Goal: Task Accomplishment & Management: Complete application form

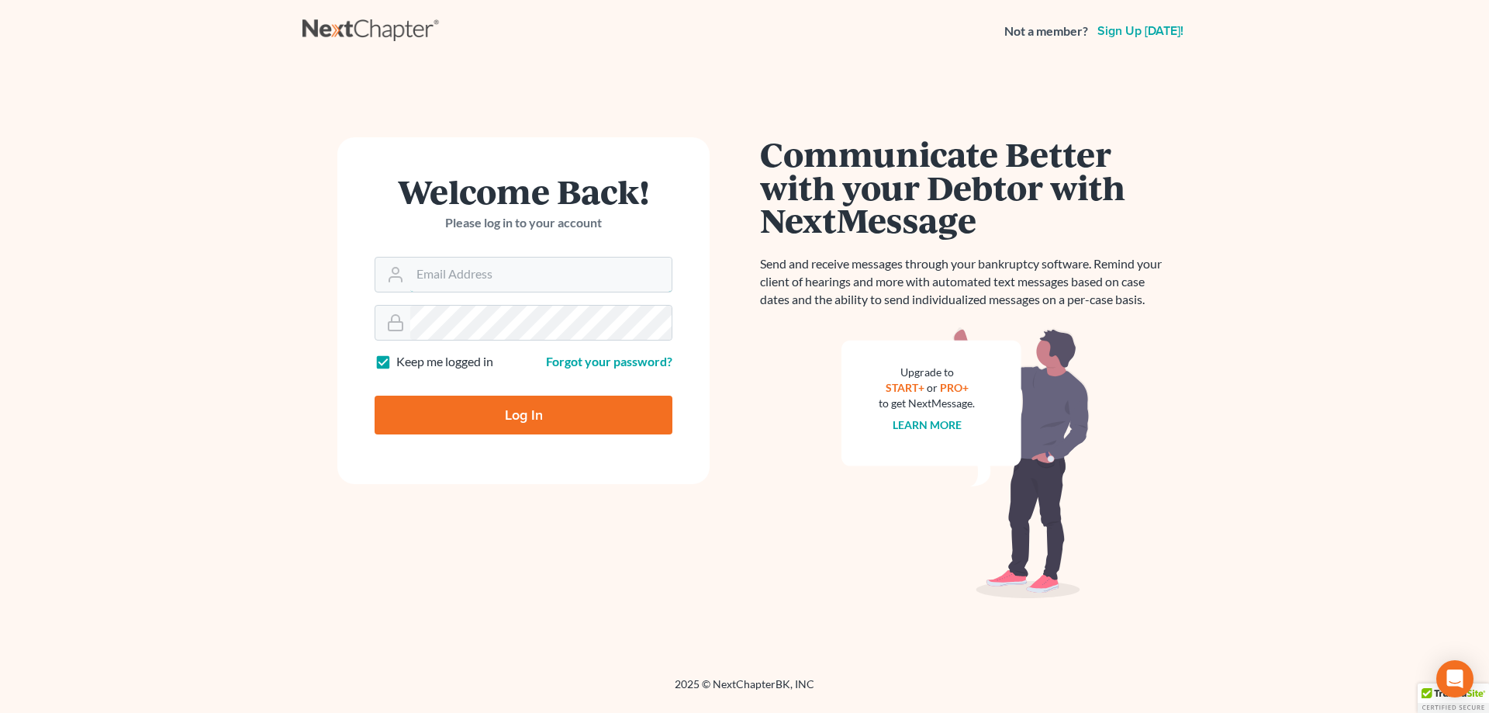
type input "[EMAIL_ADDRESS][DOMAIN_NAME]"
click at [504, 407] on input "Log In" at bounding box center [524, 415] width 298 height 39
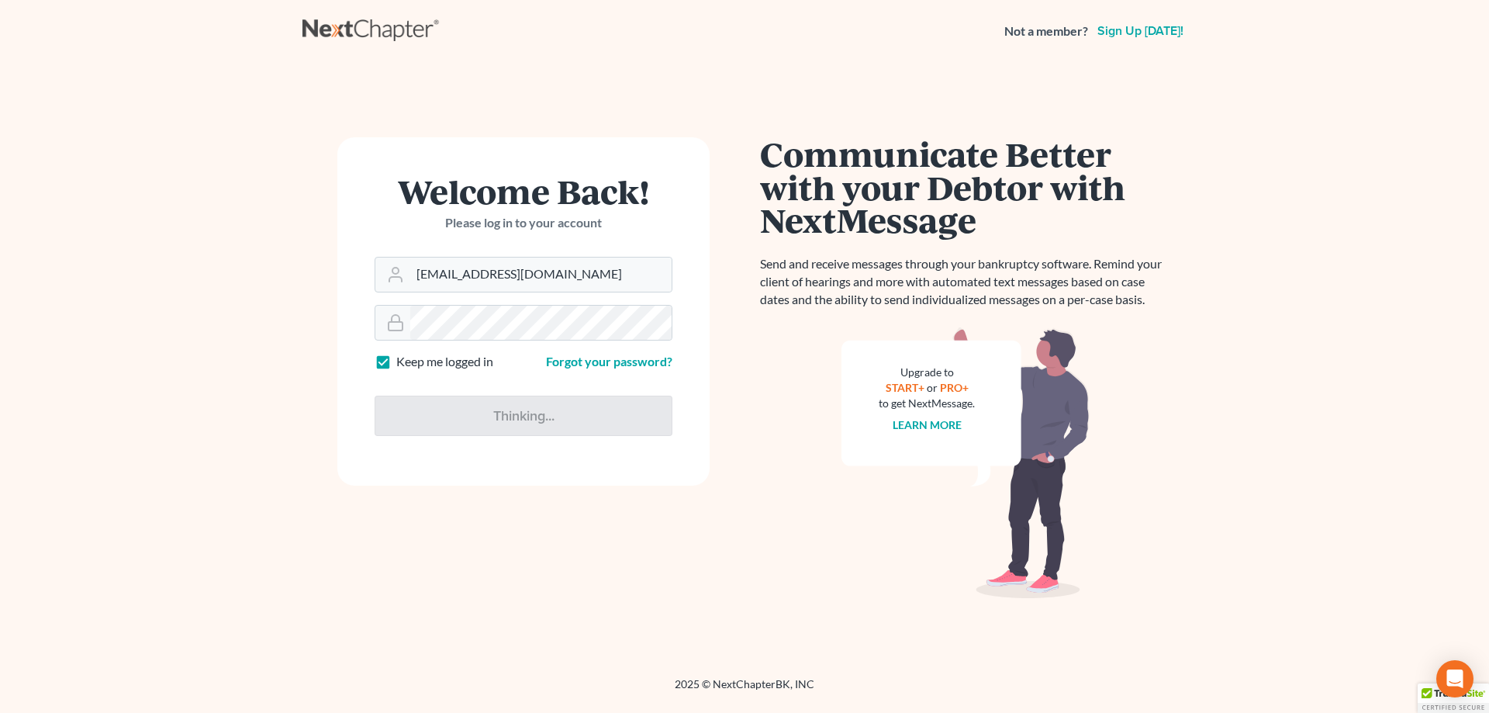
type input "Thinking..."
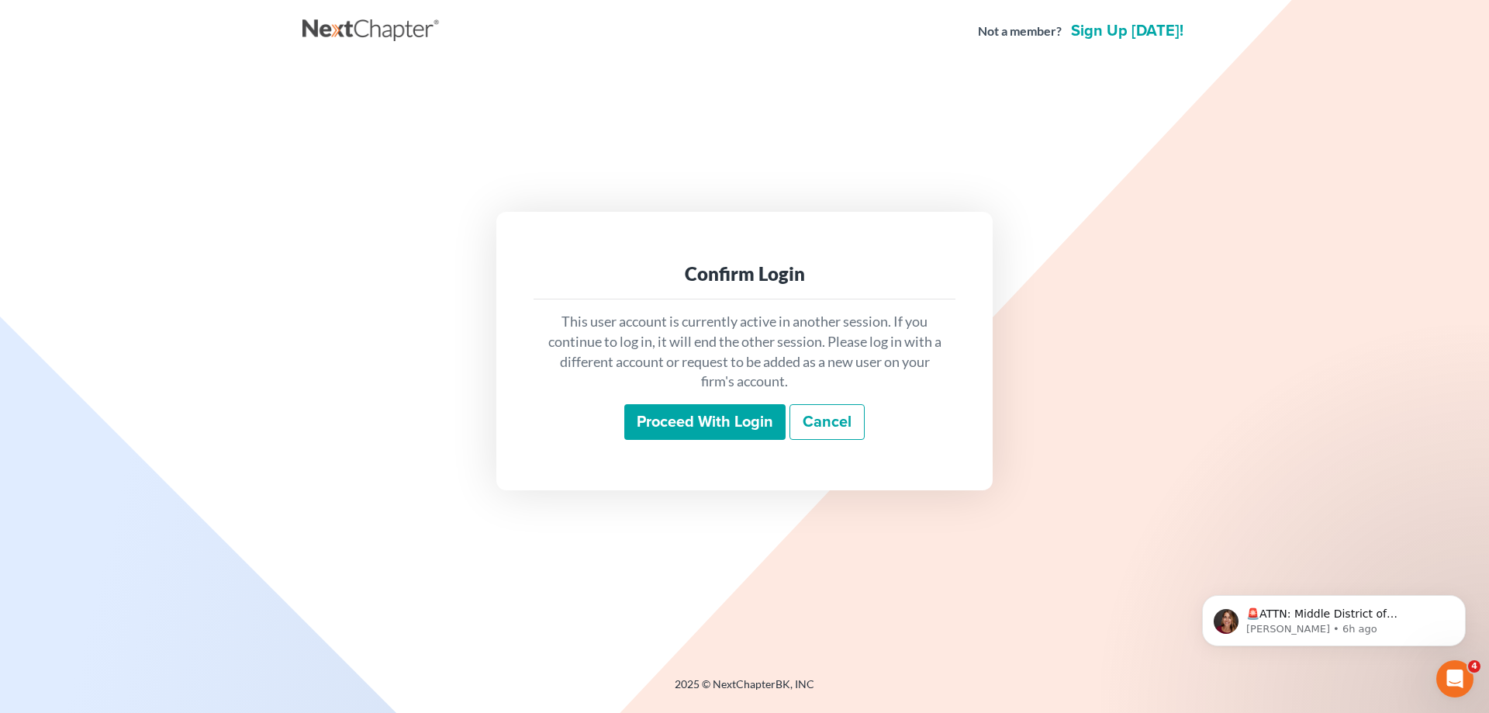
click at [652, 417] on input "Proceed with login" at bounding box center [704, 422] width 161 height 36
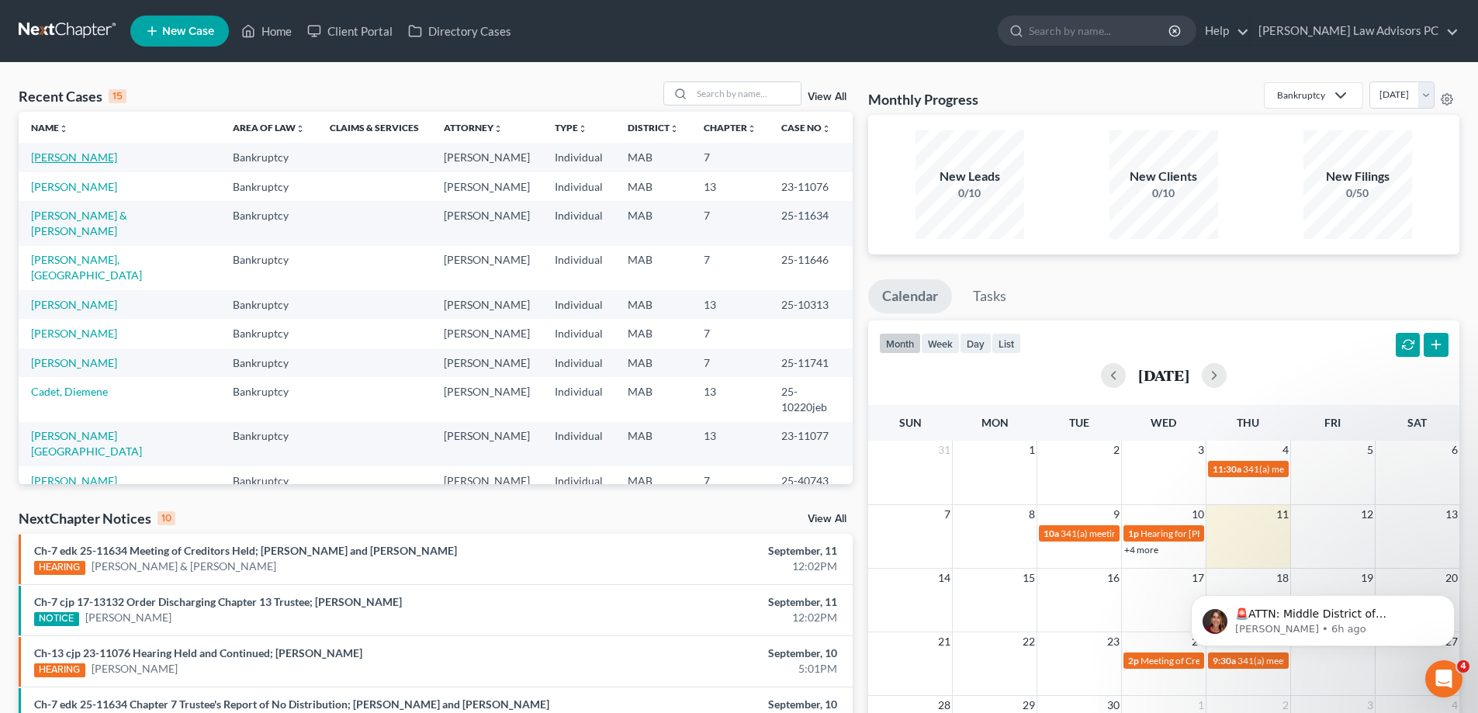
click at [87, 155] on link "[PERSON_NAME]" at bounding box center [74, 156] width 86 height 13
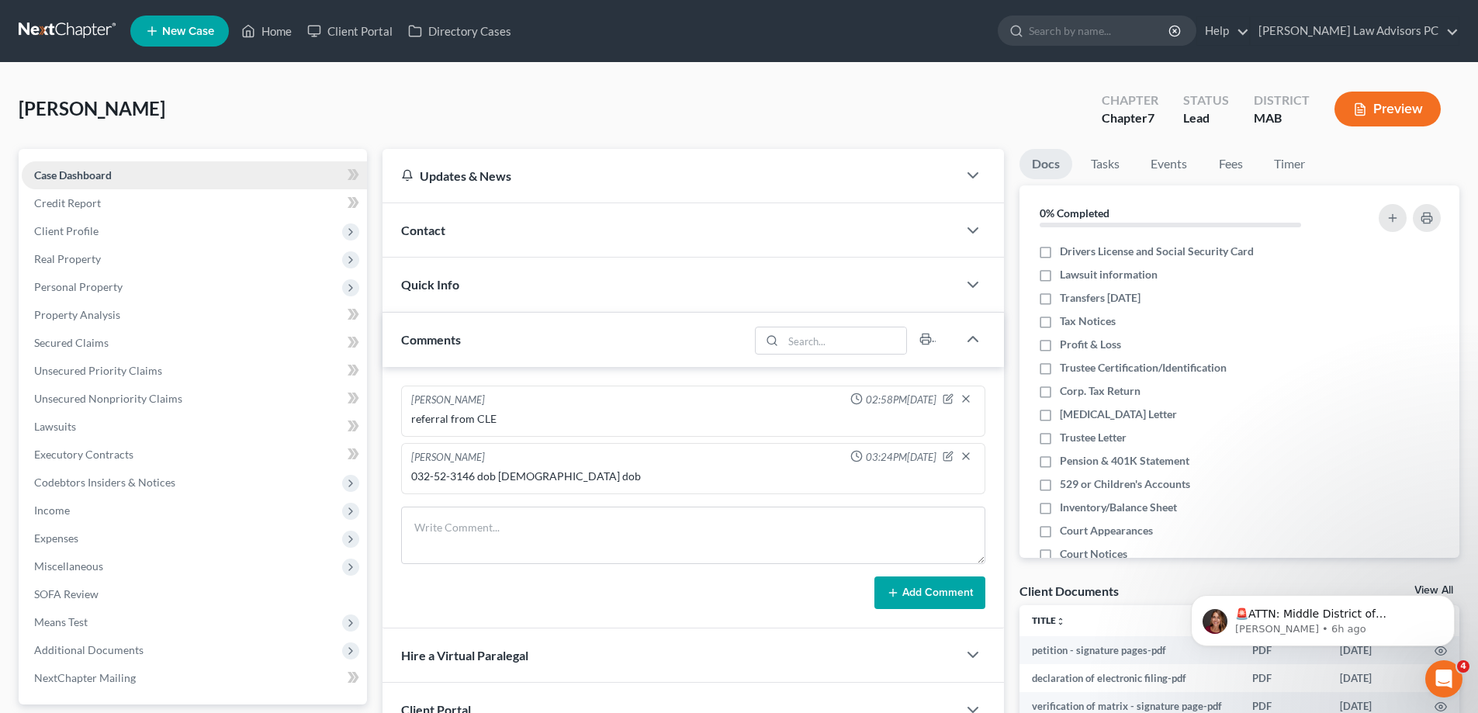
click at [108, 173] on span "Case Dashboard" at bounding box center [73, 174] width 78 height 13
click at [67, 175] on span "Case Dashboard" at bounding box center [73, 174] width 78 height 13
click at [77, 202] on span "Credit Report" at bounding box center [67, 202] width 67 height 13
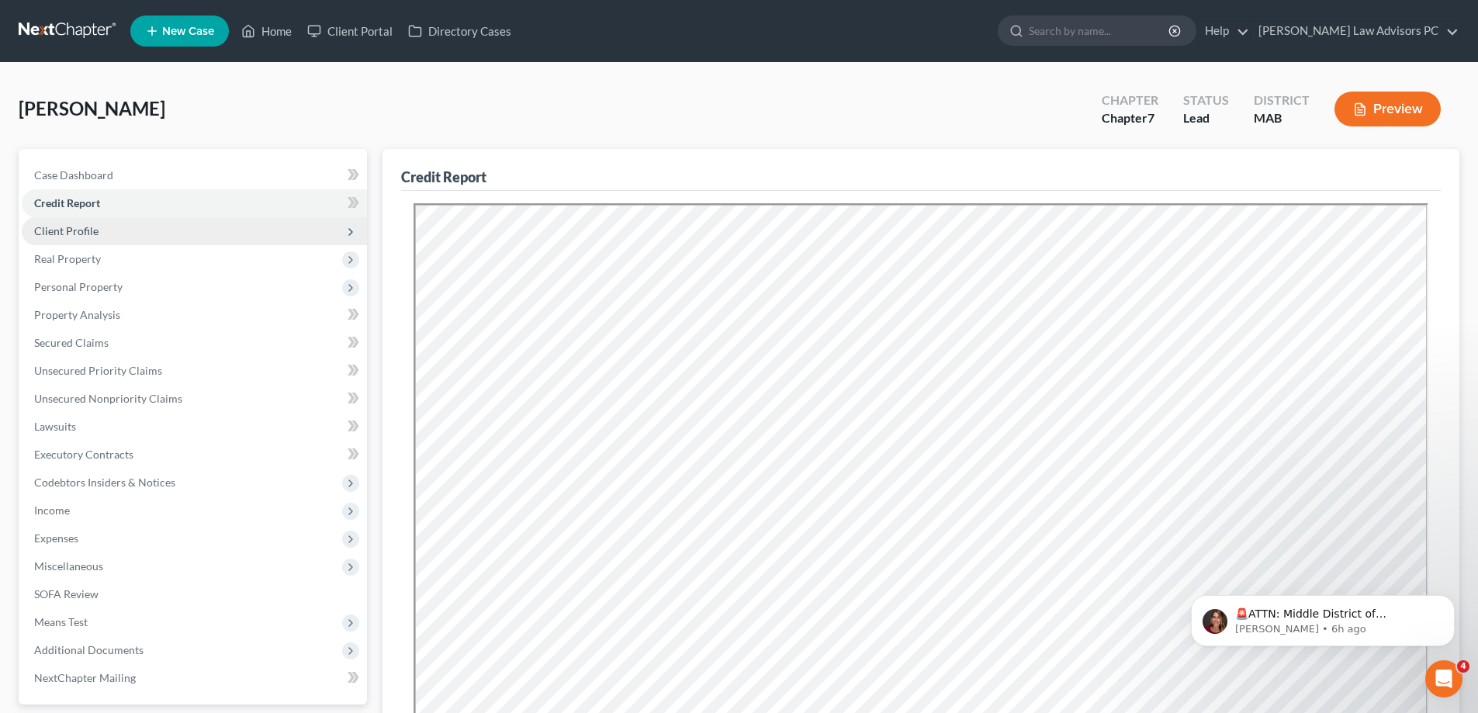
click at [85, 220] on span "Client Profile" at bounding box center [194, 231] width 345 height 28
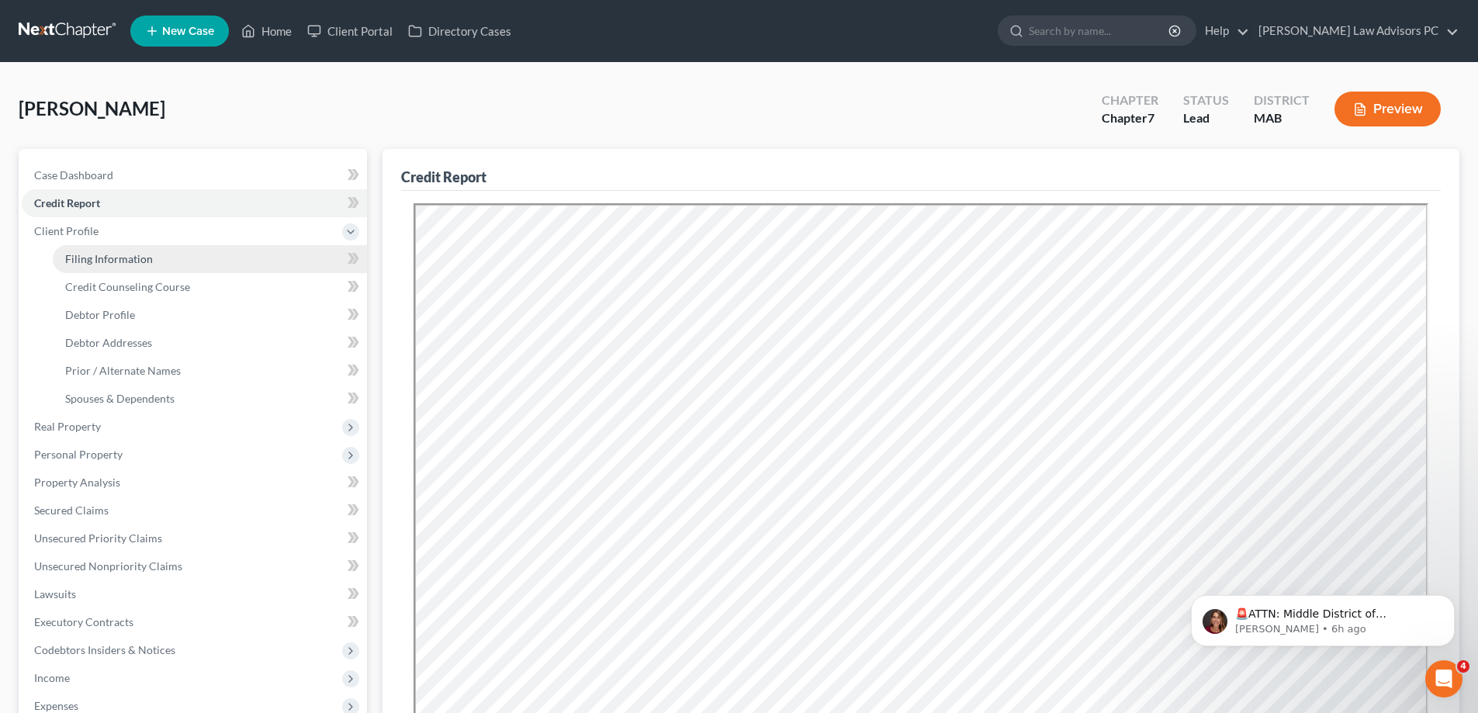
click at [95, 260] on span "Filing Information" at bounding box center [109, 258] width 88 height 13
select select "1"
select select "0"
select select "22"
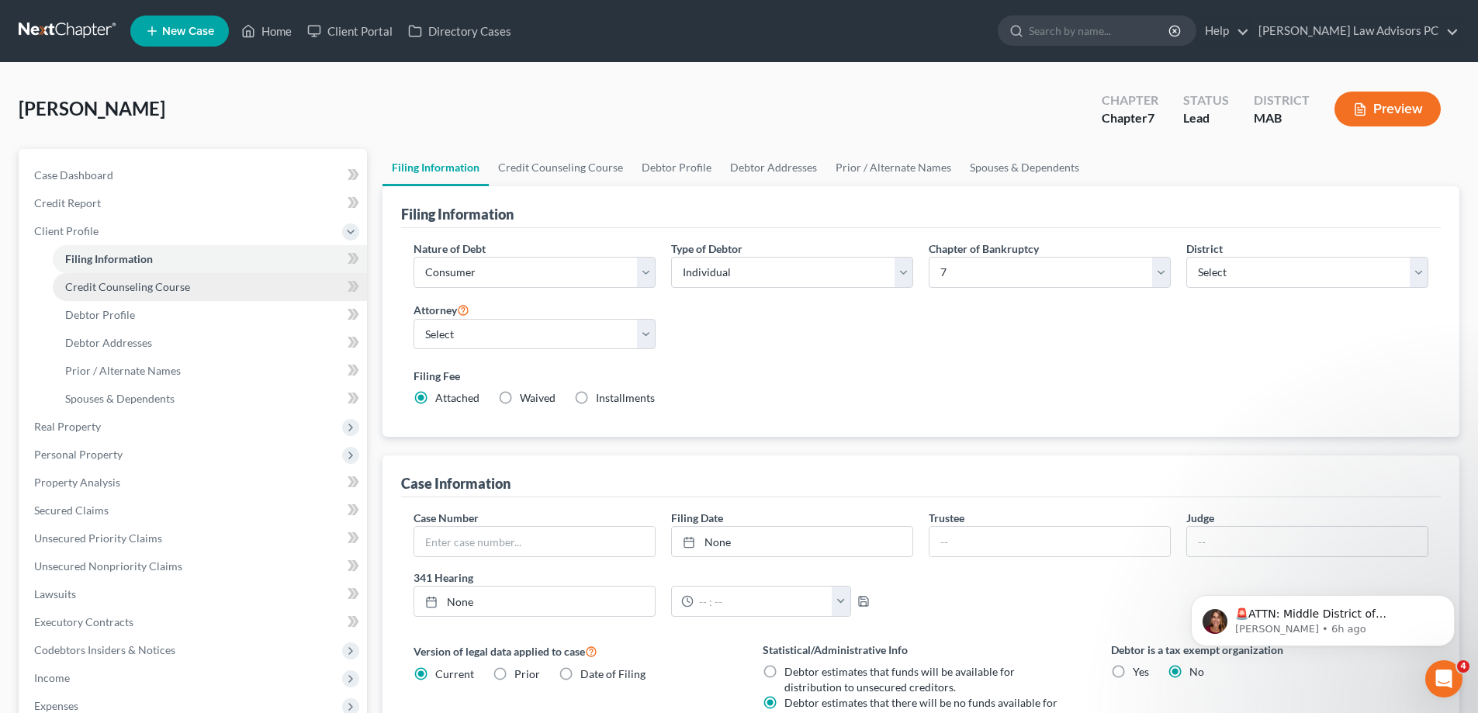
click at [206, 283] on link "Credit Counseling Course" at bounding box center [210, 287] width 314 height 28
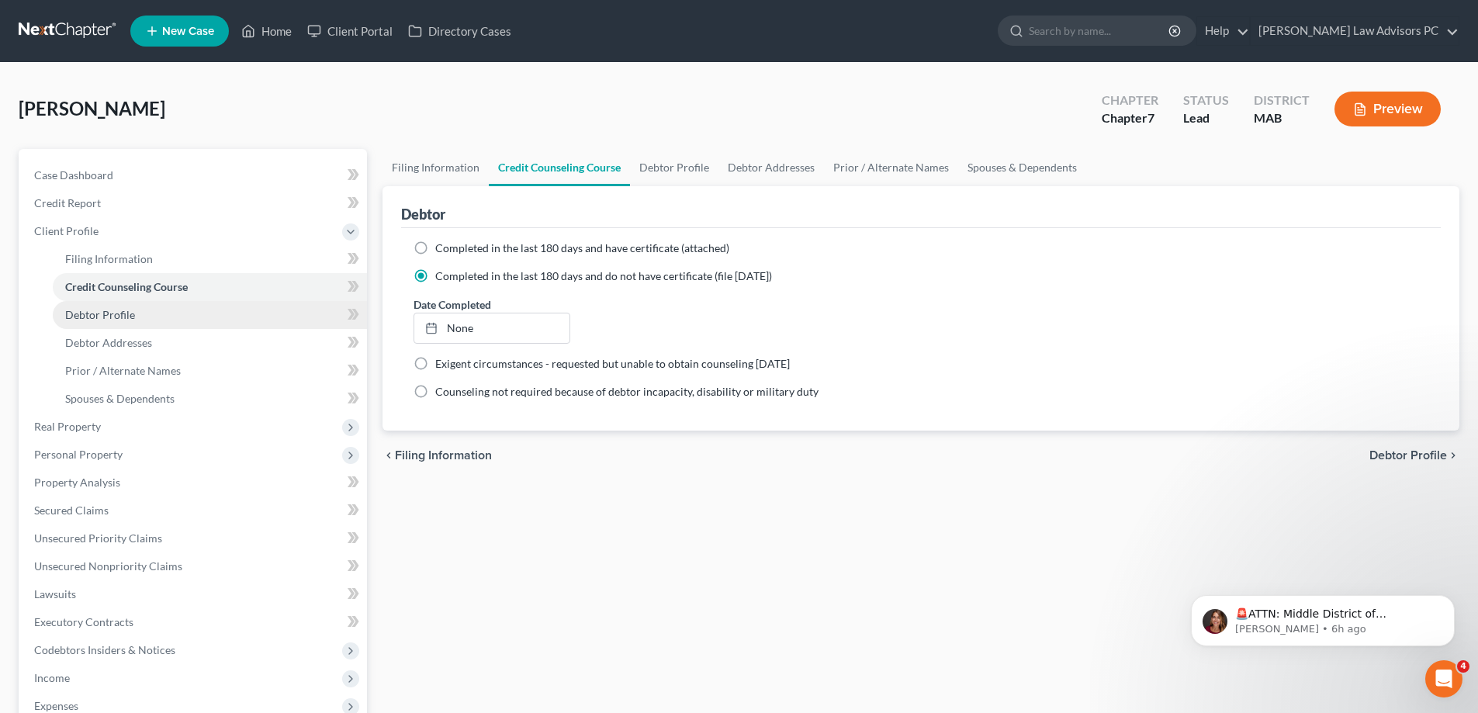
click at [202, 304] on link "Debtor Profile" at bounding box center [210, 315] width 314 height 28
select select "3"
select select "0"
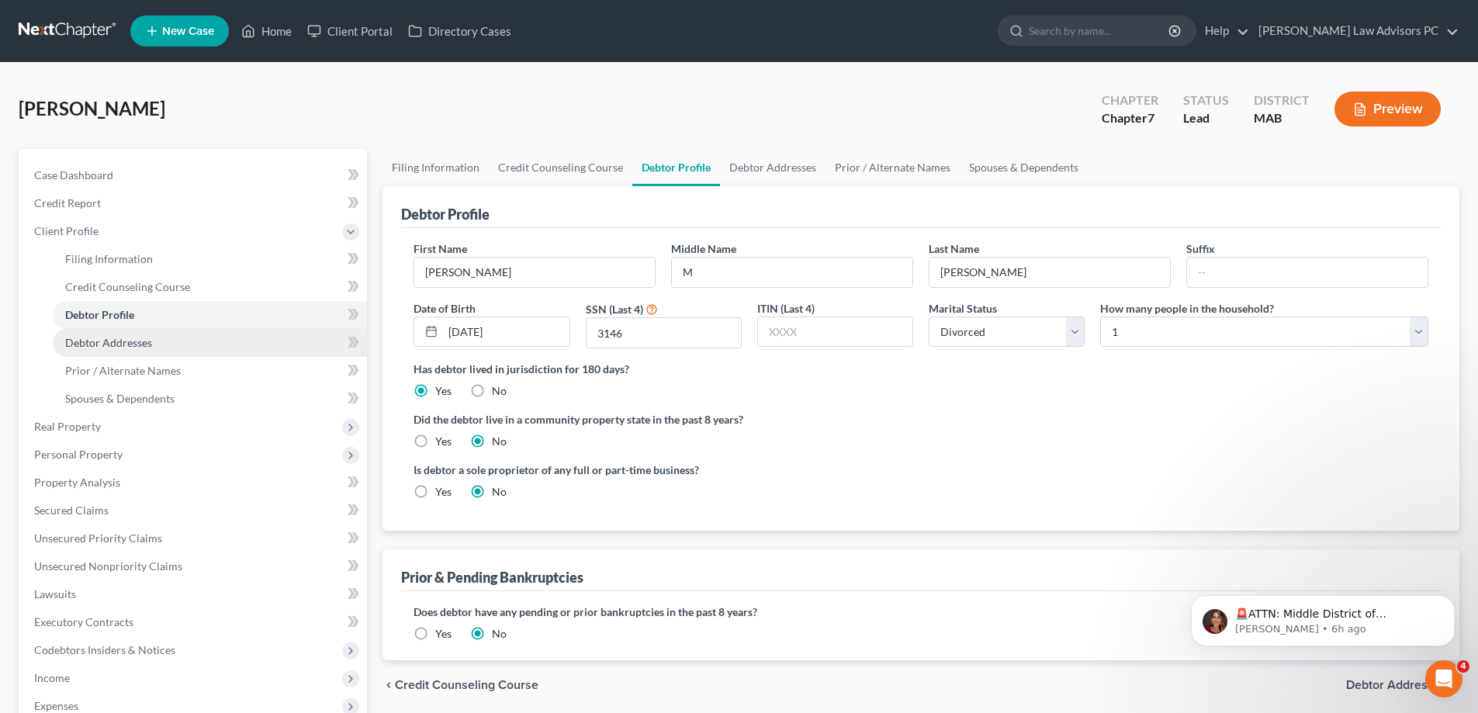
click at [192, 337] on link "Debtor Addresses" at bounding box center [210, 343] width 314 height 28
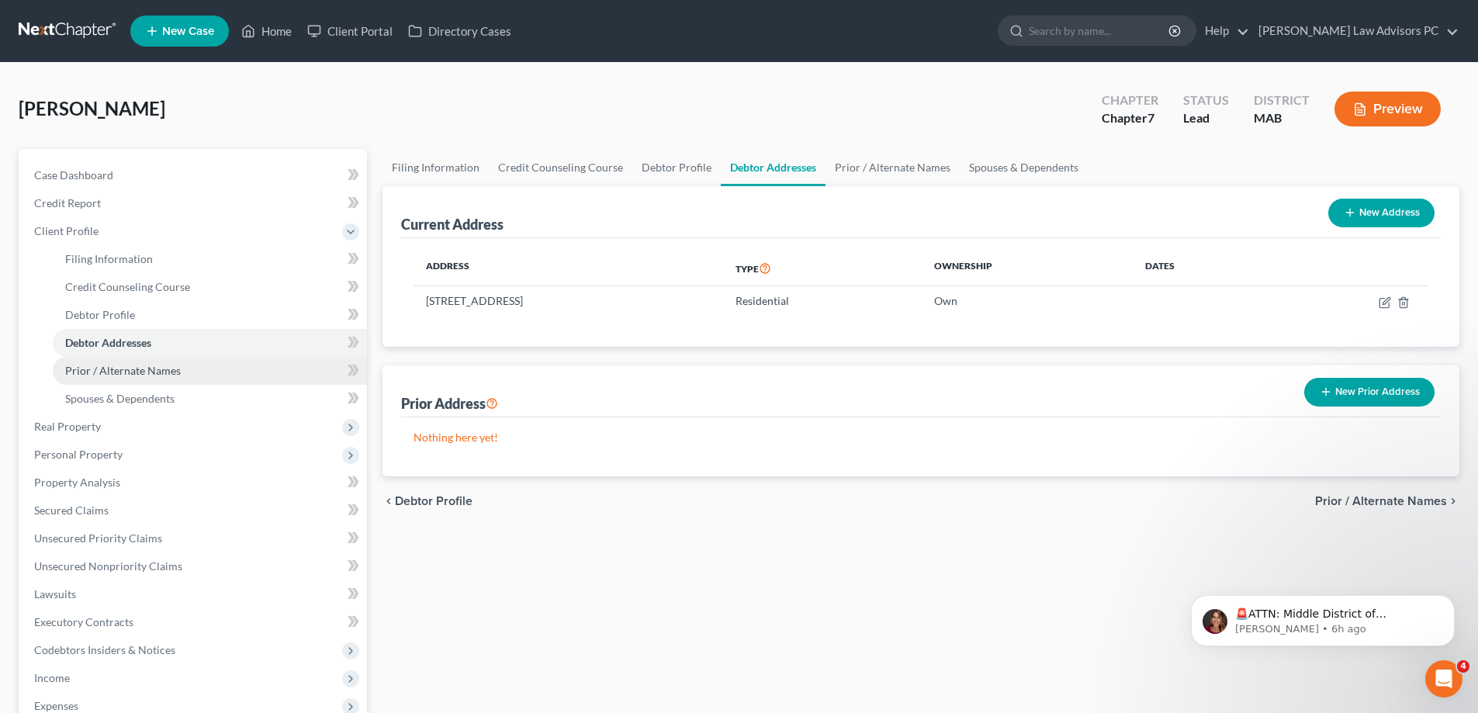
click at [204, 373] on link "Prior / Alternate Names" at bounding box center [210, 371] width 314 height 28
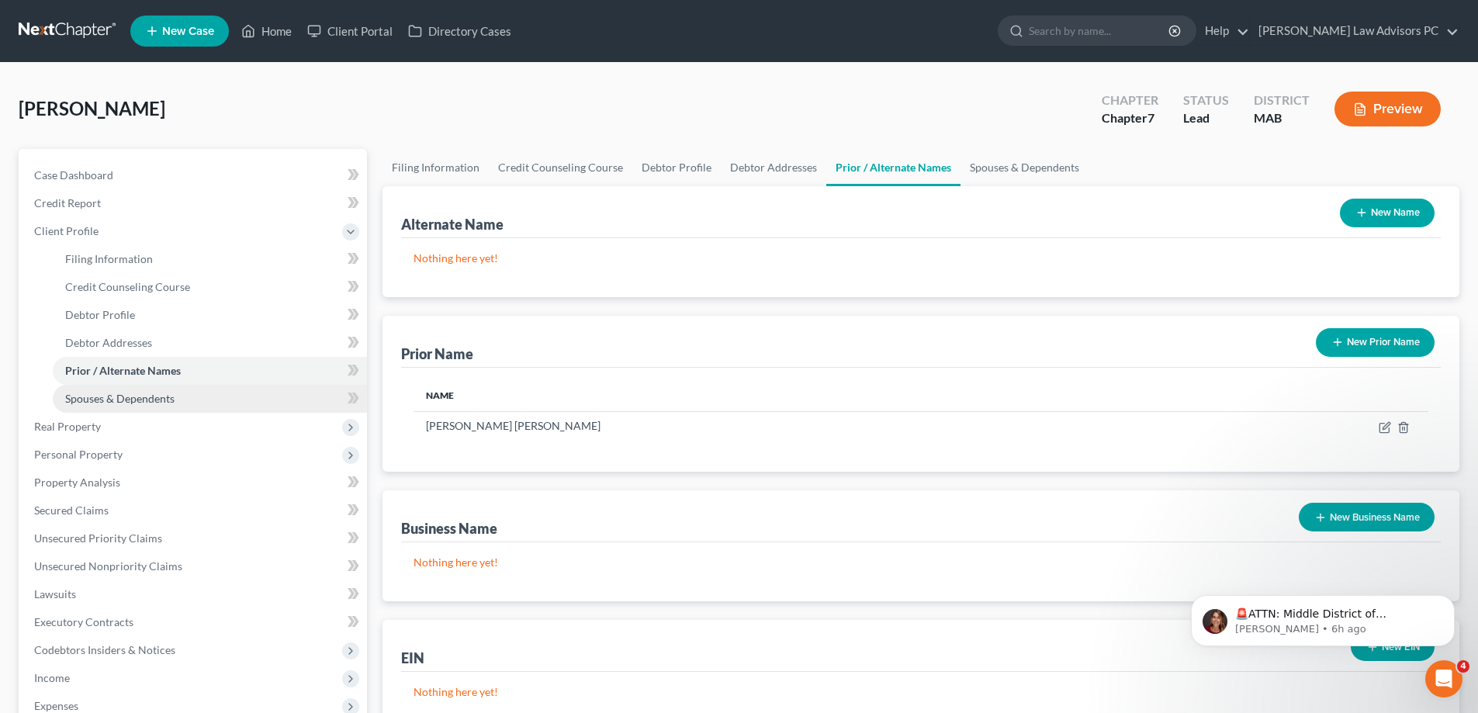
click at [204, 389] on link "Spouses & Dependents" at bounding box center [210, 399] width 314 height 28
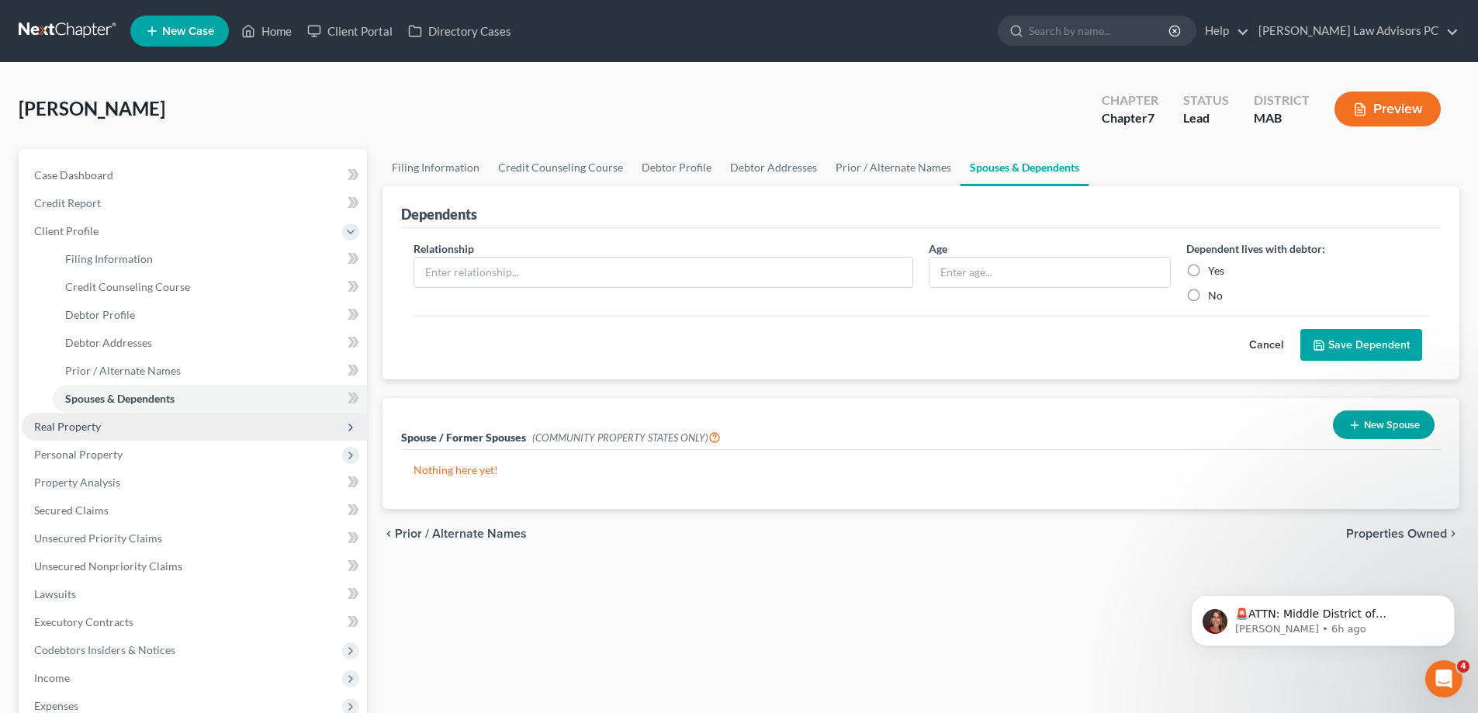
click at [192, 425] on span "Real Property" at bounding box center [194, 427] width 345 height 28
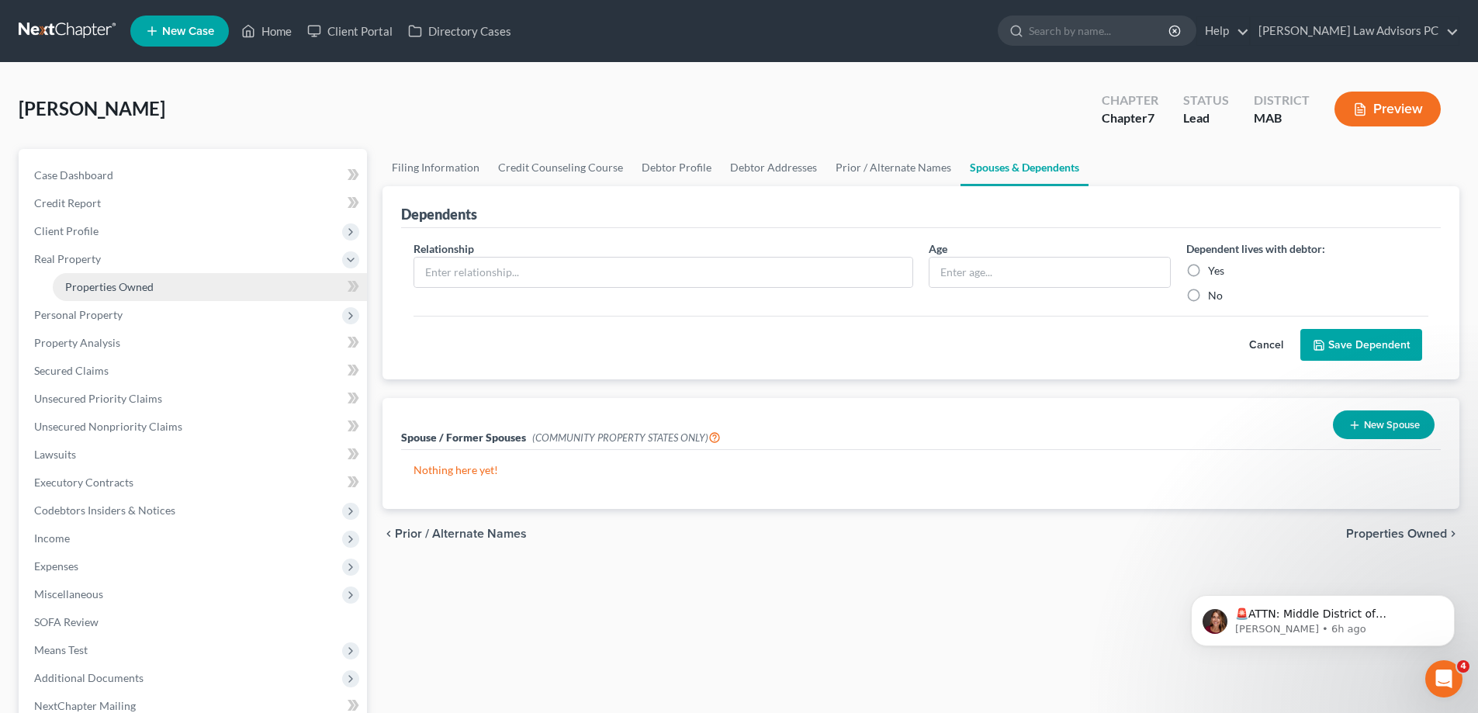
click at [189, 289] on link "Properties Owned" at bounding box center [210, 287] width 314 height 28
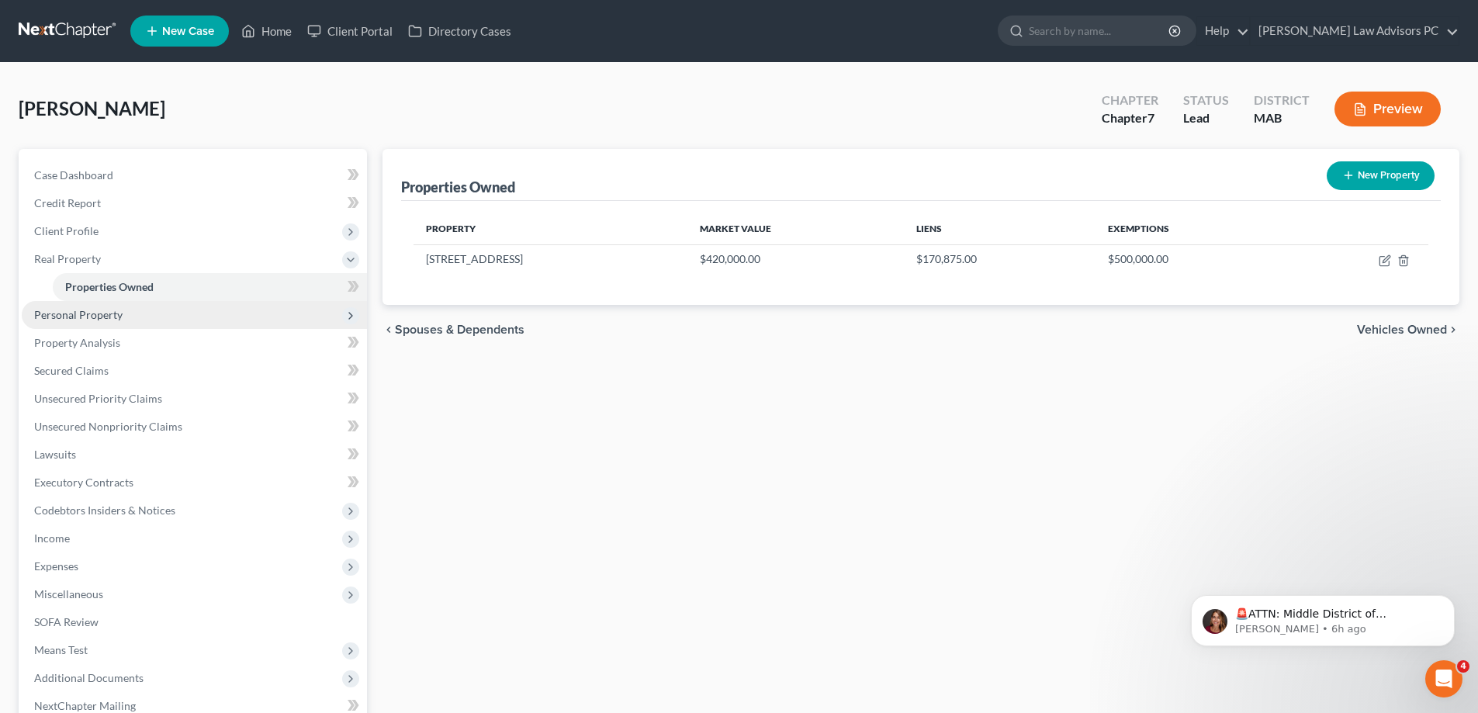
click at [137, 315] on span "Personal Property" at bounding box center [194, 315] width 345 height 28
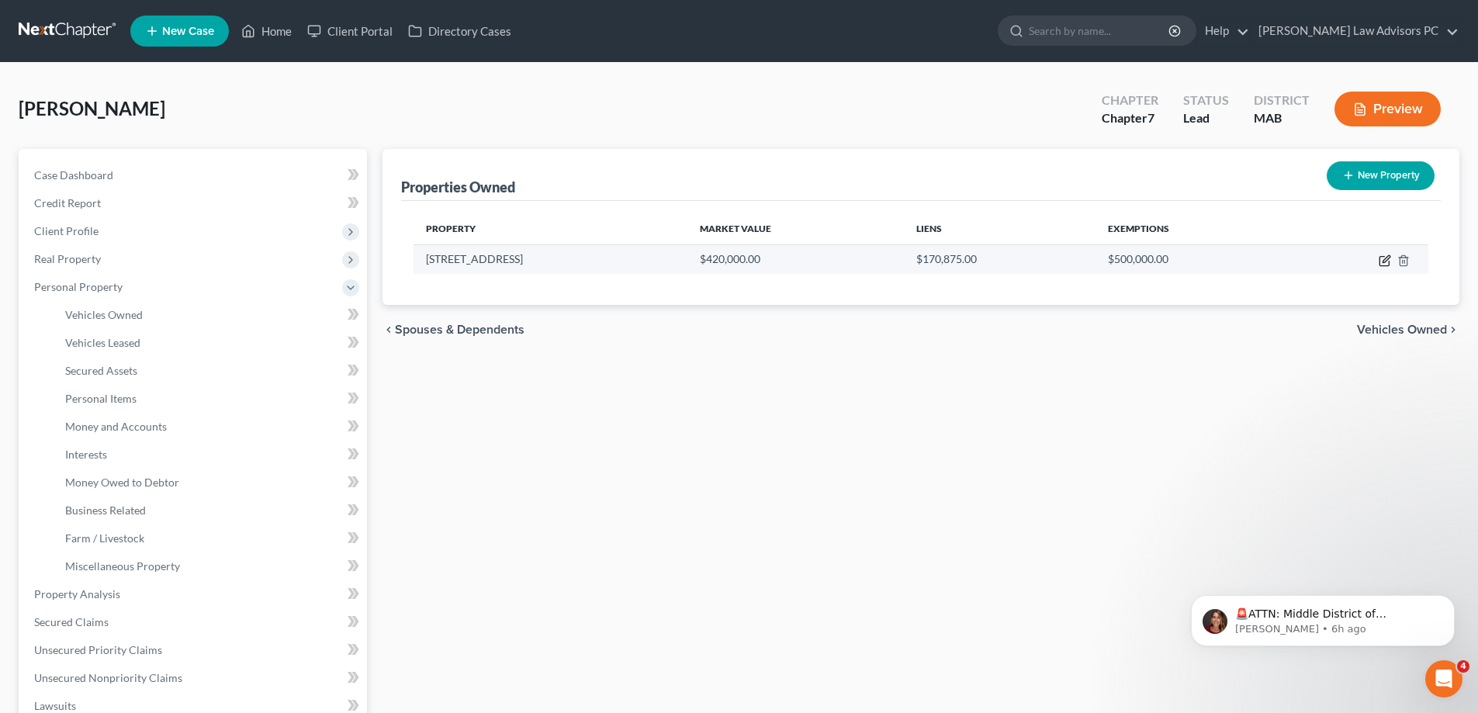
click at [1386, 256] on icon "button" at bounding box center [1385, 260] width 12 height 12
select select "22"
select select "0"
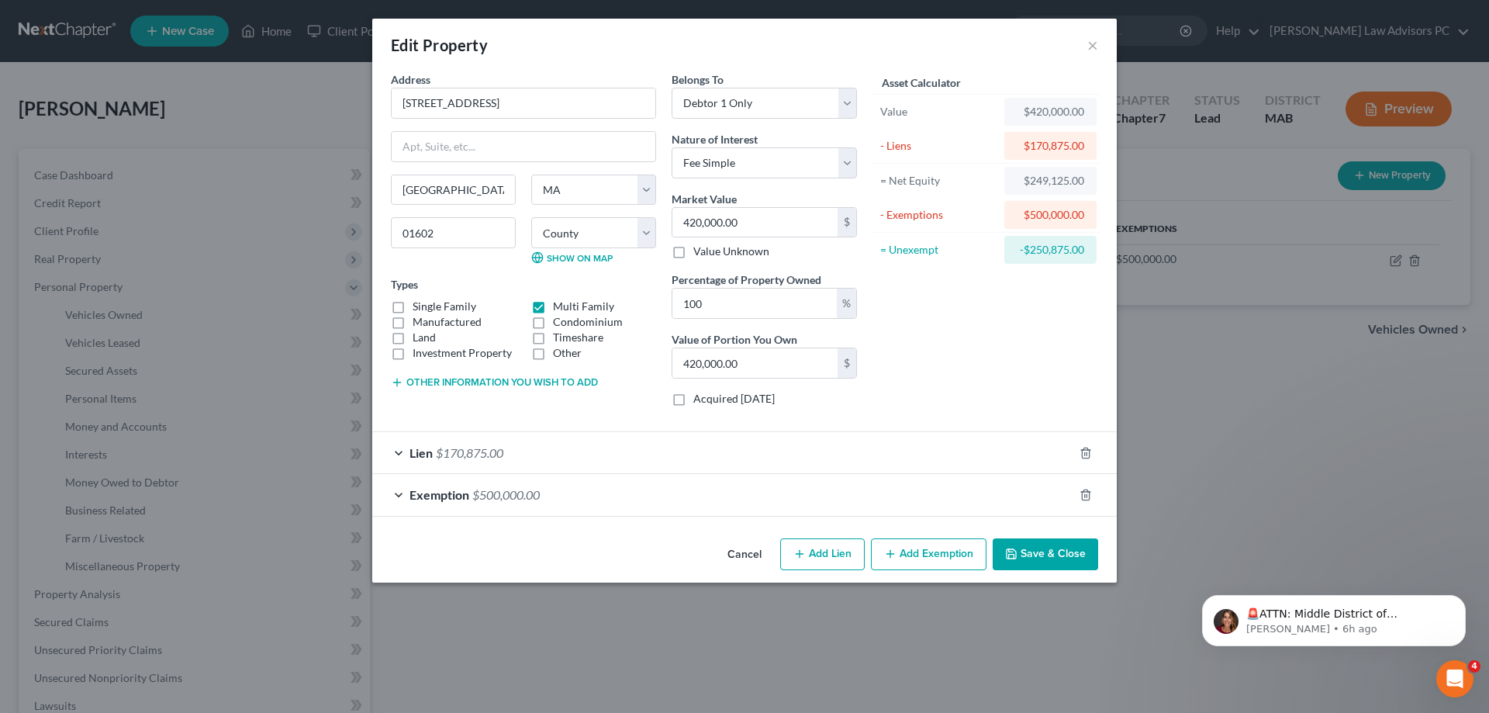
click at [515, 496] on span "$500,000.00" at bounding box center [505, 494] width 67 height 15
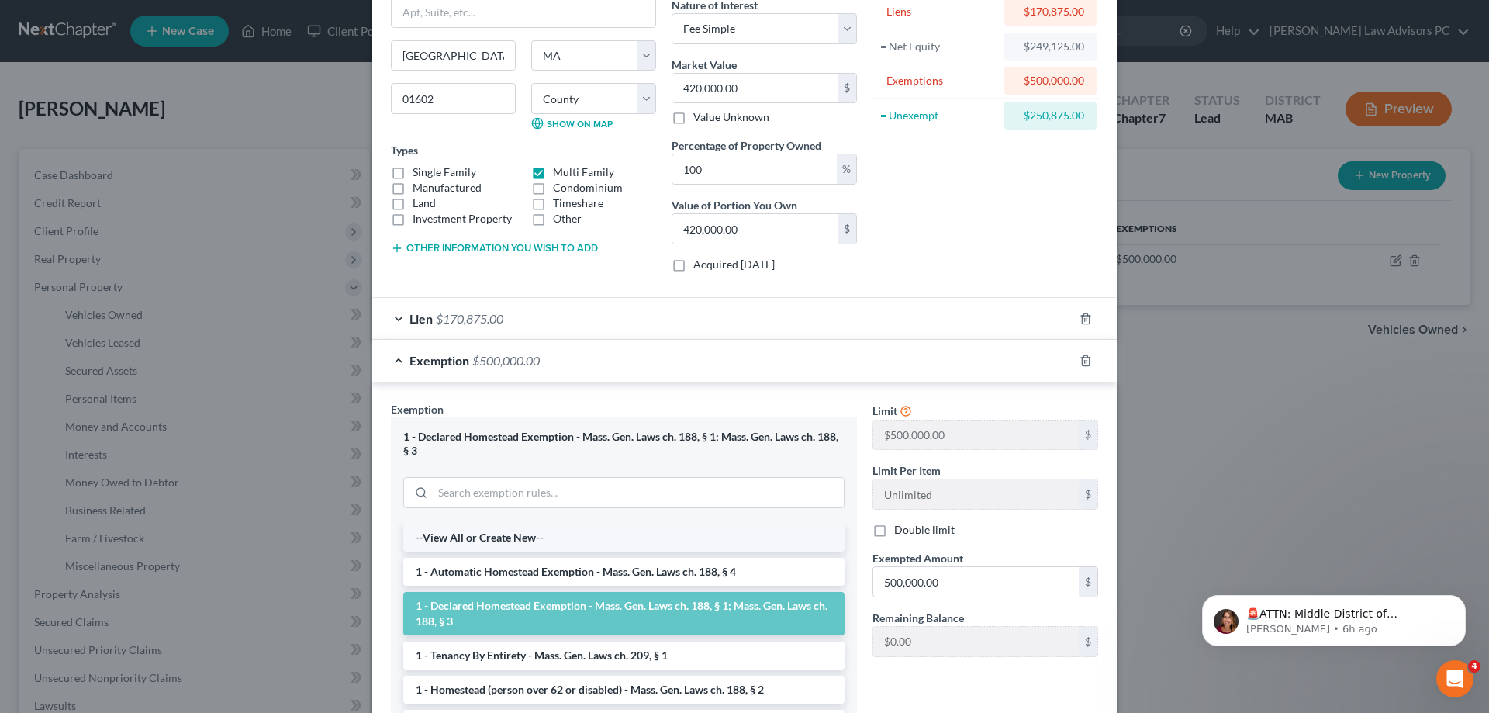
scroll to position [155, 0]
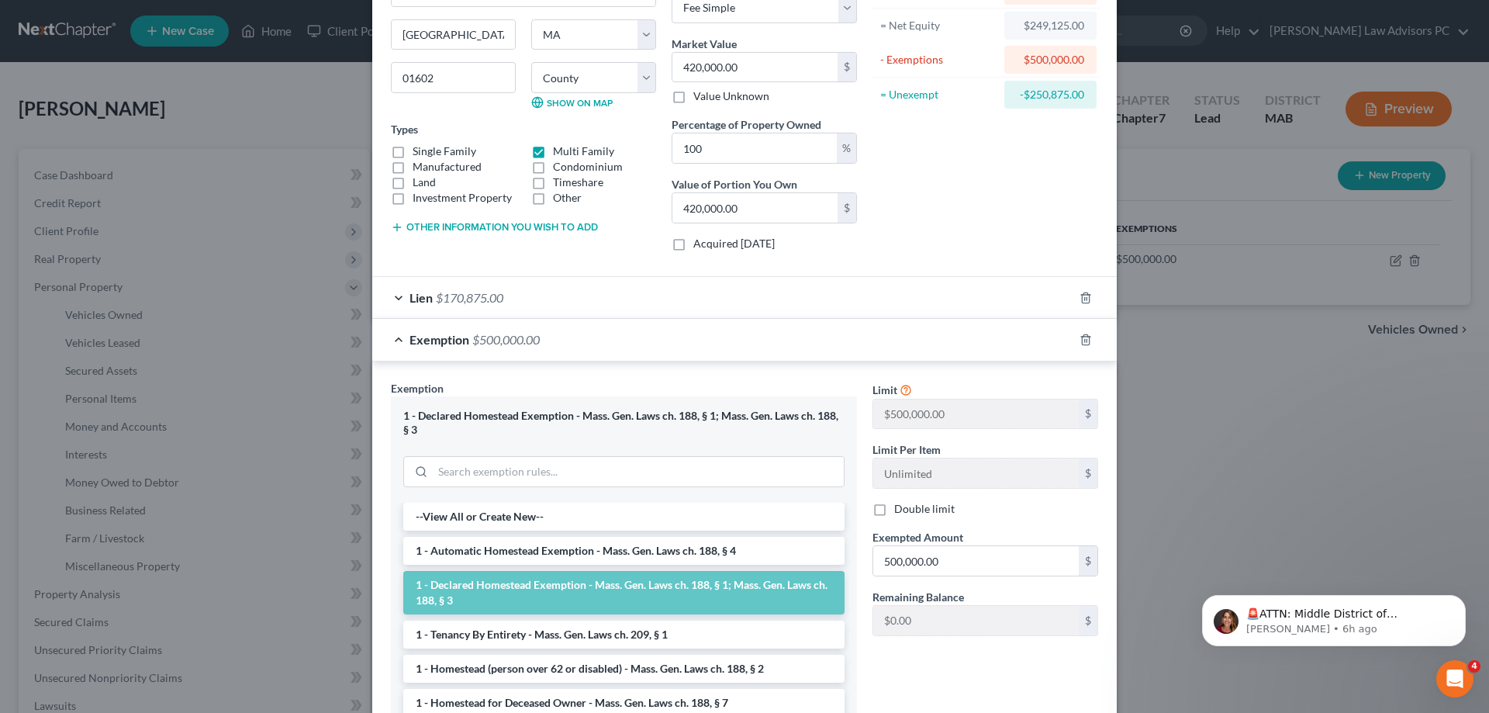
click at [505, 589] on li "1 - Declared Homestead Exemption - Mass. Gen. Laws ch. 188, § 1; Mass. Gen. Law…" at bounding box center [623, 592] width 441 height 43
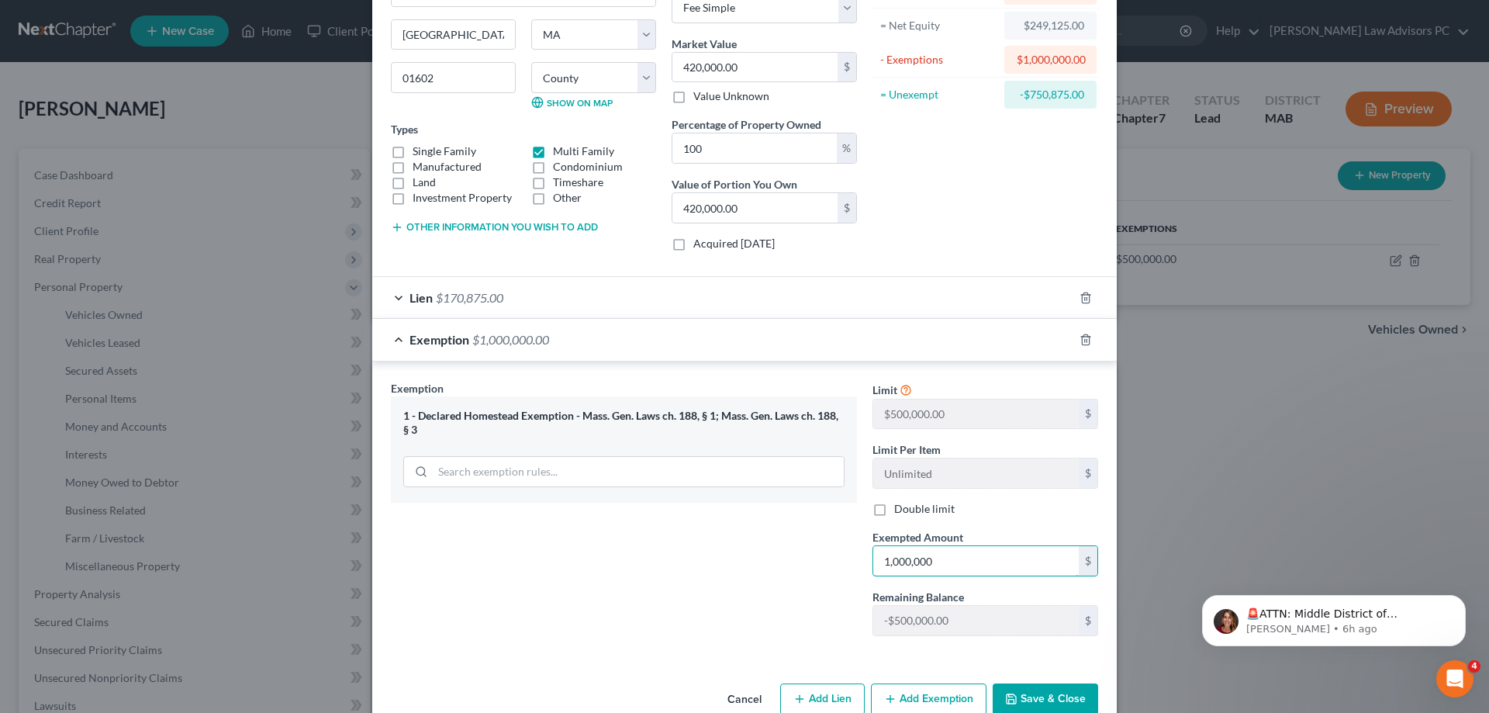
type input "1,000,000"
click at [1018, 706] on button "Save & Close" at bounding box center [1046, 699] width 106 height 33
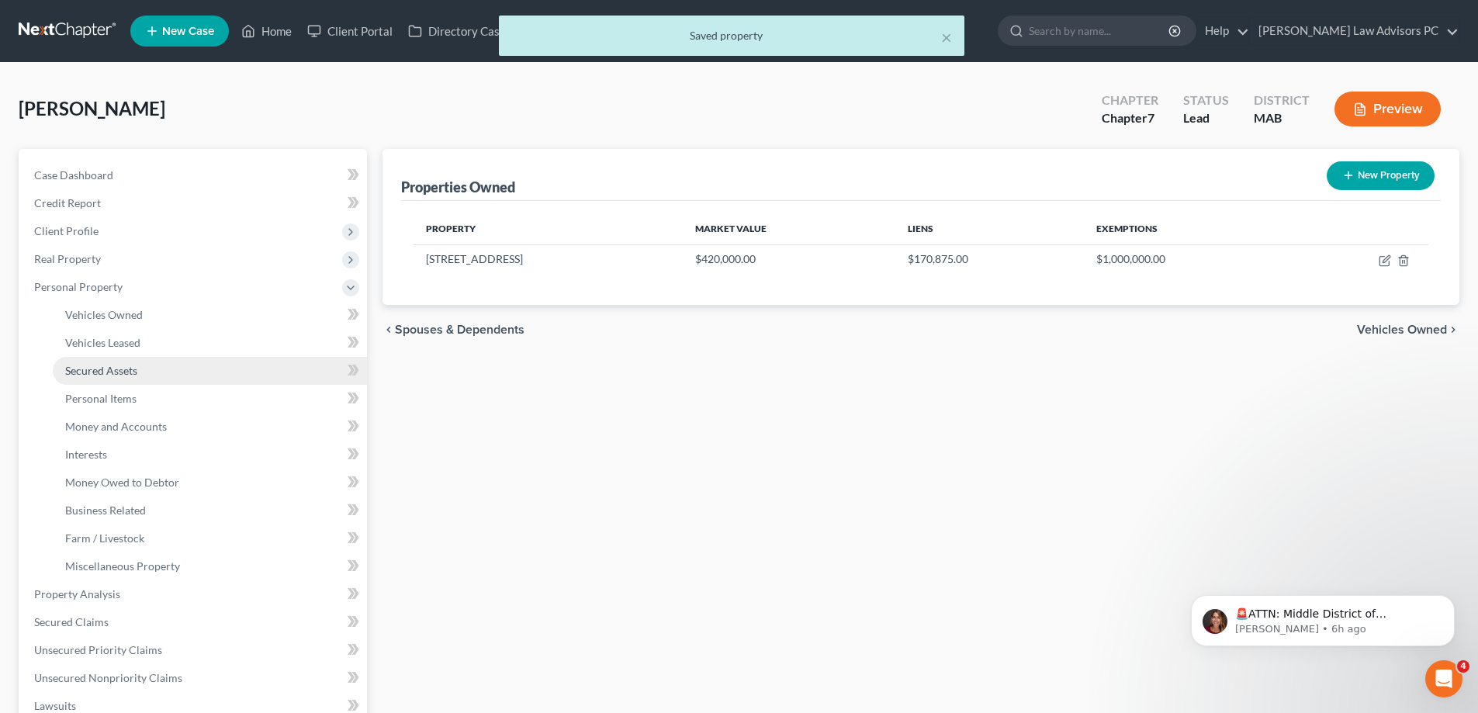
click at [218, 373] on link "Secured Assets" at bounding box center [210, 371] width 314 height 28
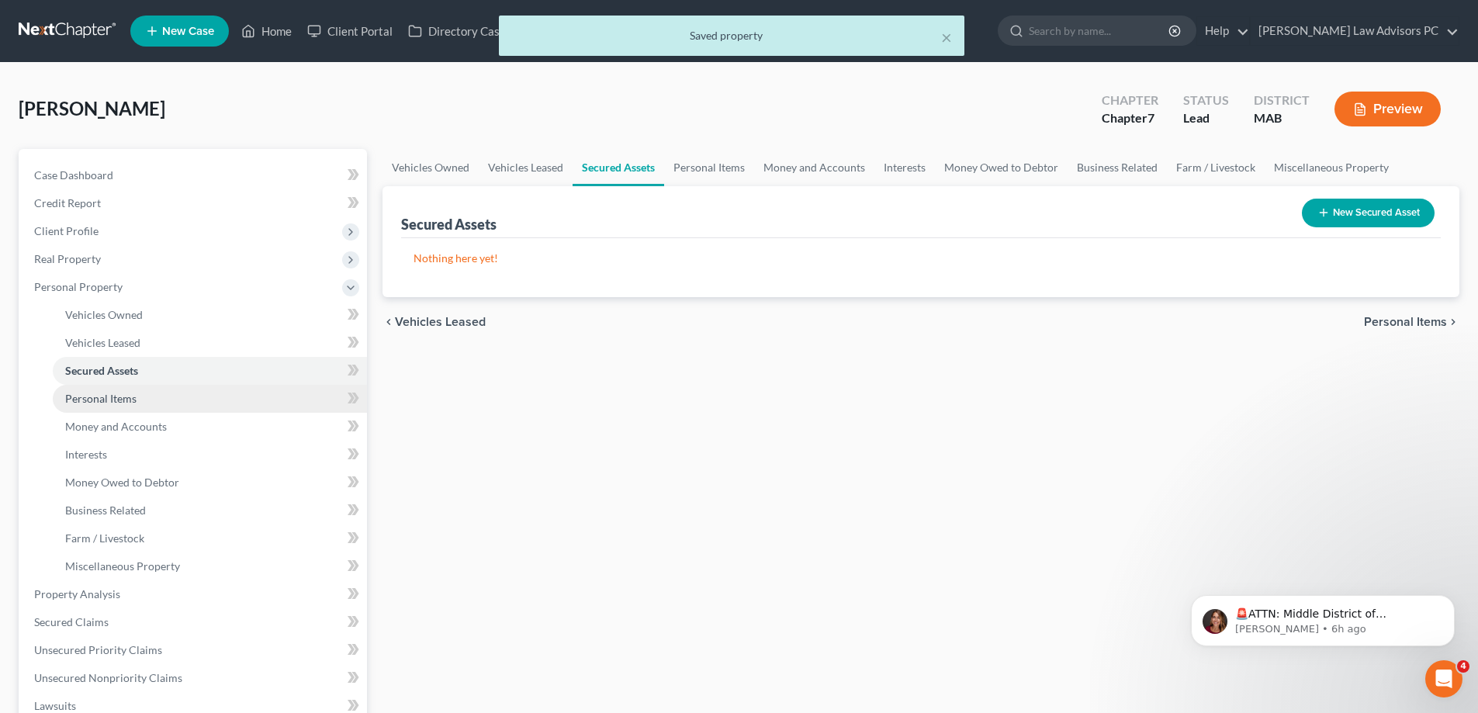
click at [220, 391] on link "Personal Items" at bounding box center [210, 399] width 314 height 28
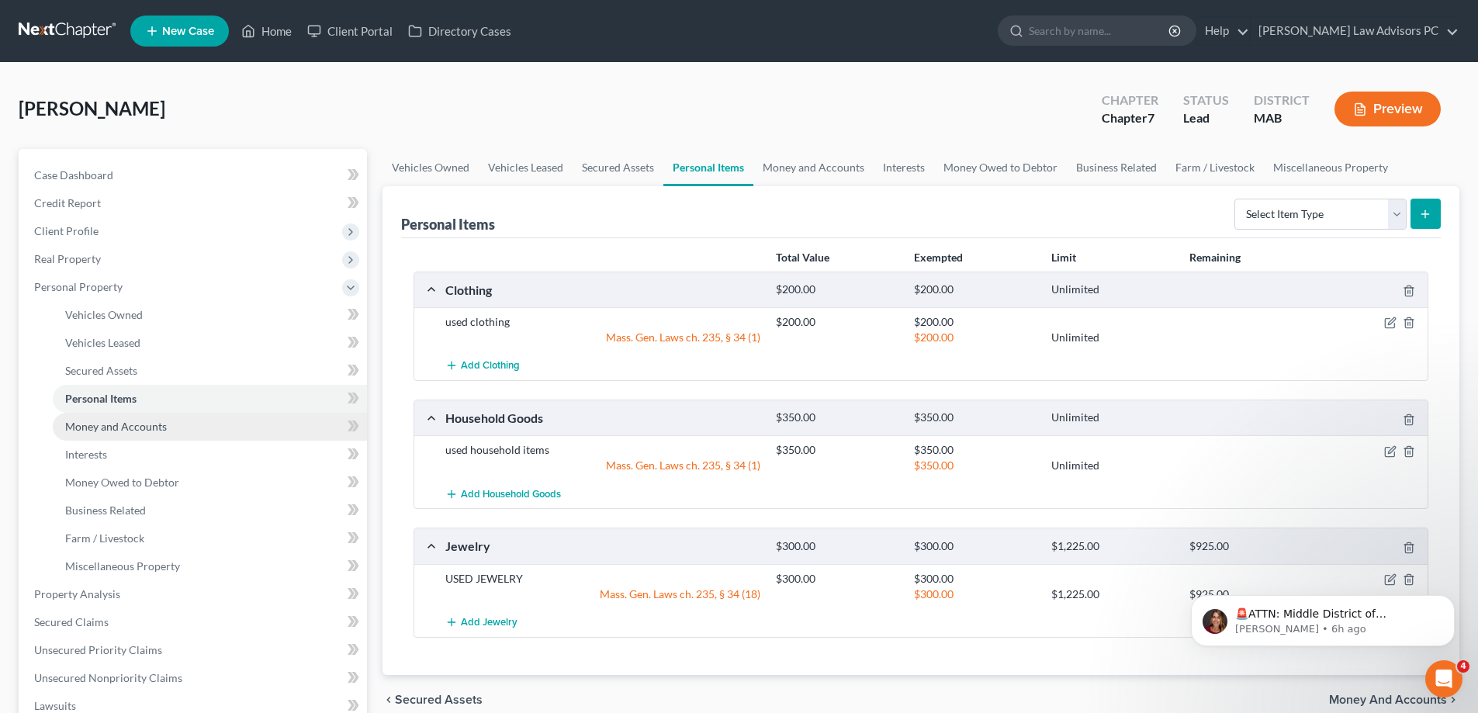
click at [217, 427] on link "Money and Accounts" at bounding box center [210, 427] width 314 height 28
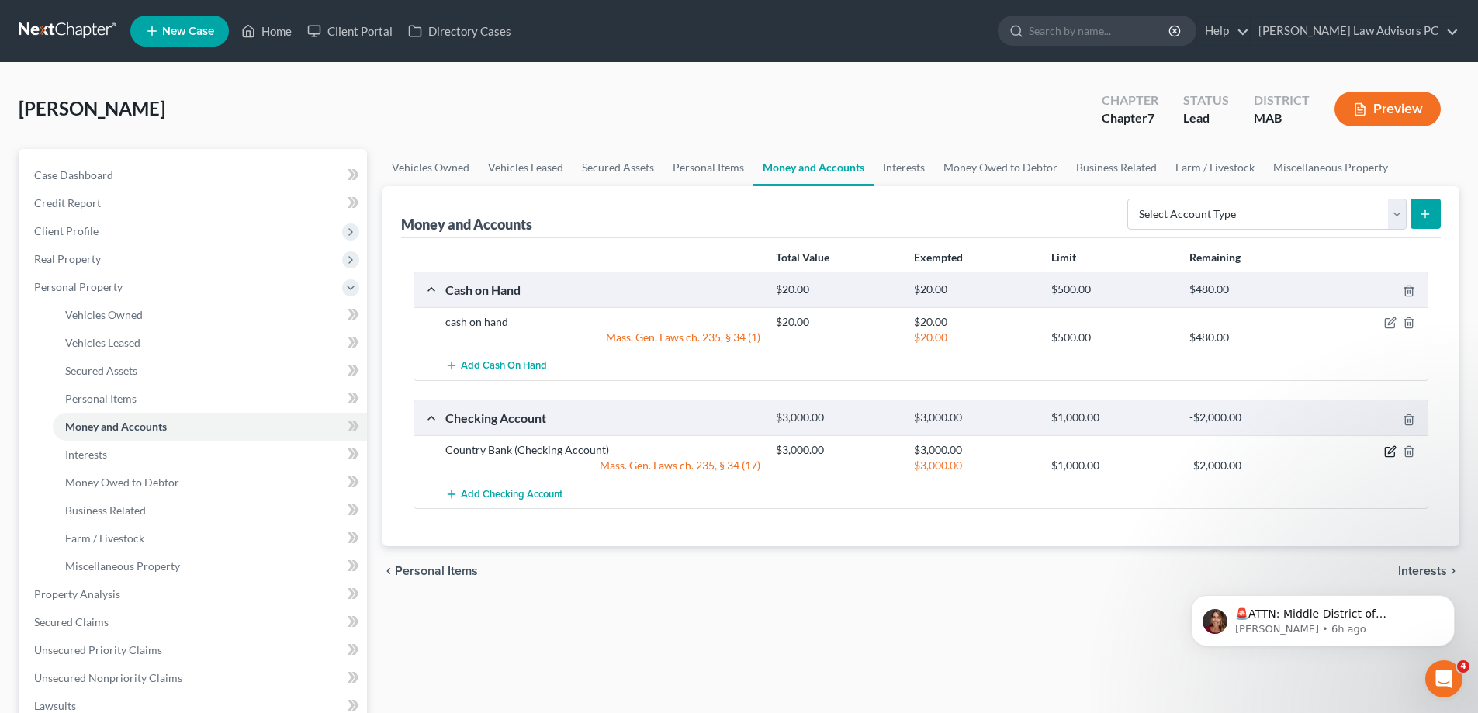
click at [1392, 450] on icon "button" at bounding box center [1391, 449] width 7 height 7
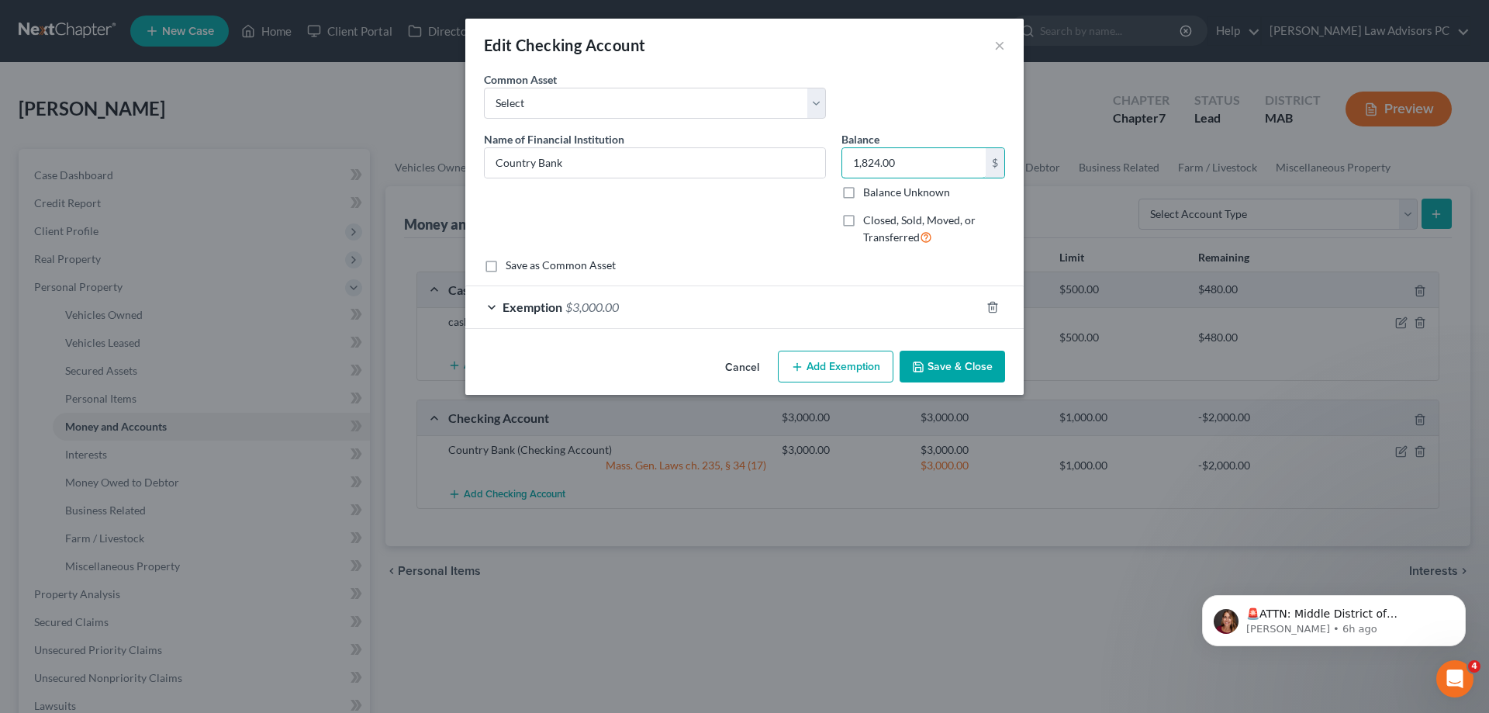
type input "1,824.00"
click at [957, 303] on div "Exemption $3,000.00" at bounding box center [722, 306] width 515 height 41
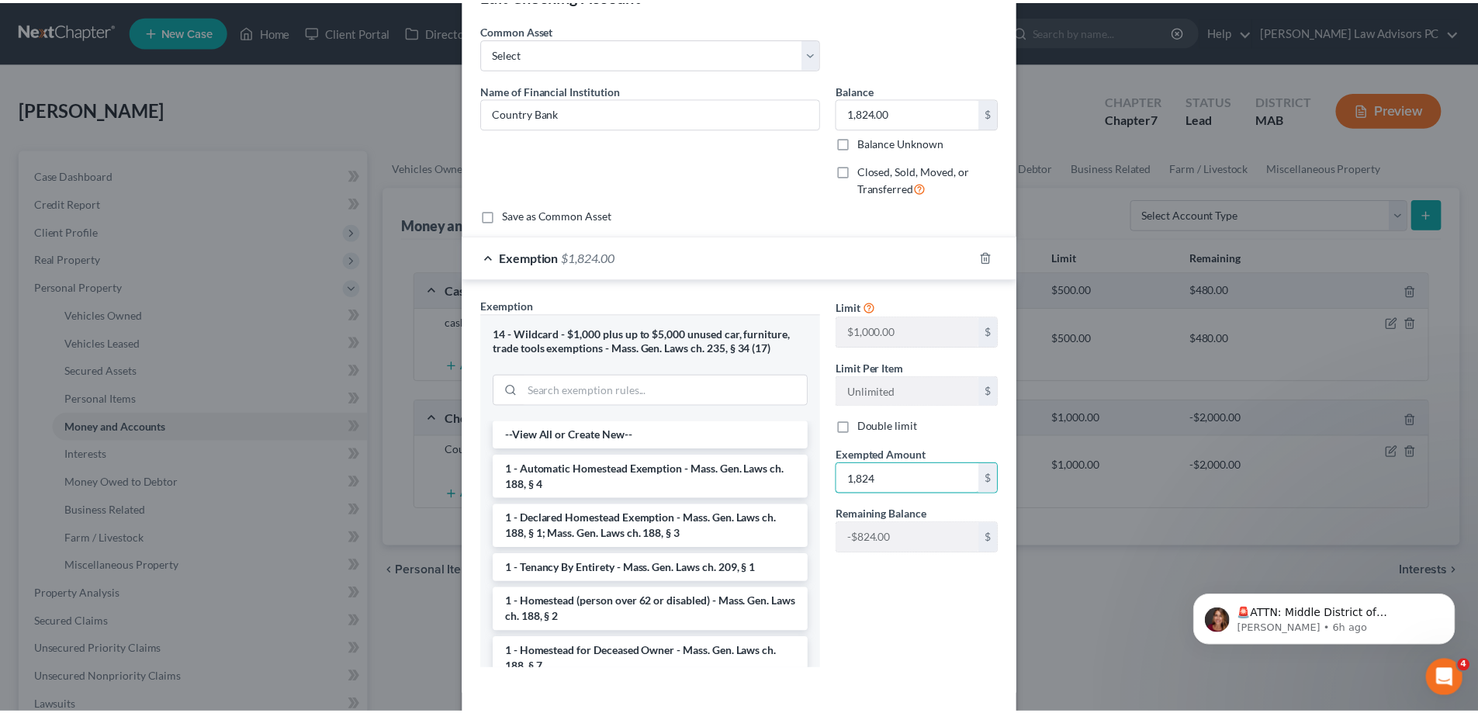
scroll to position [78, 0]
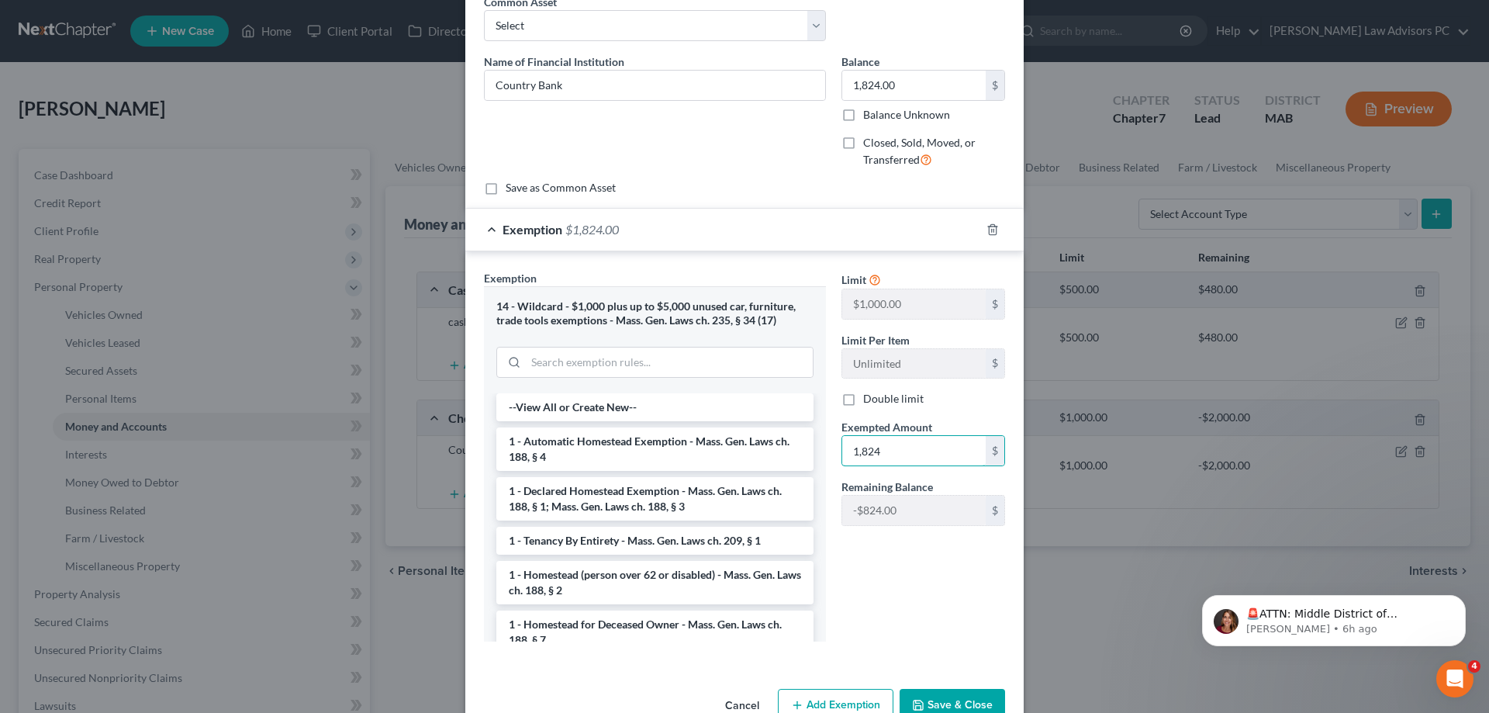
type input "1,824"
click at [939, 699] on button "Save & Close" at bounding box center [953, 705] width 106 height 33
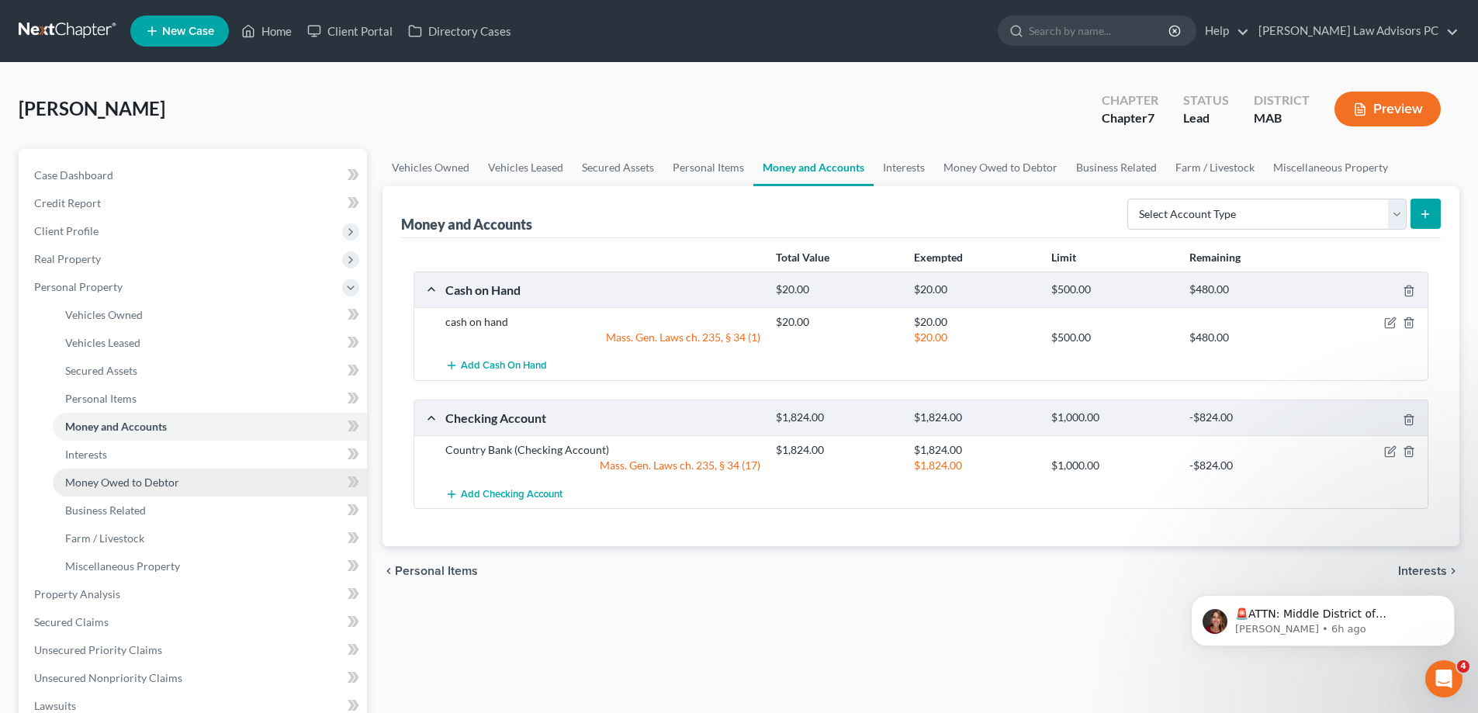
click at [184, 479] on link "Money Owed to Debtor" at bounding box center [210, 483] width 314 height 28
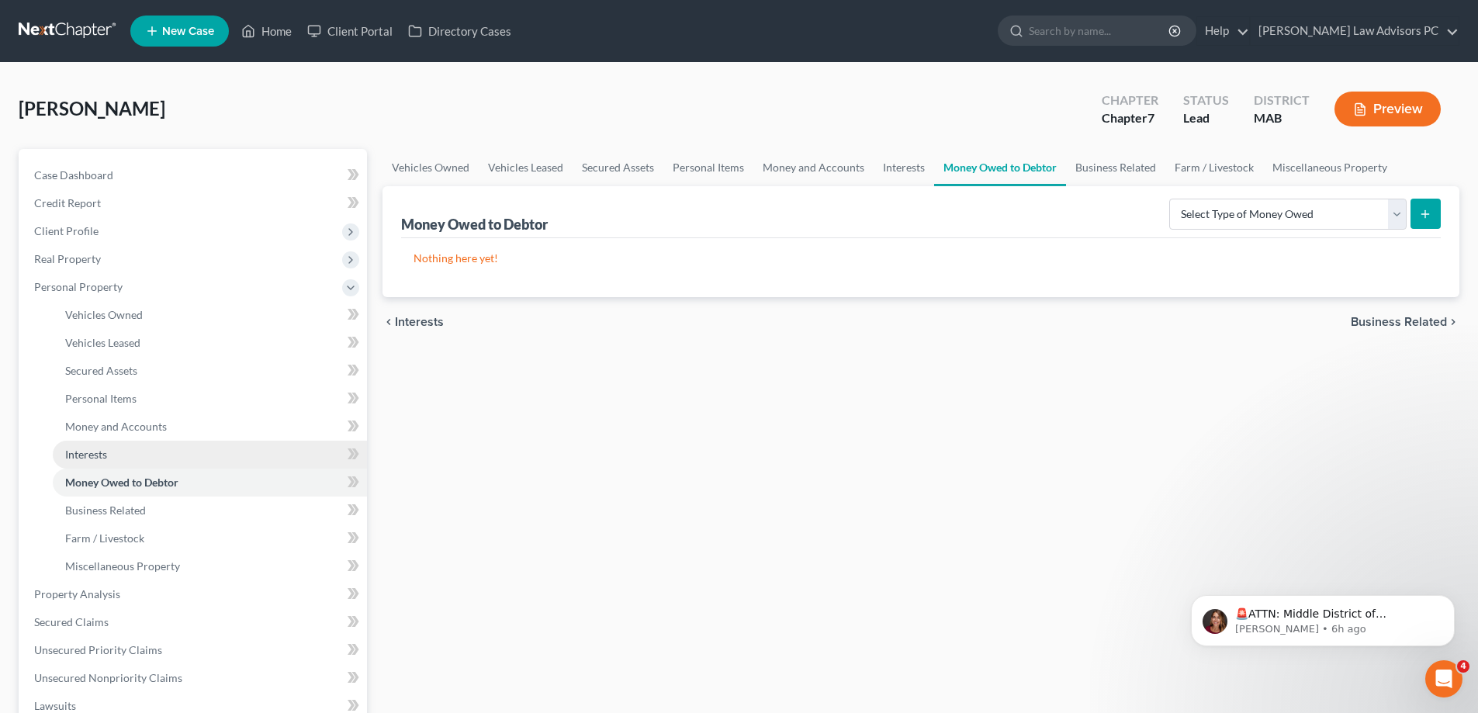
click at [190, 456] on link "Interests" at bounding box center [210, 455] width 314 height 28
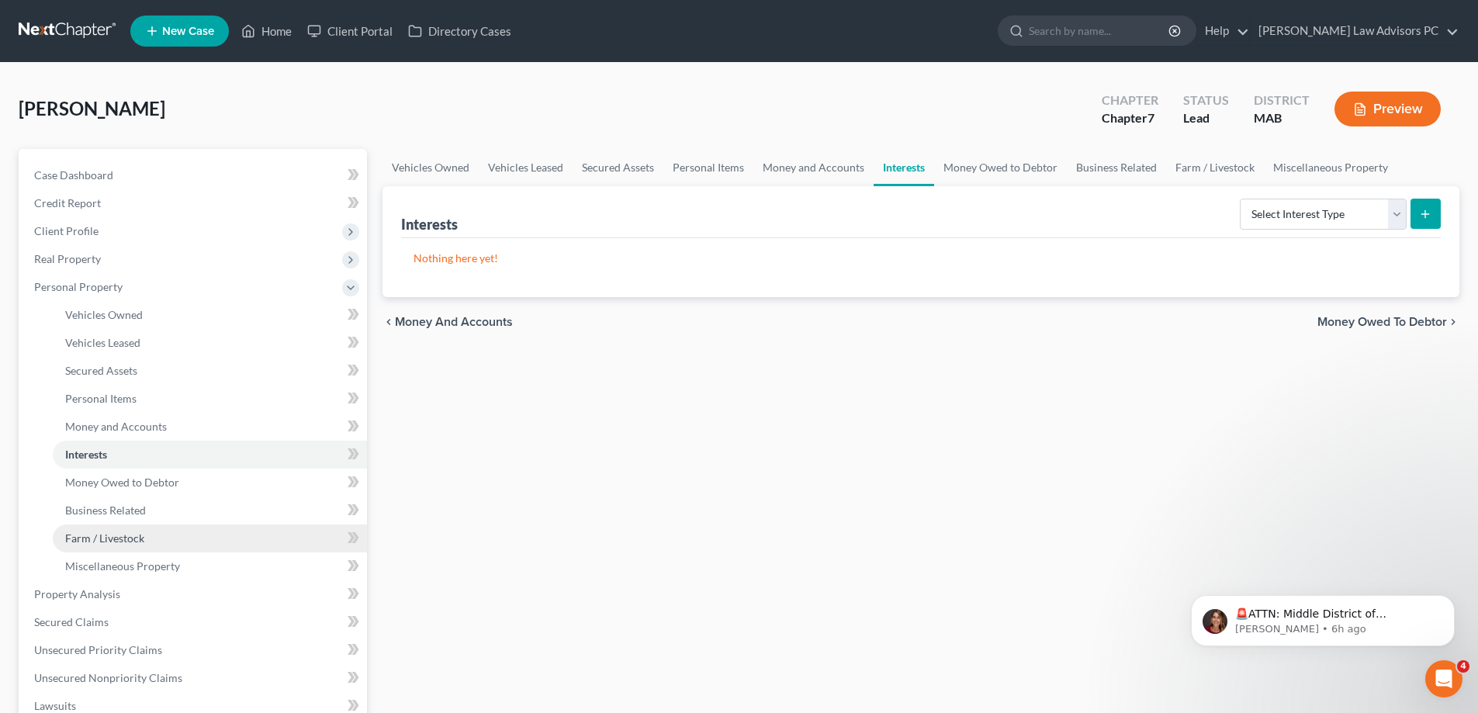
click at [186, 533] on link "Farm / Livestock" at bounding box center [210, 538] width 314 height 28
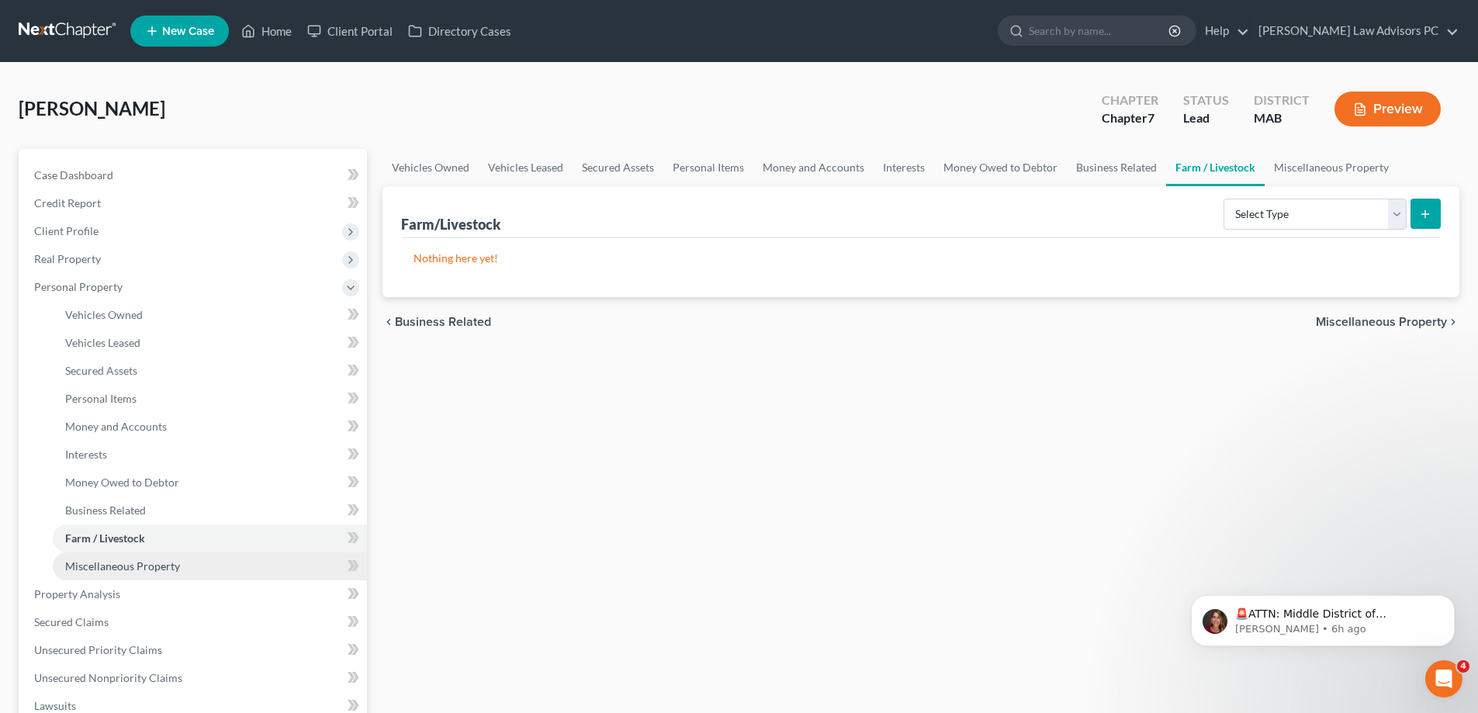
click at [185, 562] on link "Miscellaneous Property" at bounding box center [210, 566] width 314 height 28
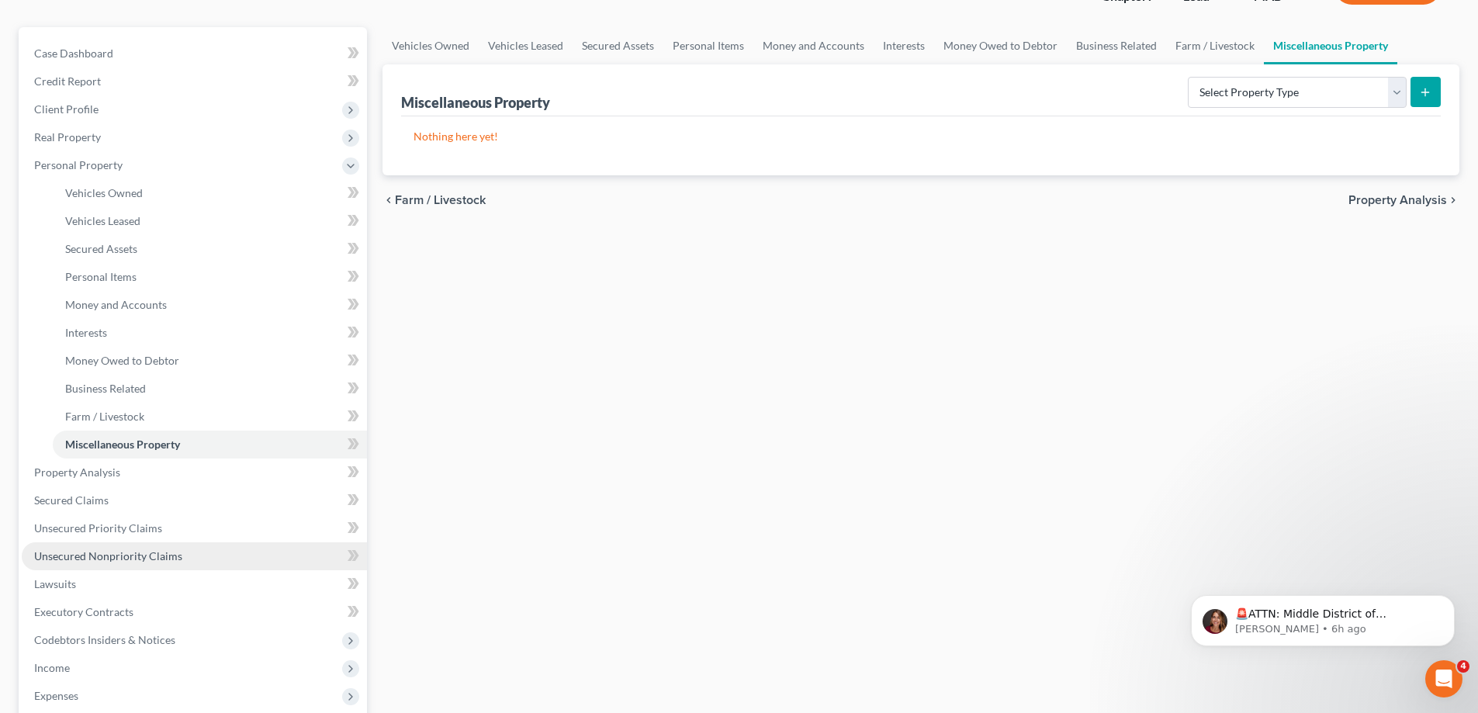
scroll to position [155, 0]
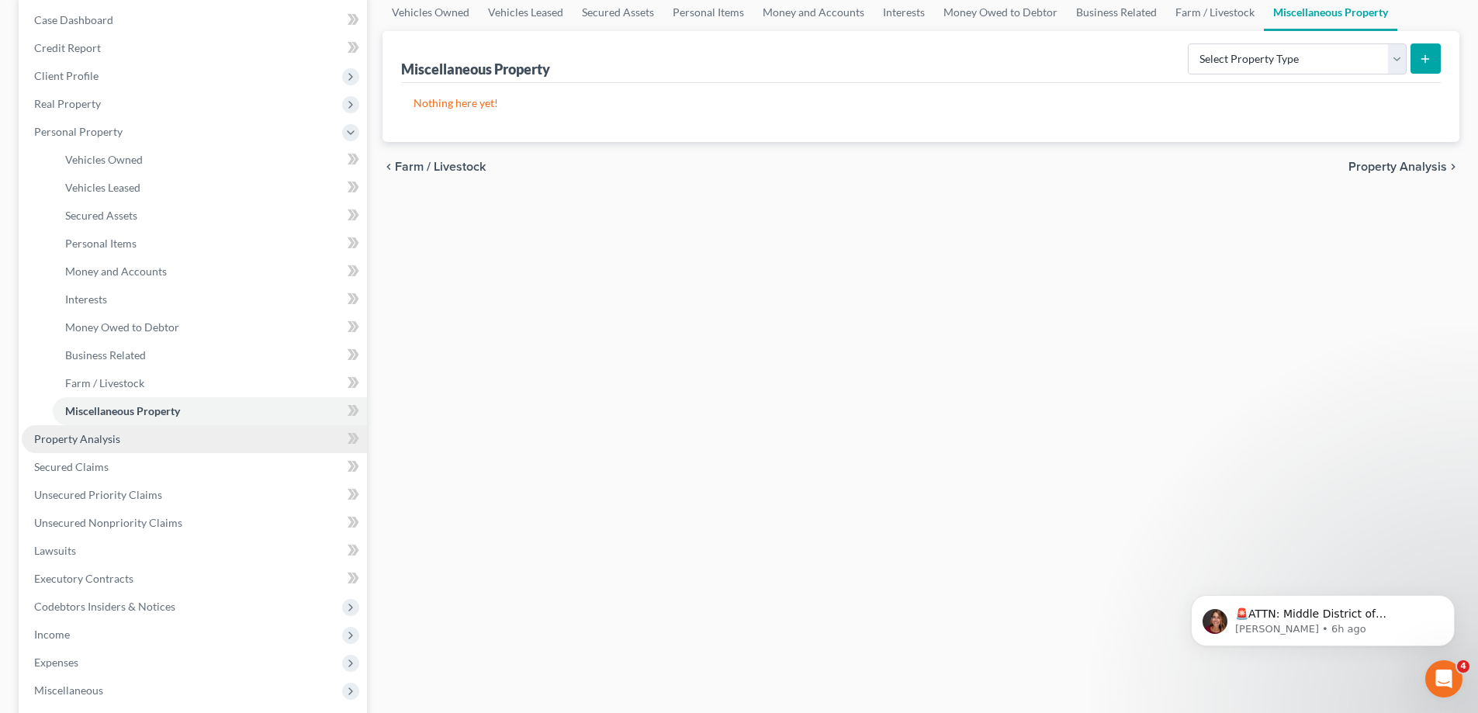
click at [164, 438] on link "Property Analysis" at bounding box center [194, 439] width 345 height 28
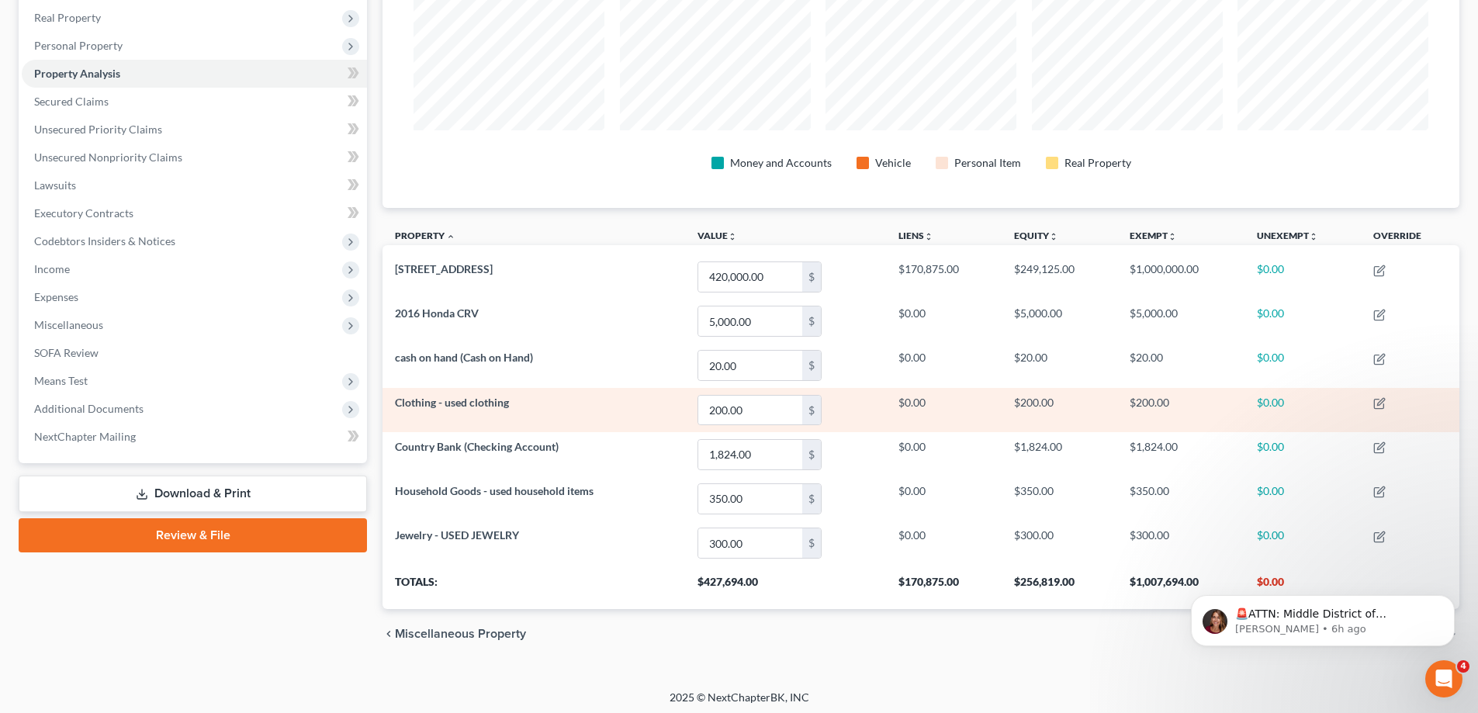
scroll to position [246, 0]
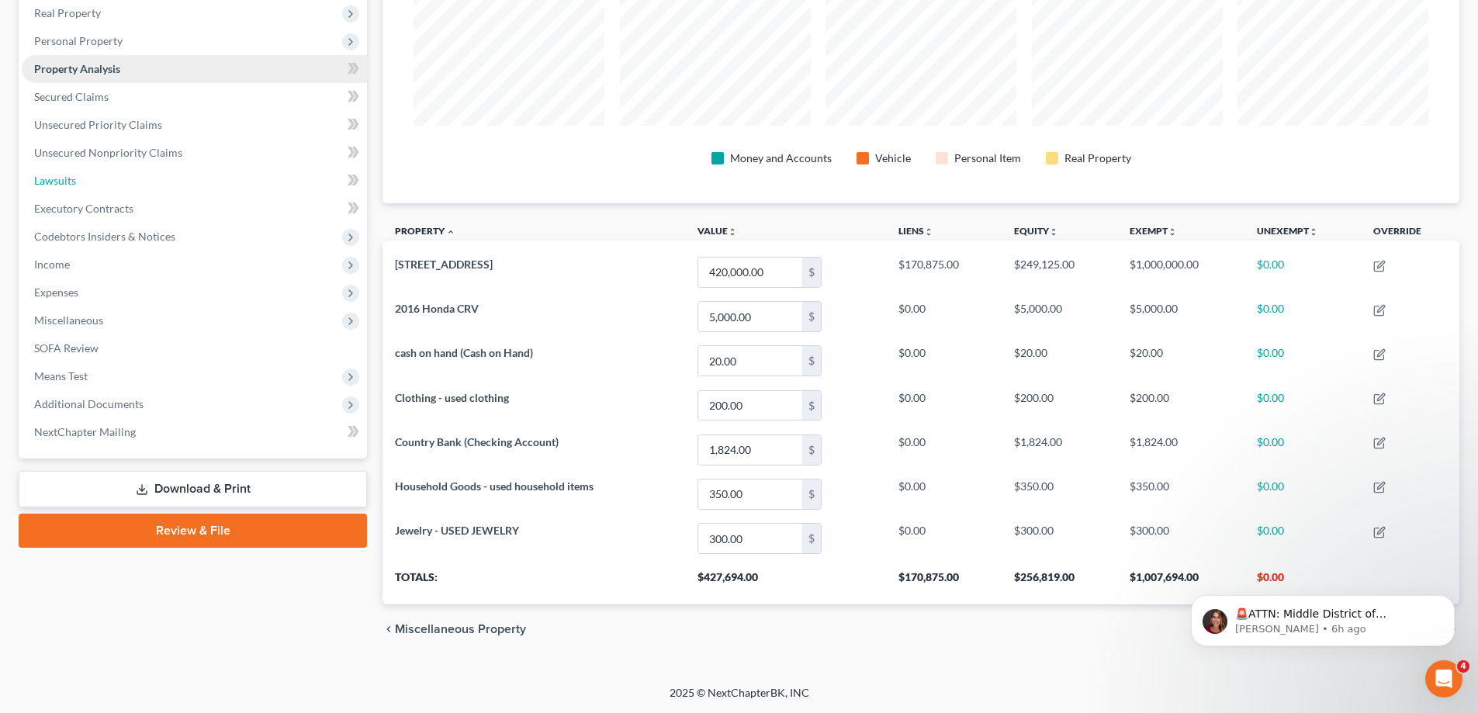
click at [142, 175] on link "Lawsuits" at bounding box center [194, 181] width 345 height 28
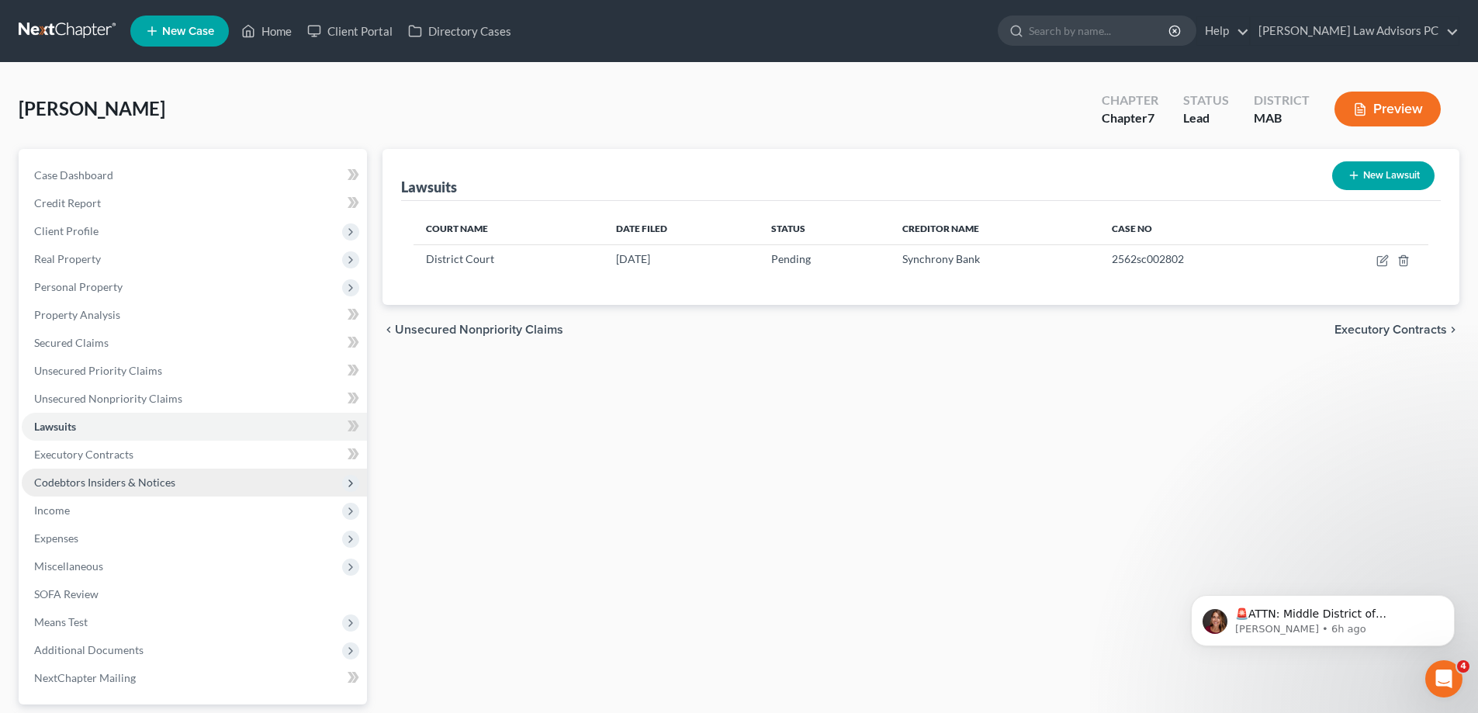
click at [183, 479] on span "Codebtors Insiders & Notices" at bounding box center [194, 483] width 345 height 28
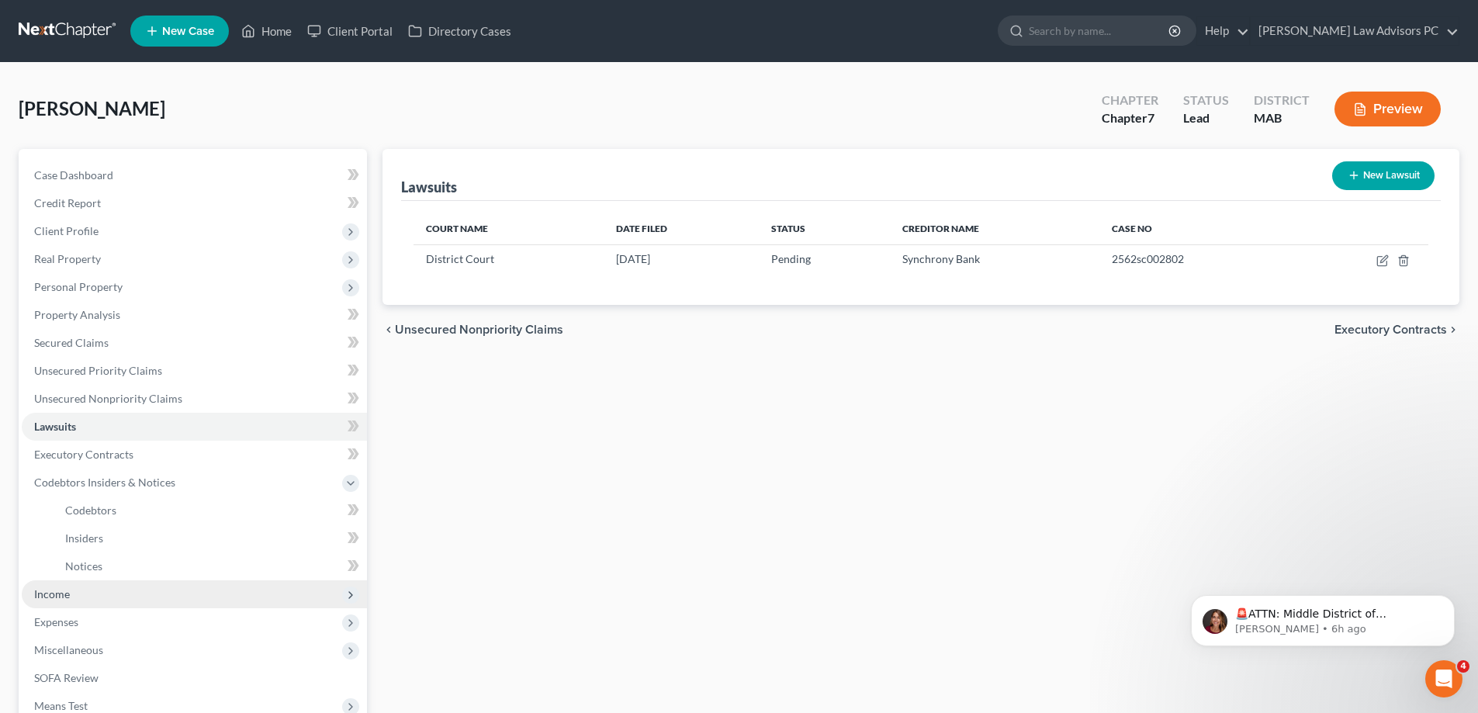
click at [120, 586] on span "Income" at bounding box center [194, 594] width 345 height 28
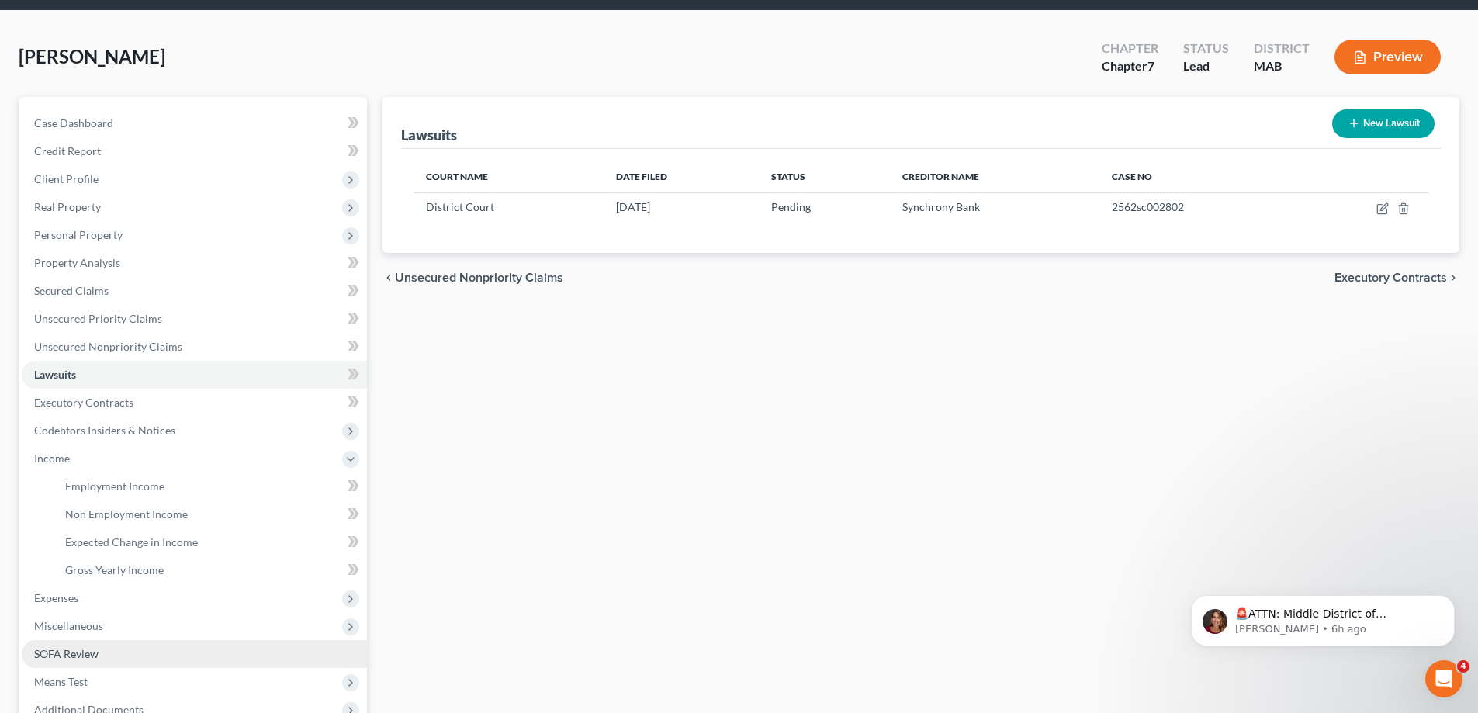
scroll to position [155, 0]
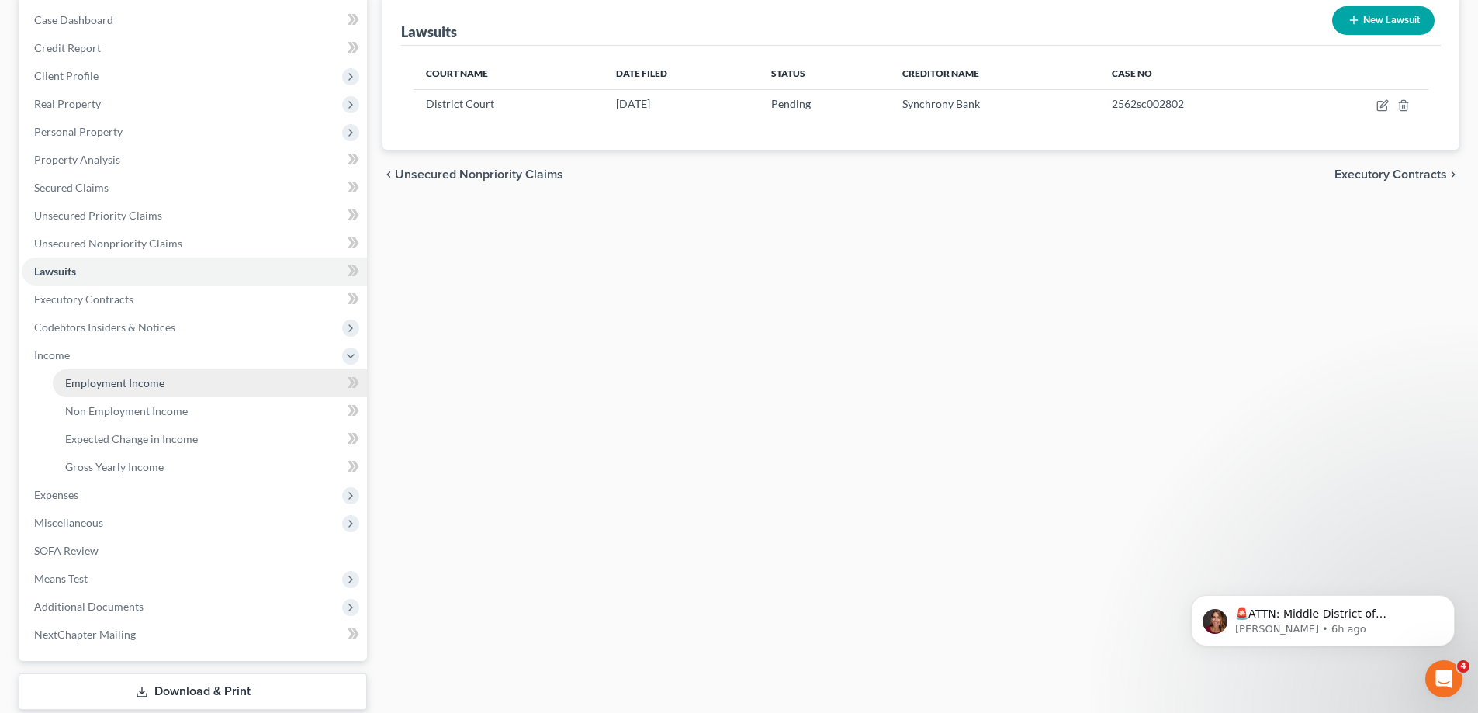
click at [148, 385] on span "Employment Income" at bounding box center [114, 382] width 99 height 13
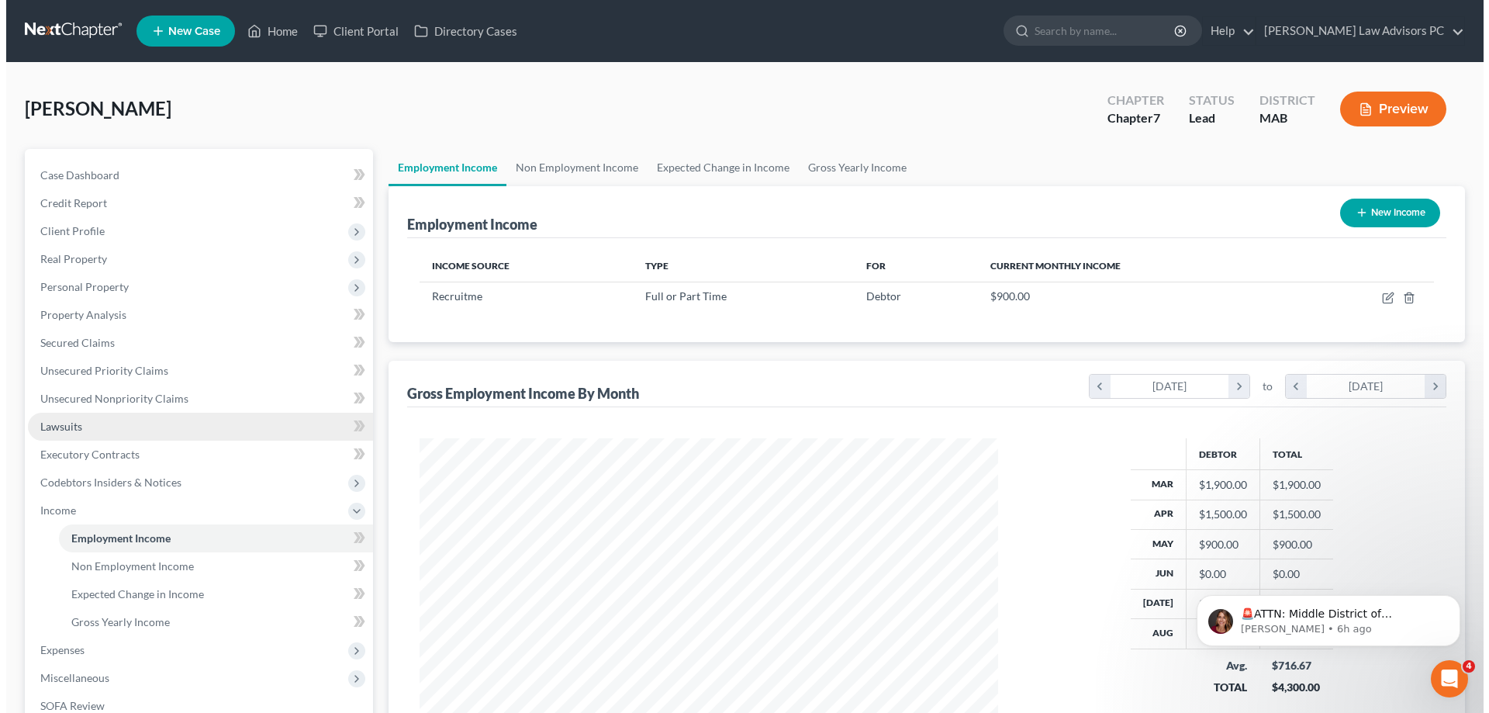
scroll to position [289, 610]
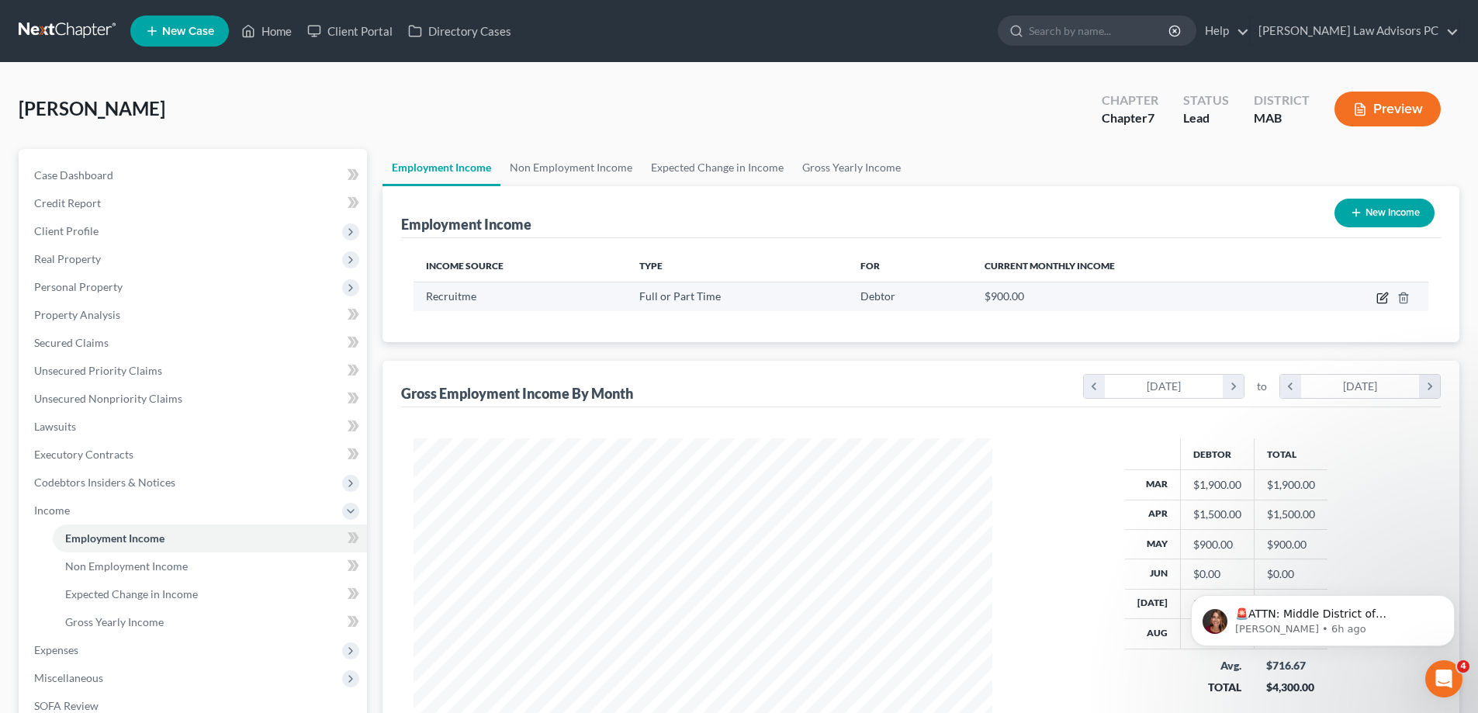
click at [1388, 298] on icon "button" at bounding box center [1382, 298] width 12 height 12
select select "0"
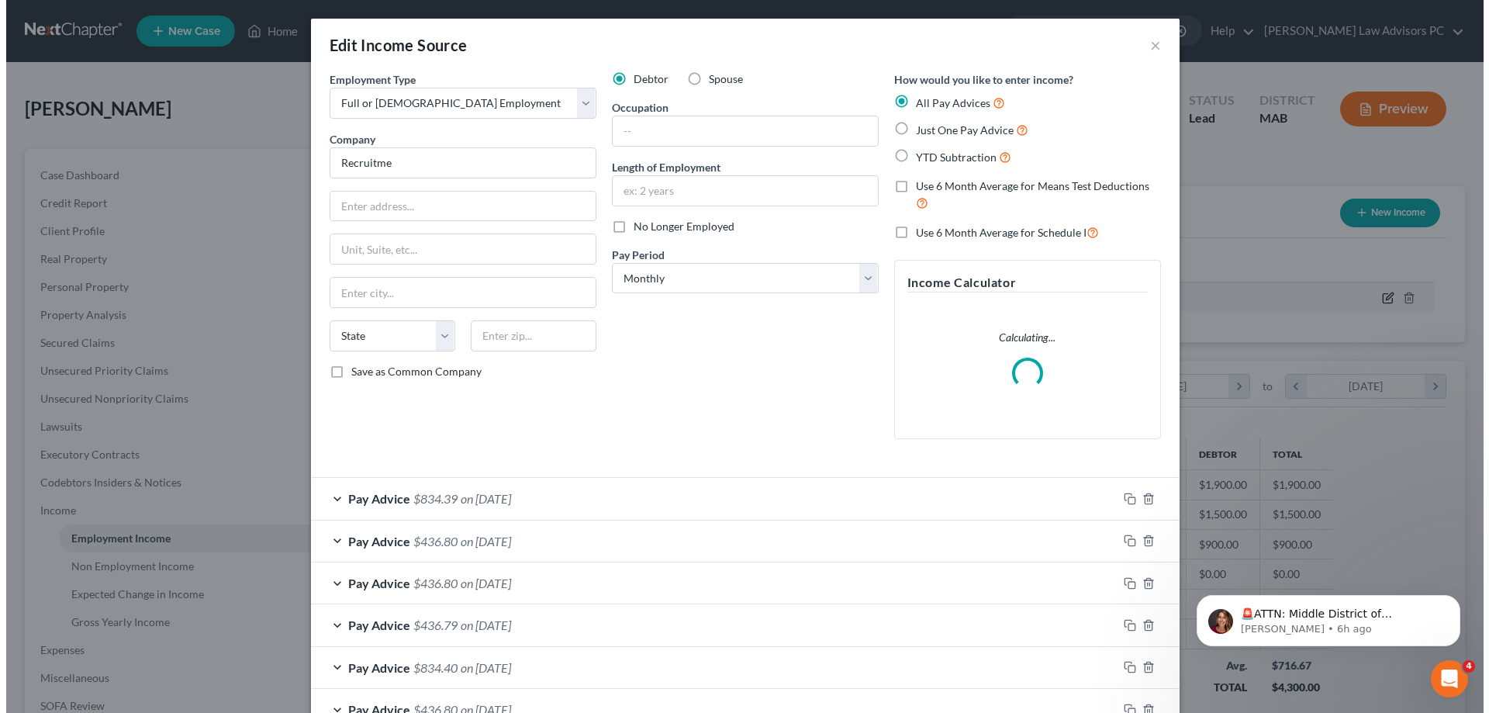
scroll to position [292, 615]
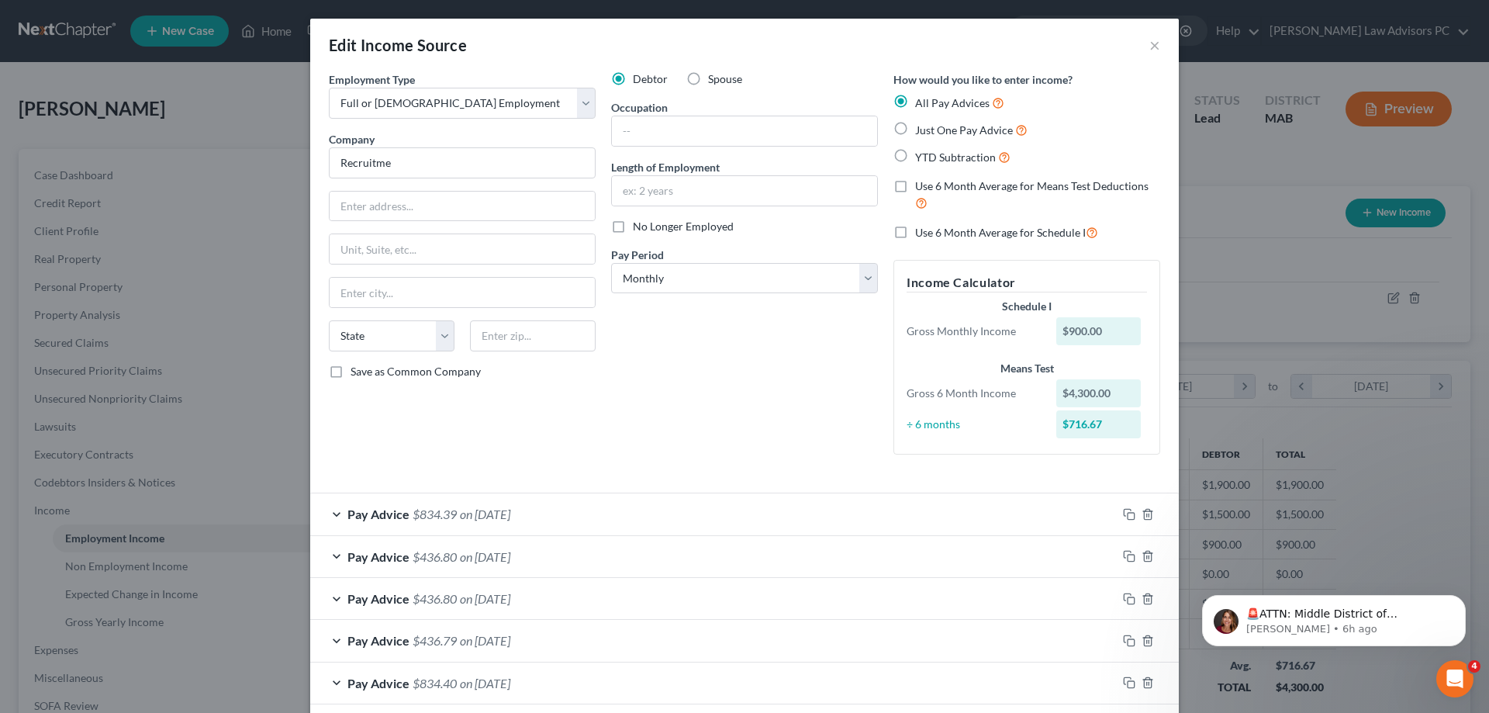
drag, startPoint x: 613, startPoint y: 225, endPoint x: 642, endPoint y: 231, distance: 29.4
click at [633, 226] on label "No Longer Employed" at bounding box center [683, 227] width 101 height 16
click at [639, 226] on input "No Longer Employed" at bounding box center [644, 224] width 10 height 10
checkbox input "true"
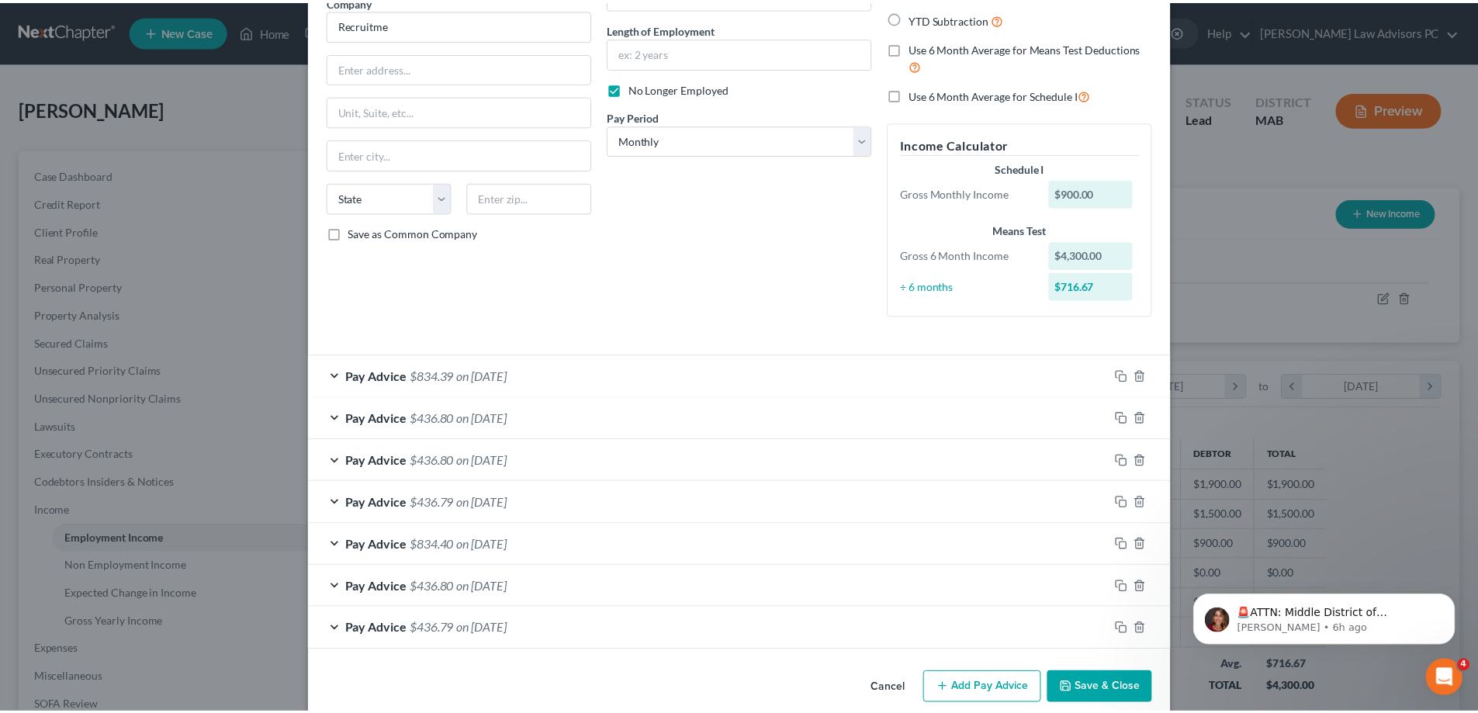
scroll to position [155, 0]
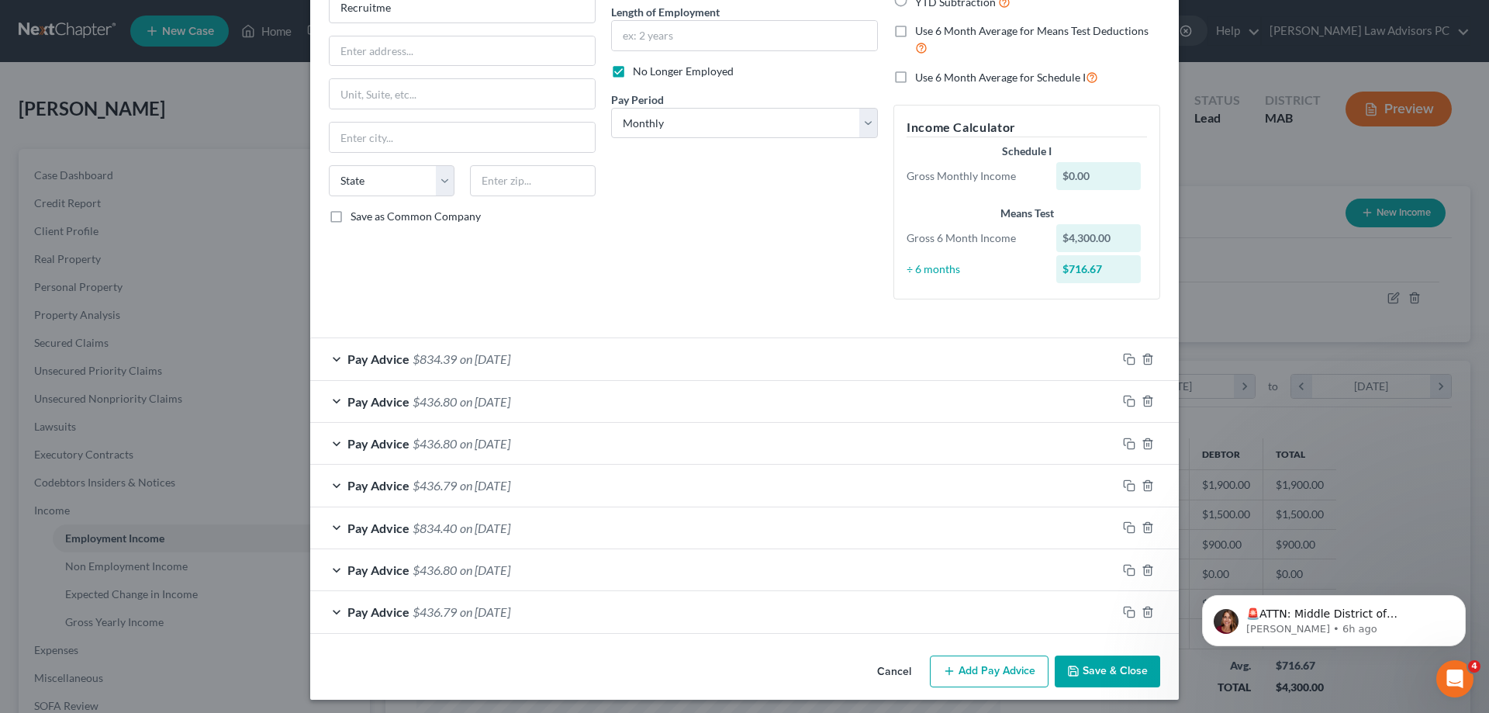
click at [1098, 670] on button "Save & Close" at bounding box center [1108, 672] width 106 height 33
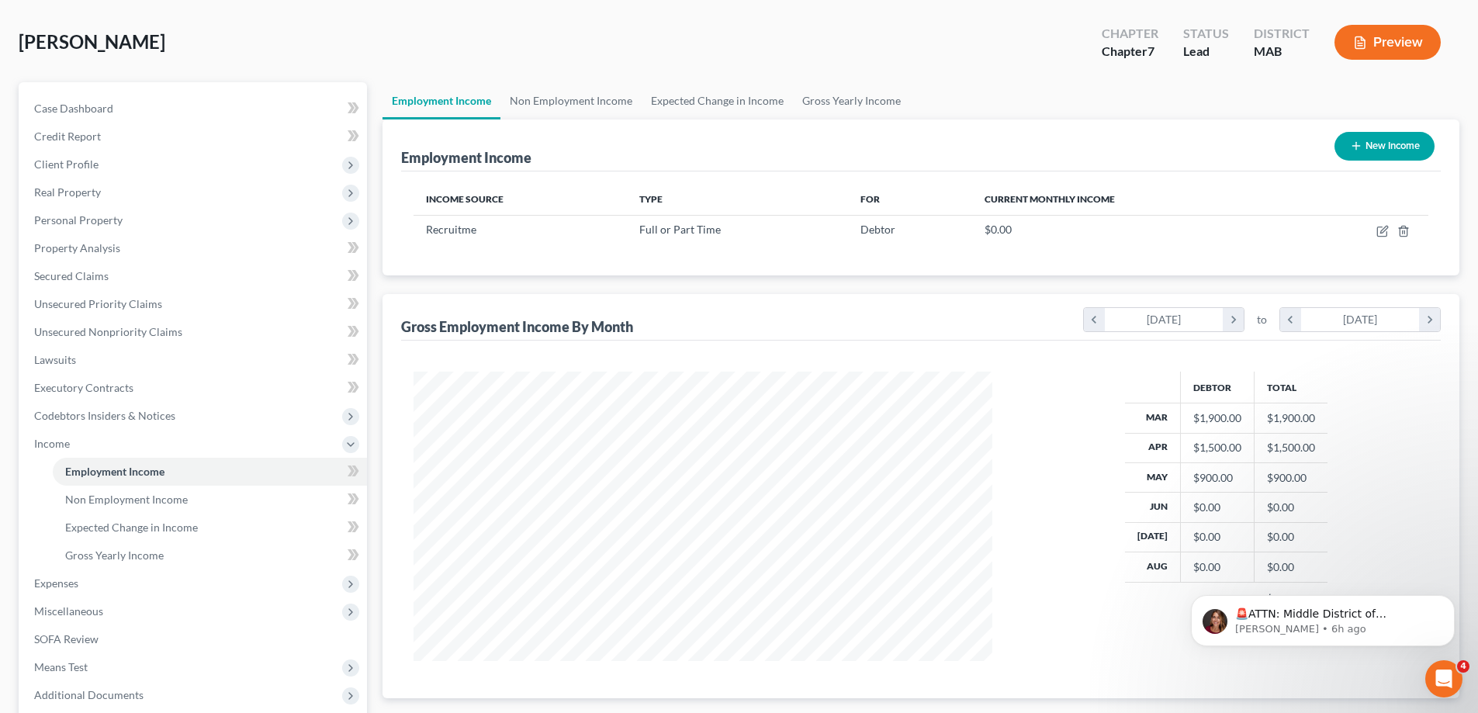
scroll to position [233, 0]
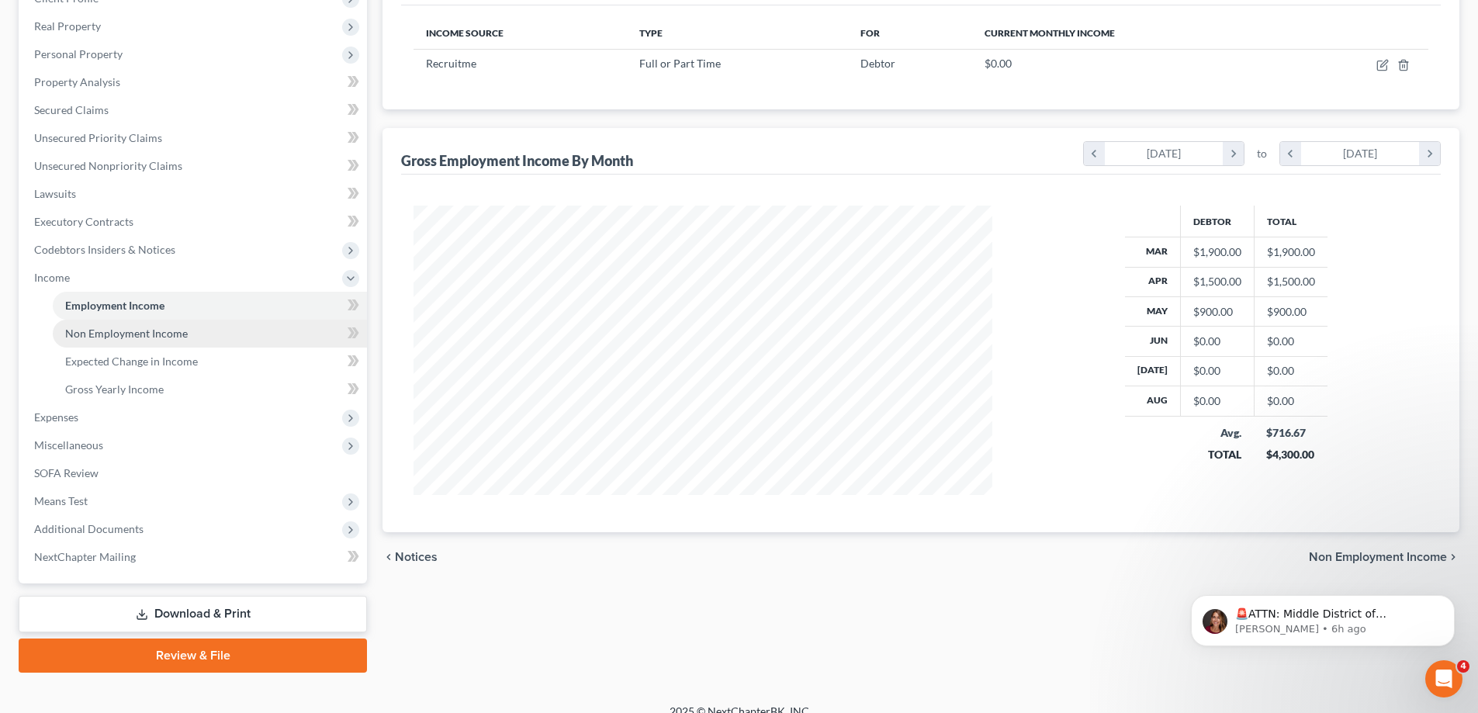
click at [255, 320] on link "Non Employment Income" at bounding box center [210, 334] width 314 height 28
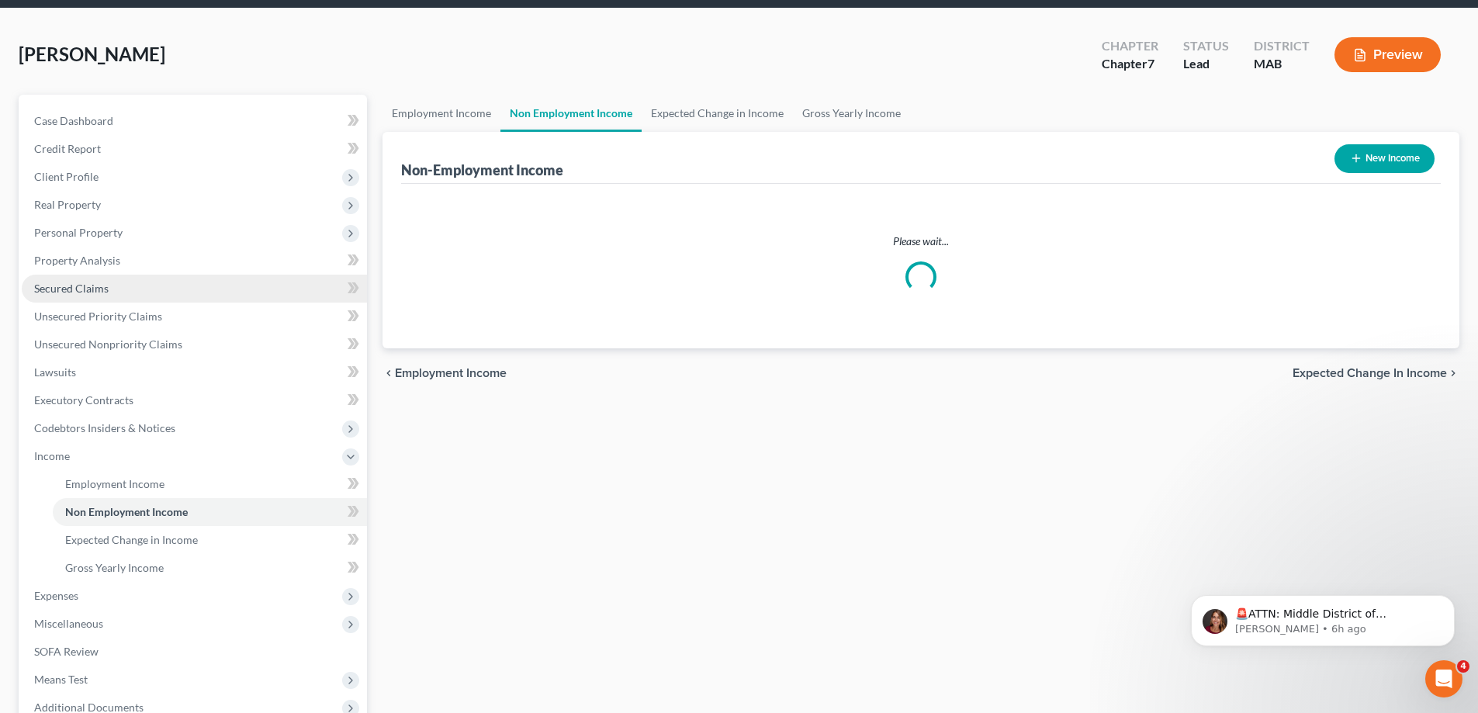
scroll to position [2, 0]
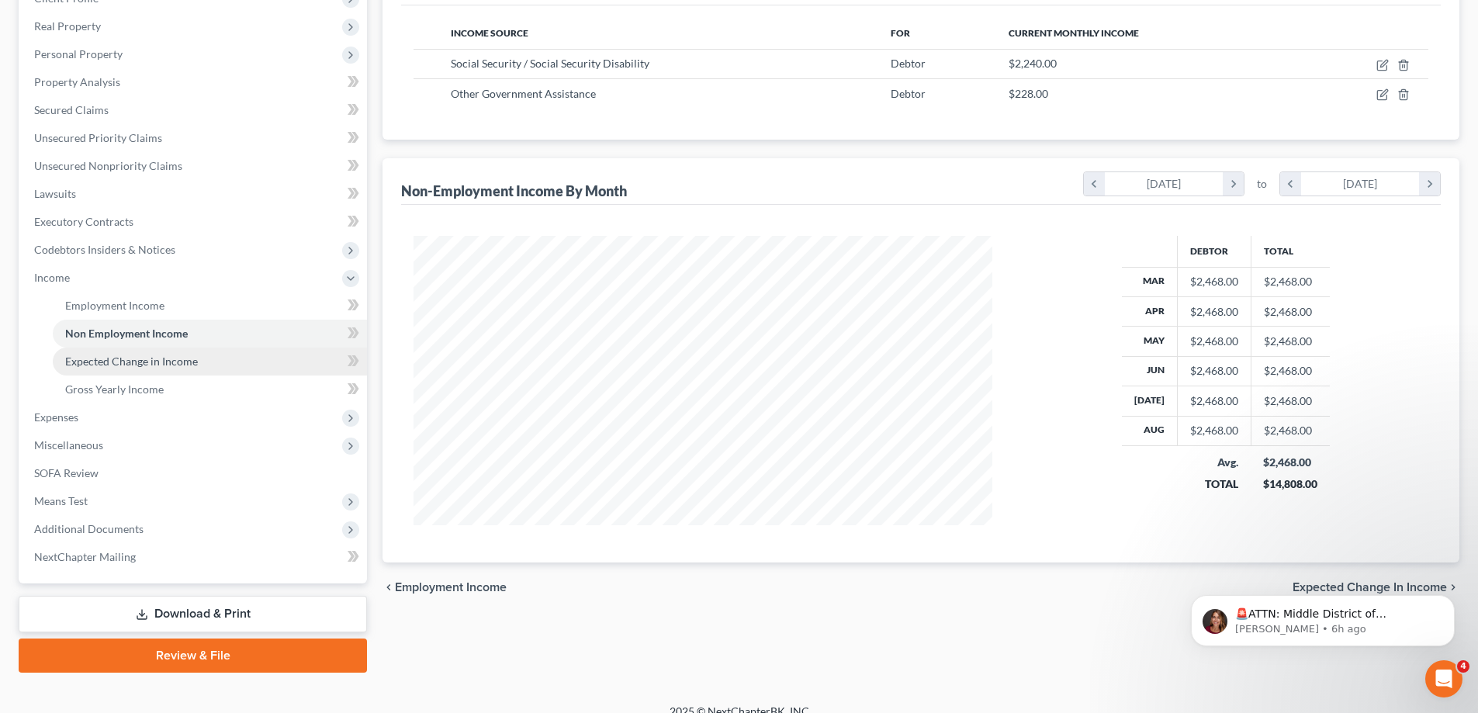
click at [259, 368] on link "Expected Change in Income" at bounding box center [210, 362] width 314 height 28
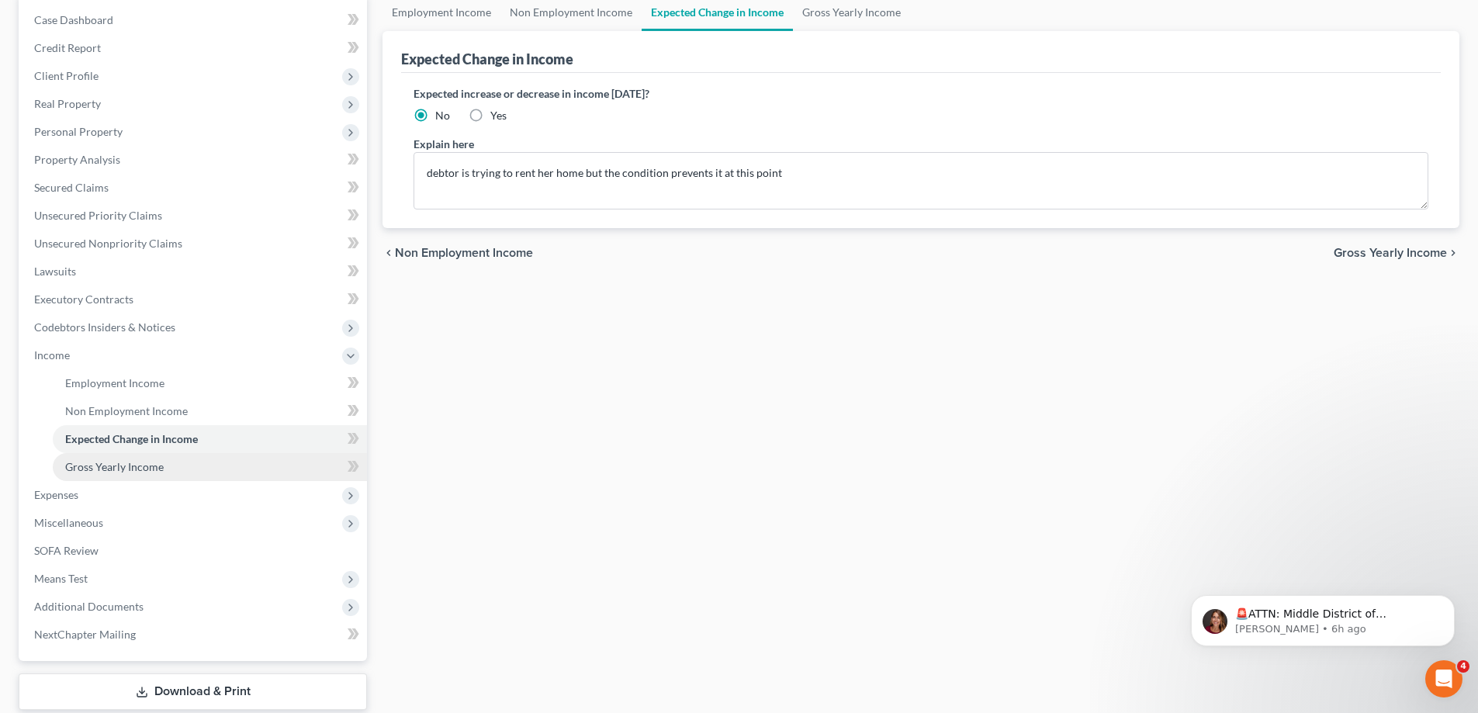
click at [265, 464] on link "Gross Yearly Income" at bounding box center [210, 467] width 314 height 28
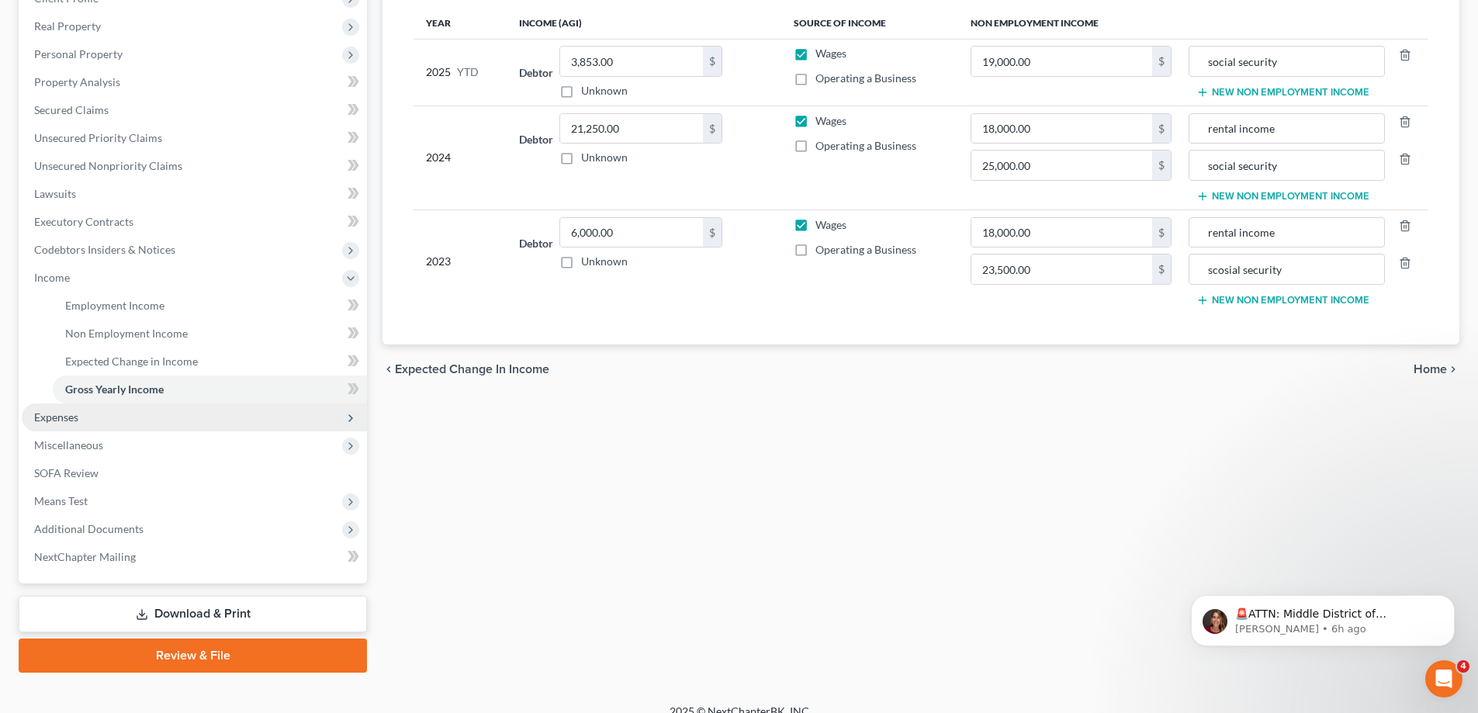
click at [236, 419] on span "Expenses" at bounding box center [194, 417] width 345 height 28
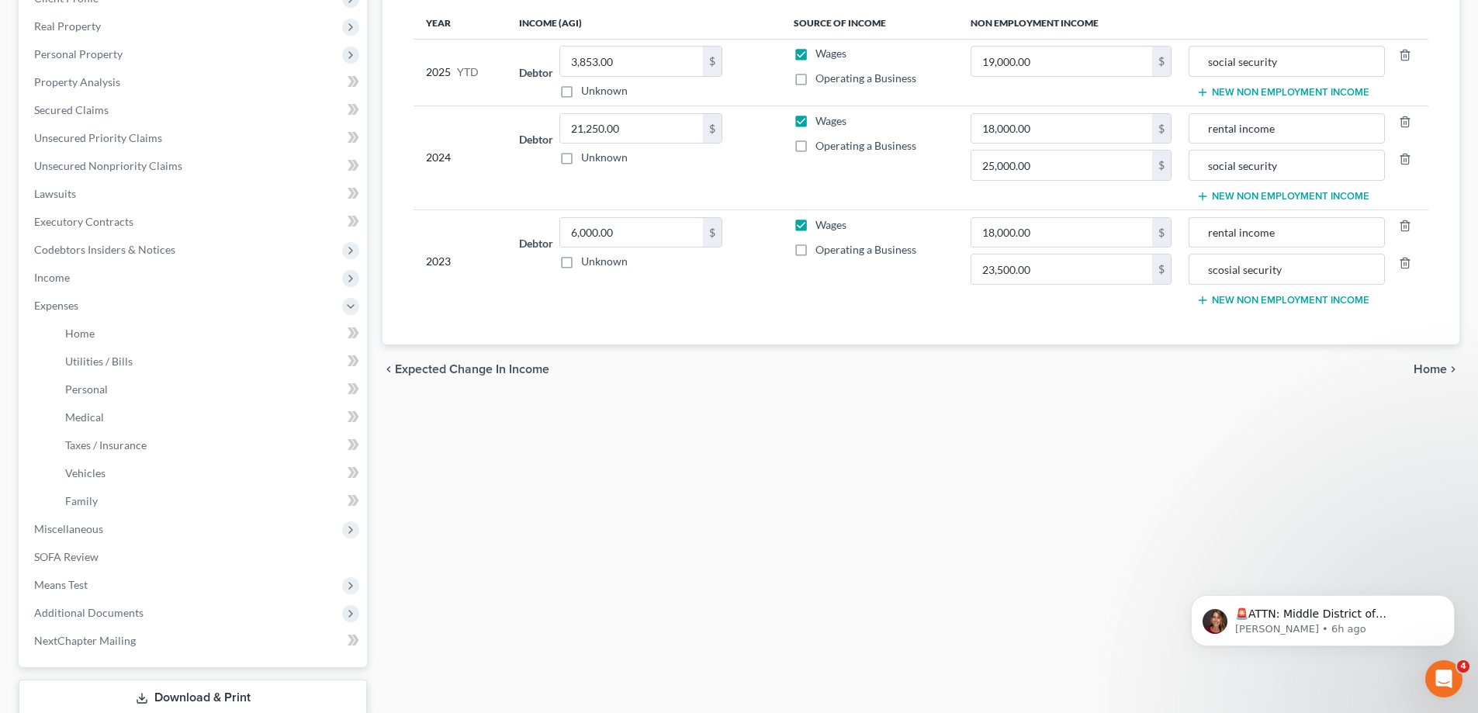
click at [1423, 365] on span "Home" at bounding box center [1429, 369] width 33 height 12
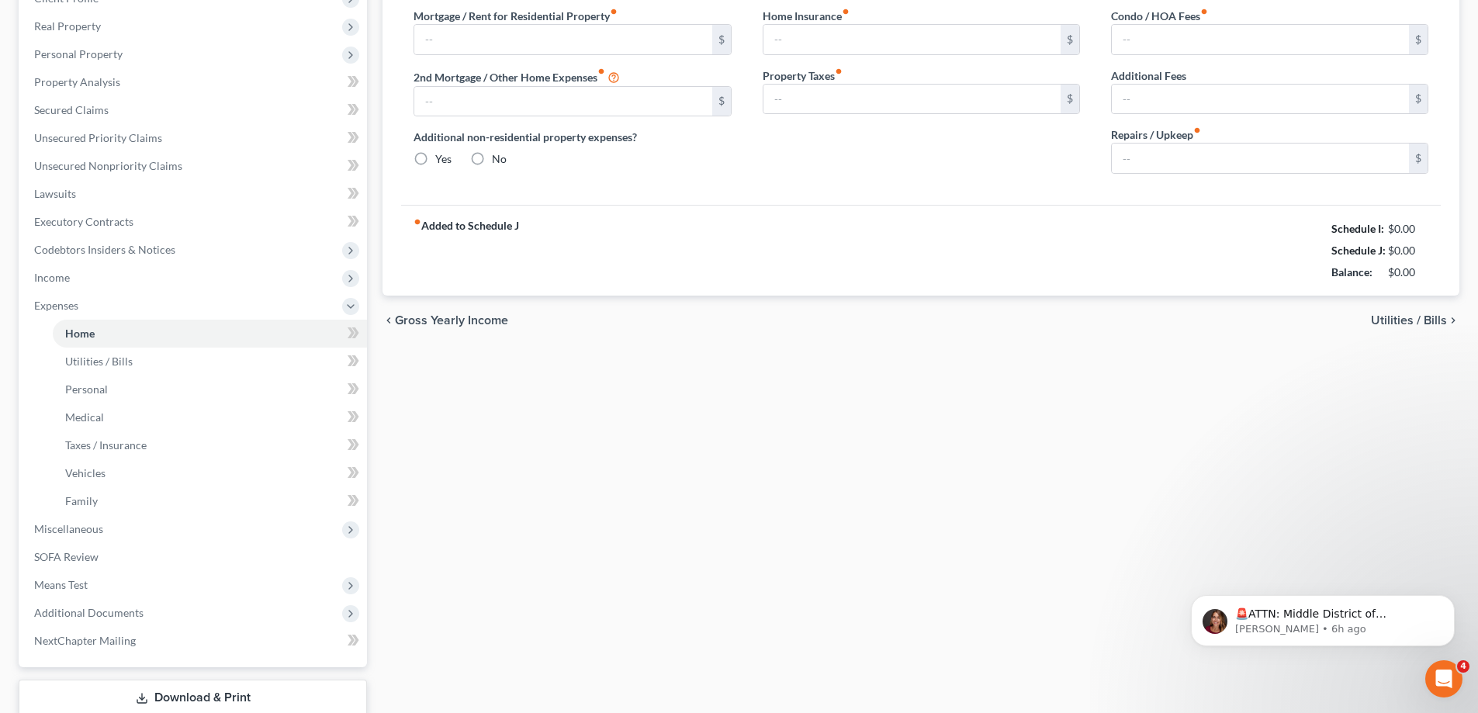
type input "2,061.00"
type input "0.00"
radio input "true"
type input "0.00"
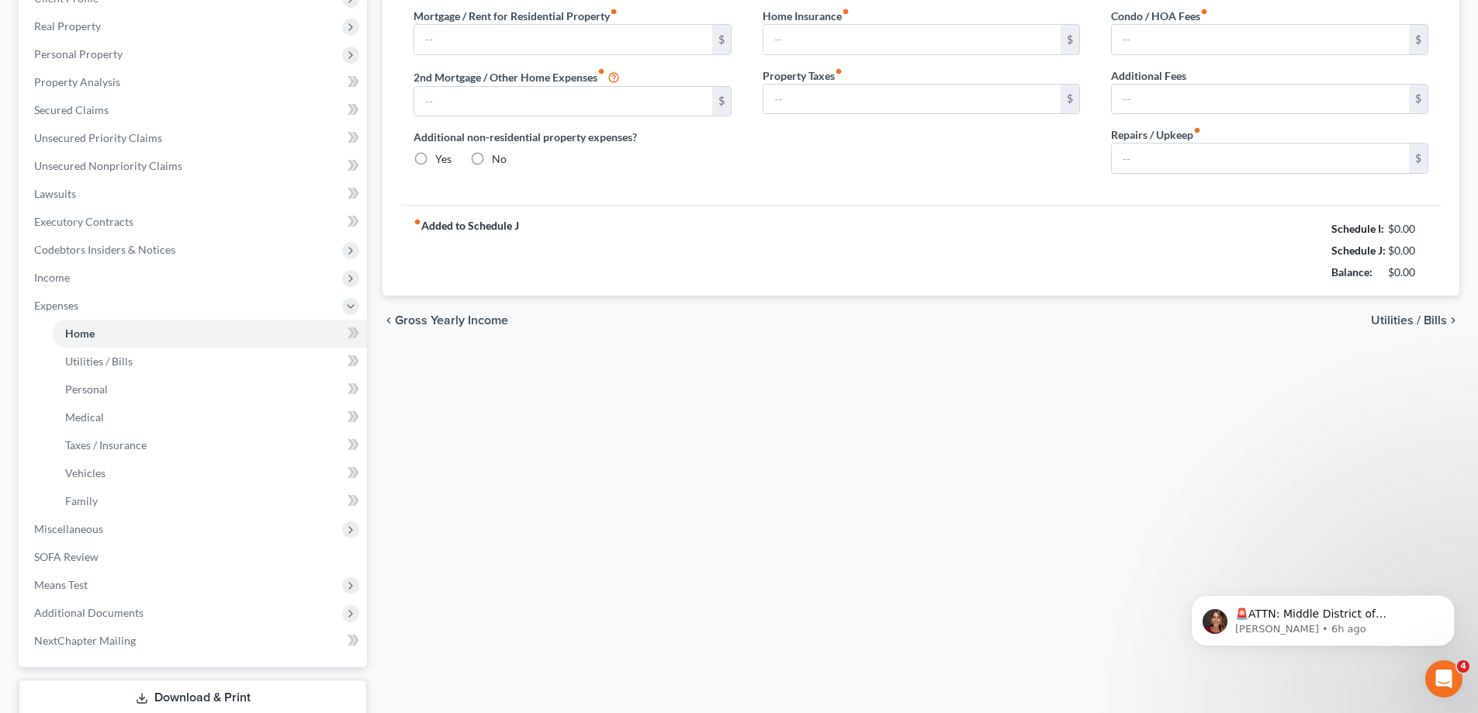
type input "0.00"
type input "221.00"
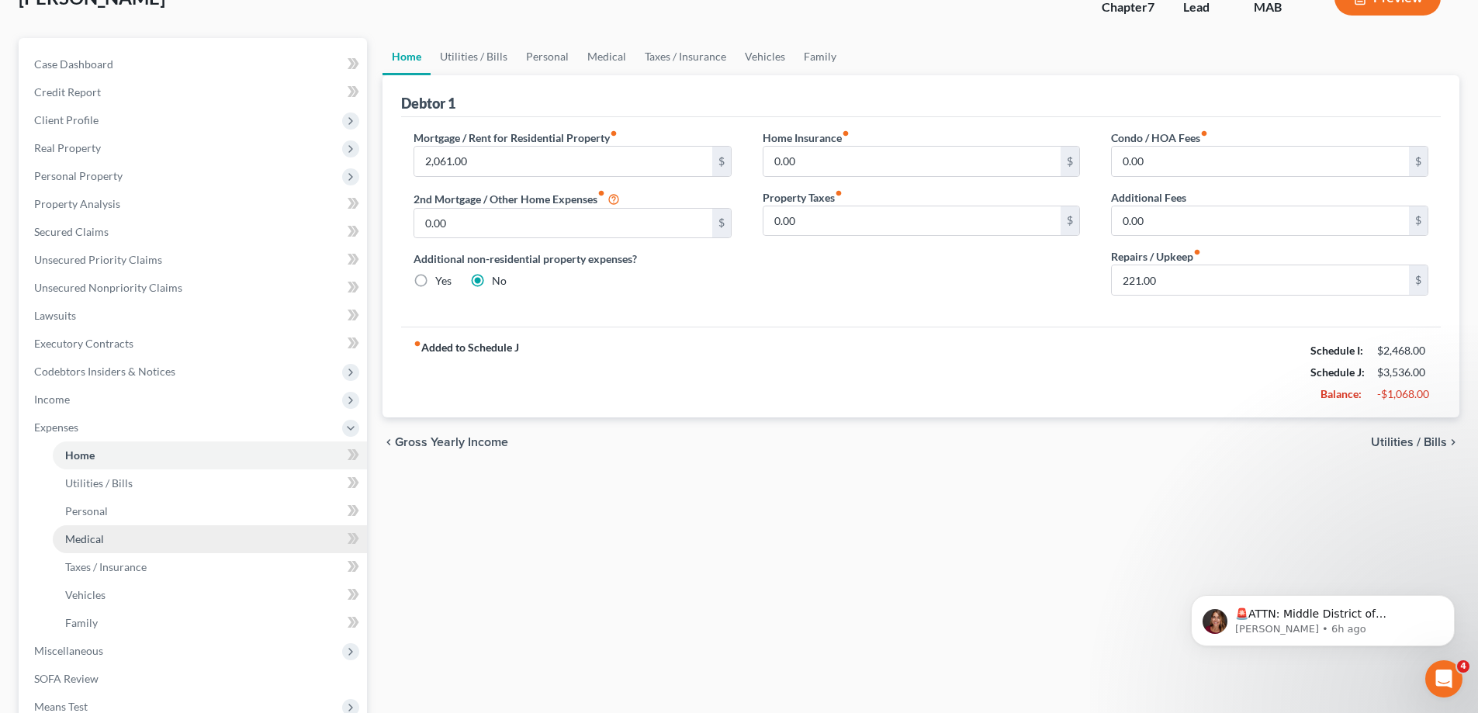
scroll to position [233, 0]
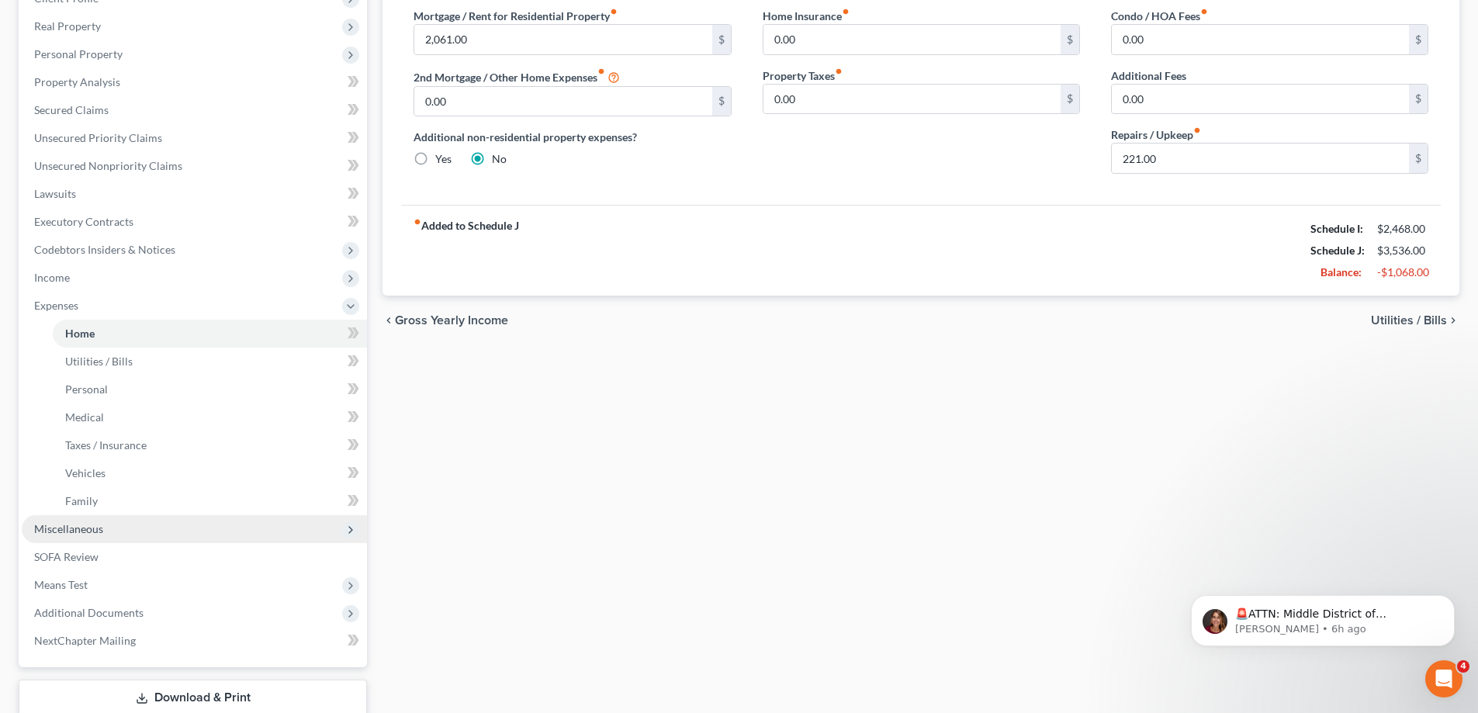
click at [166, 533] on span "Miscellaneous" at bounding box center [194, 529] width 345 height 28
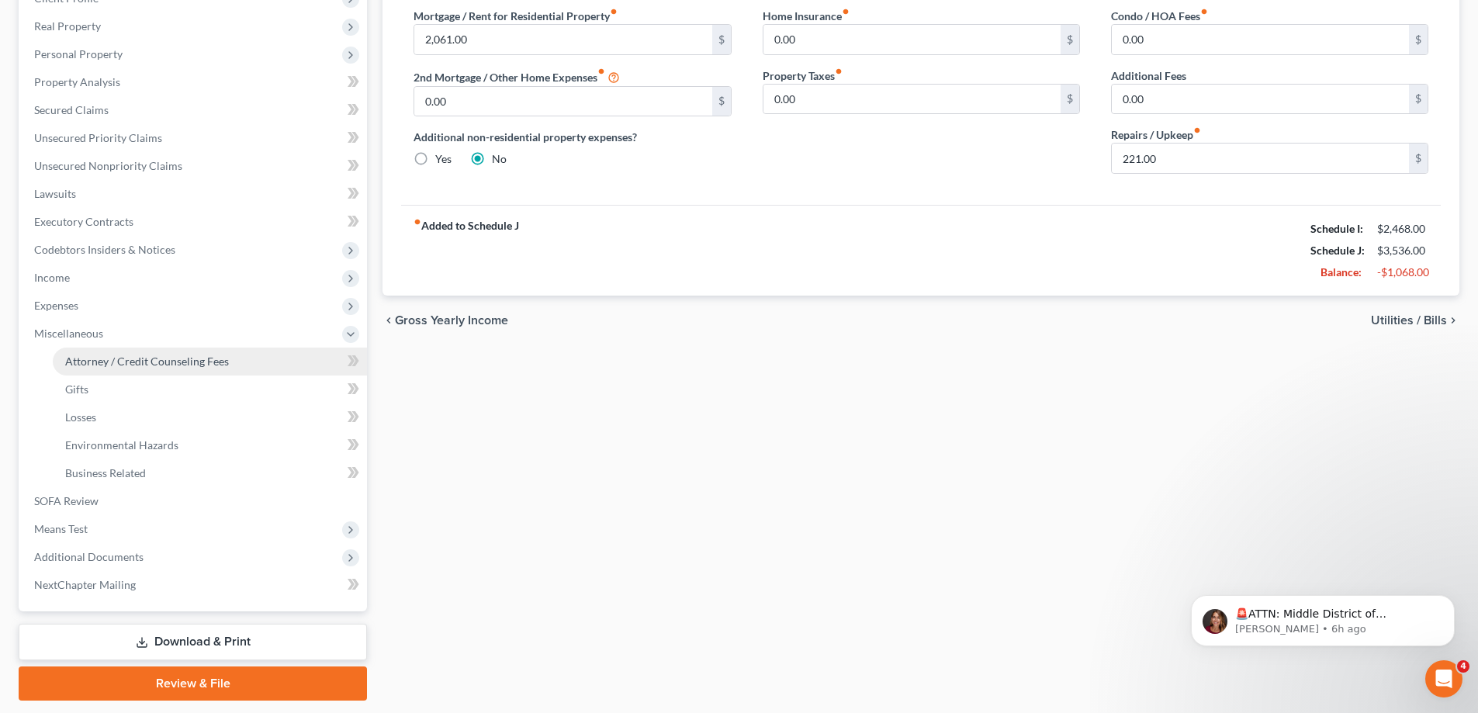
click at [134, 367] on span "Attorney / Credit Counseling Fees" at bounding box center [147, 361] width 164 height 13
select select "0"
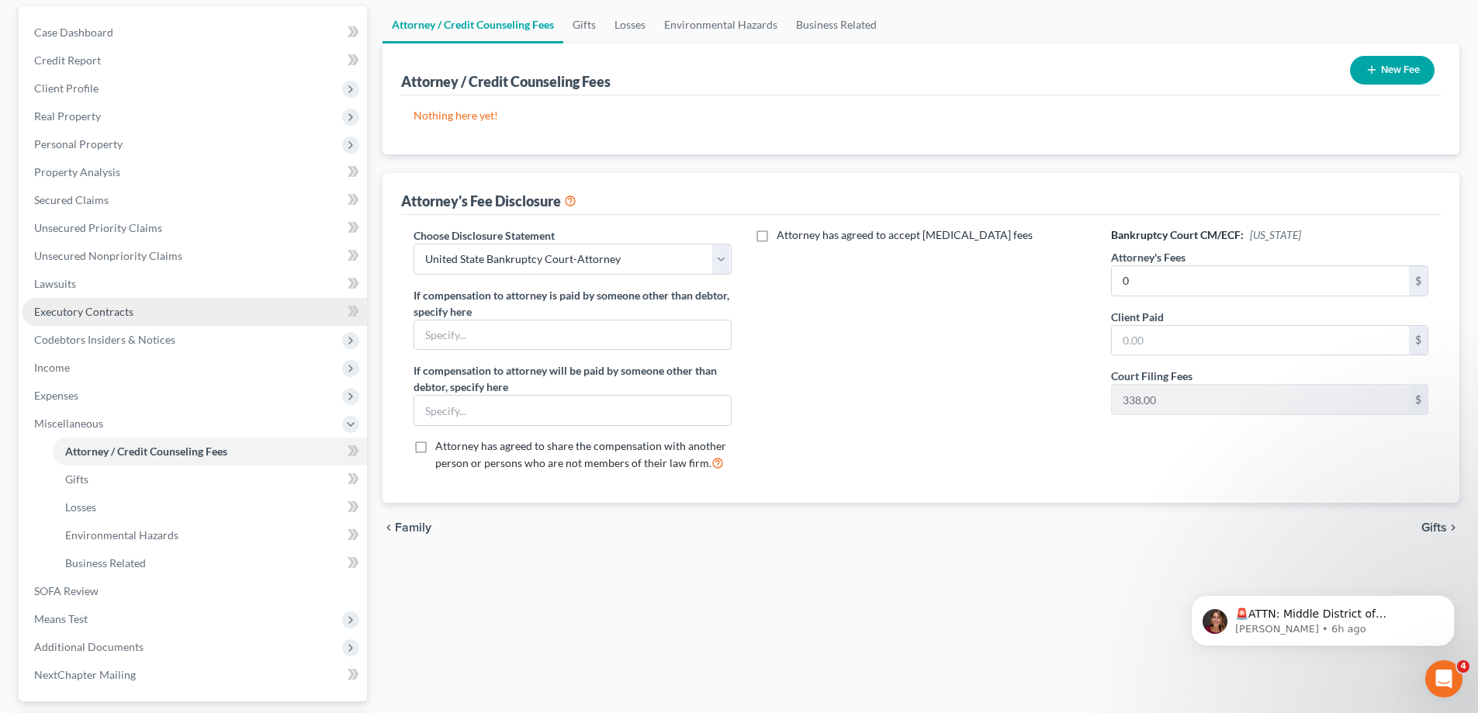
scroll to position [155, 0]
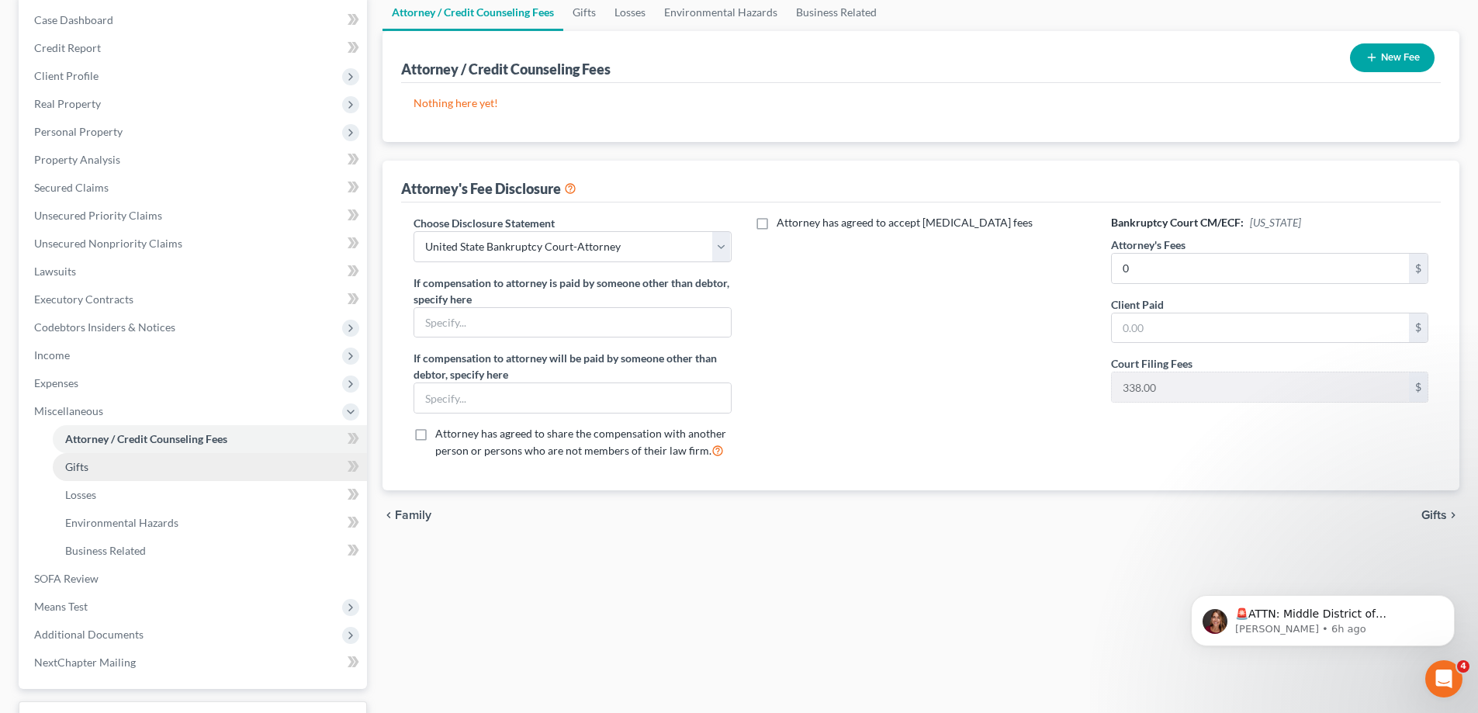
click at [156, 461] on link "Gifts" at bounding box center [210, 467] width 314 height 28
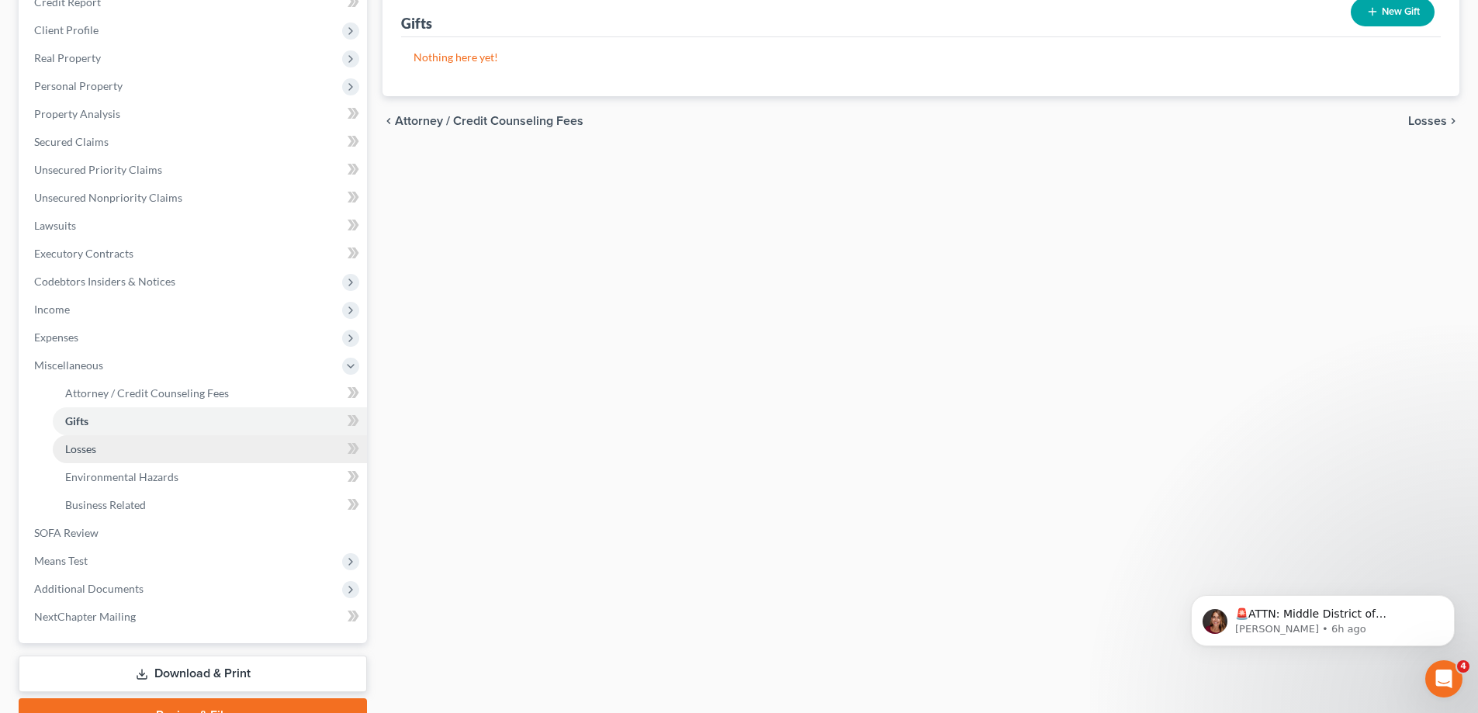
scroll to position [233, 0]
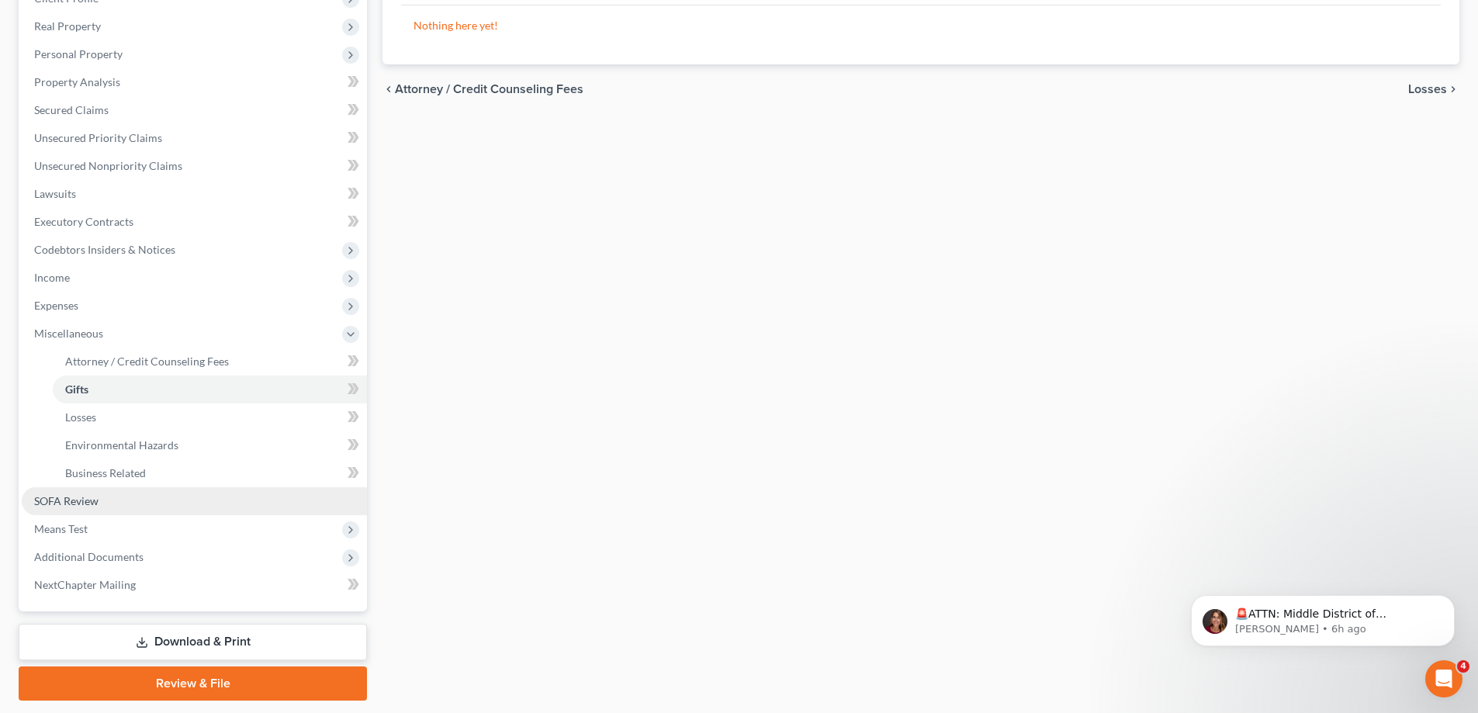
click at [157, 491] on link "SOFA Review" at bounding box center [194, 501] width 345 height 28
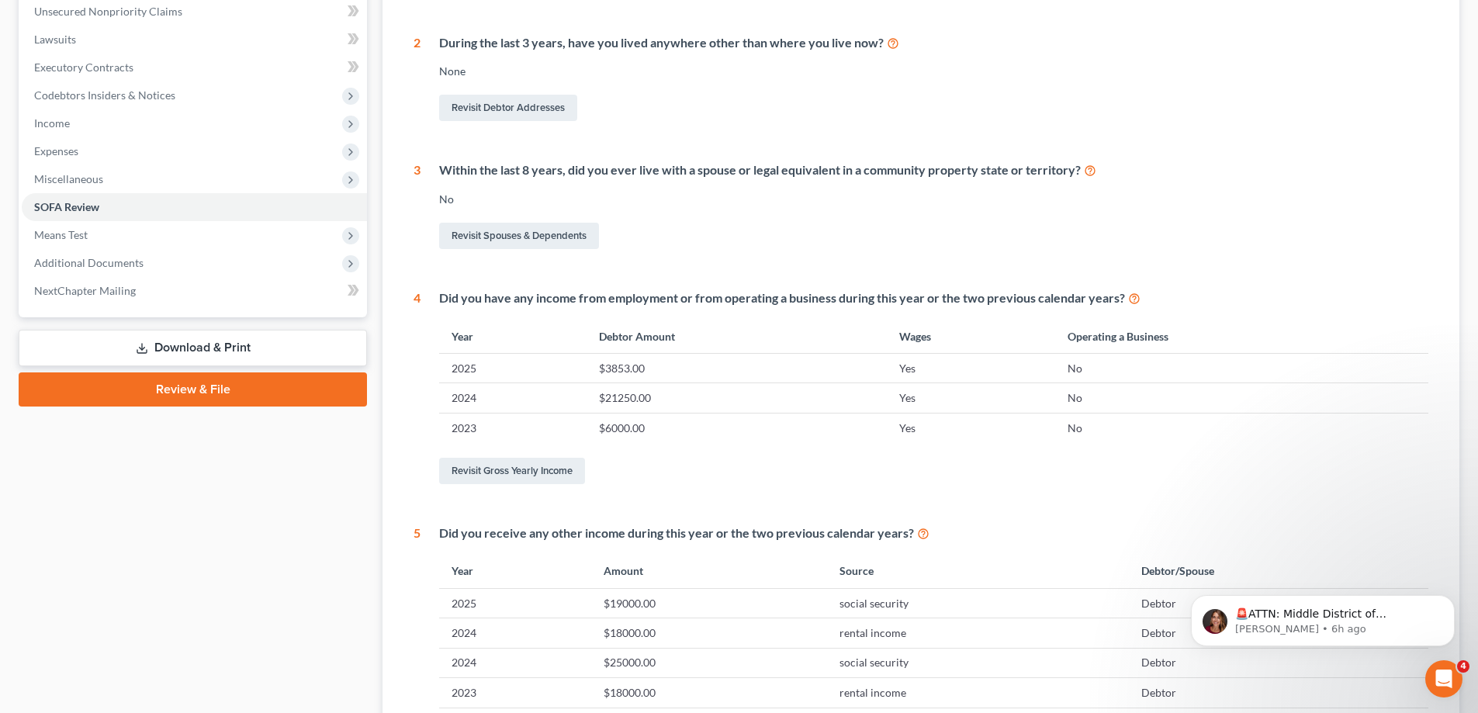
scroll to position [465, 0]
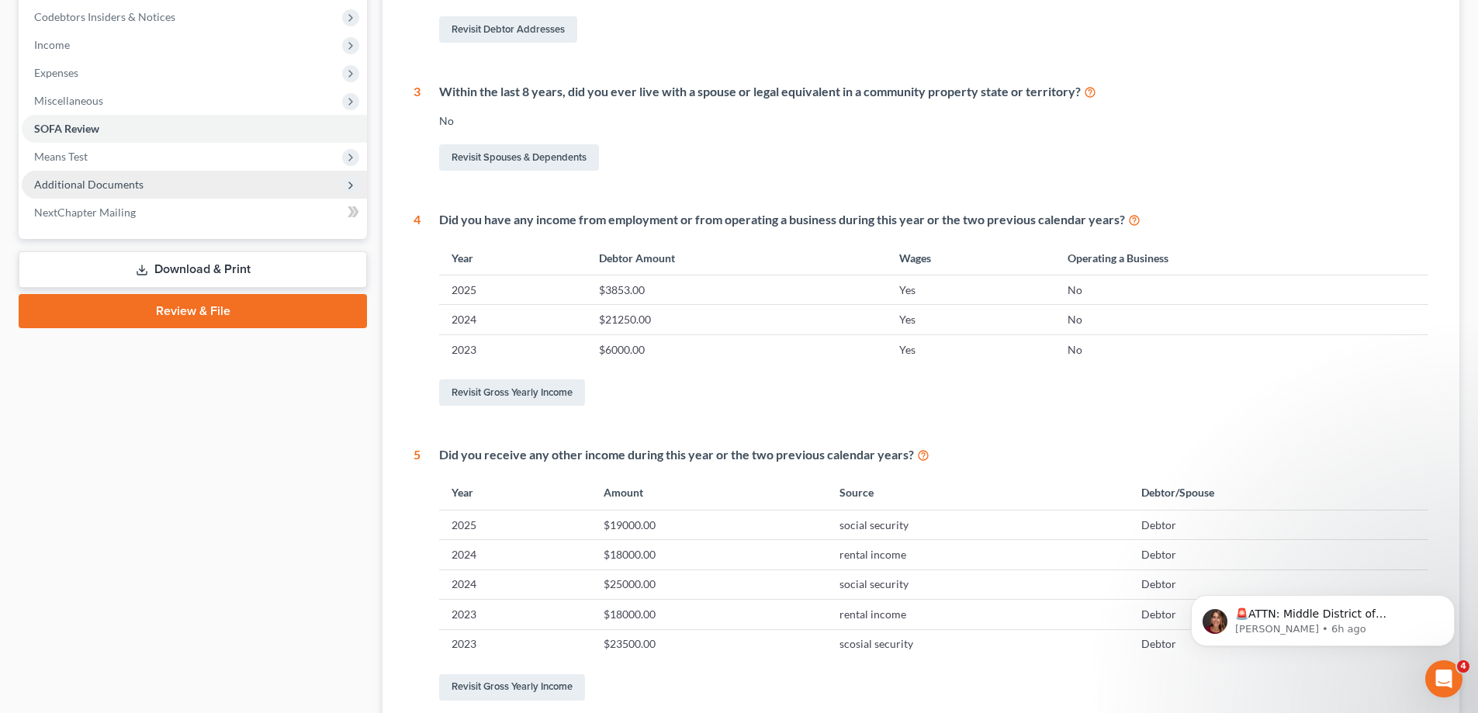
click at [127, 182] on span "Additional Documents" at bounding box center [88, 184] width 109 height 13
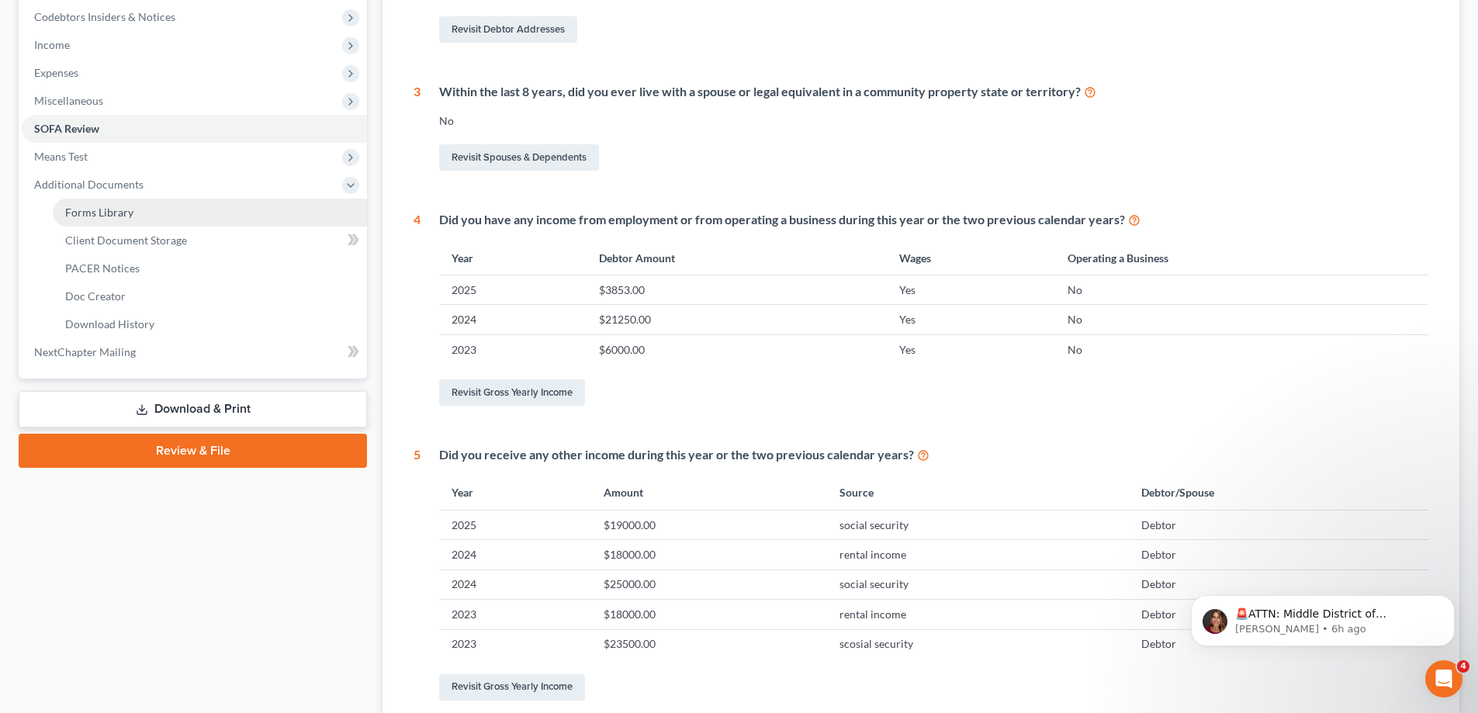
click at [162, 214] on link "Forms Library" at bounding box center [210, 213] width 314 height 28
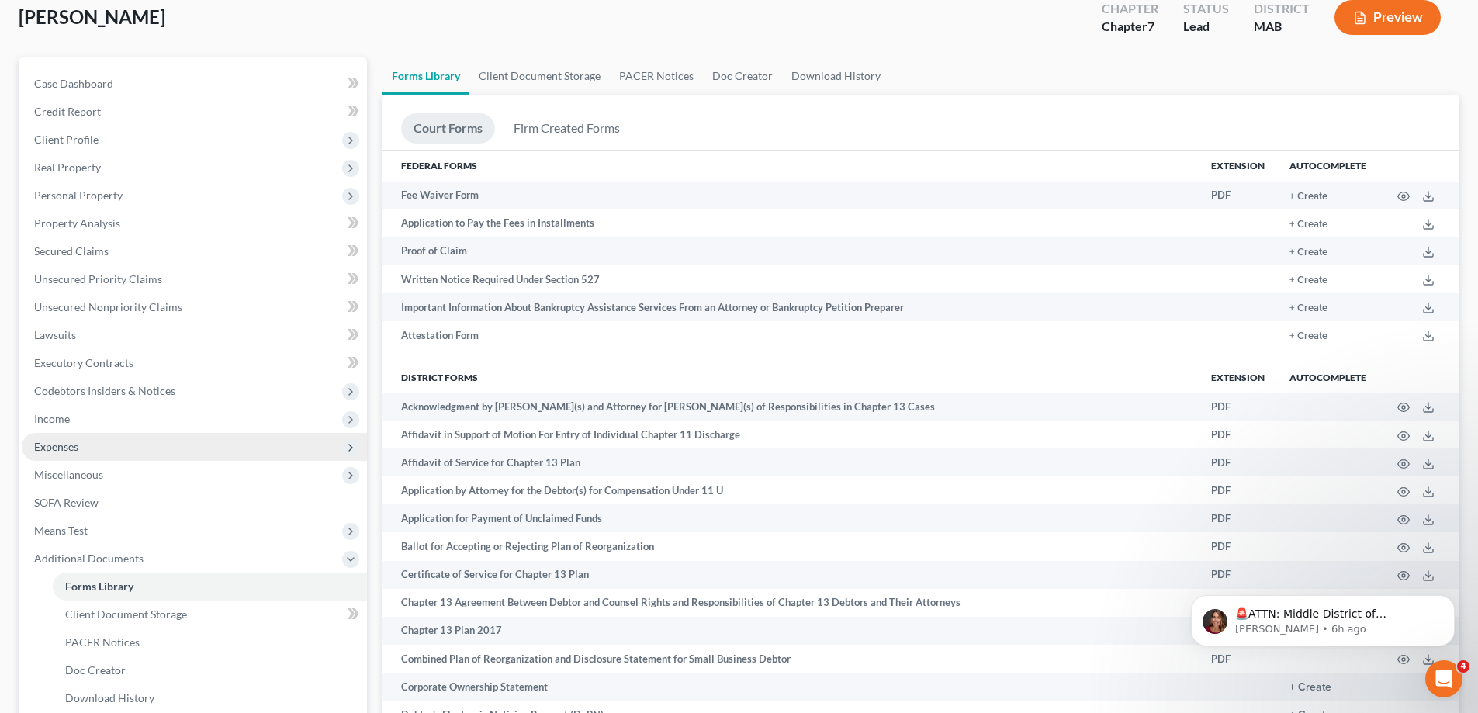
scroll to position [388, 0]
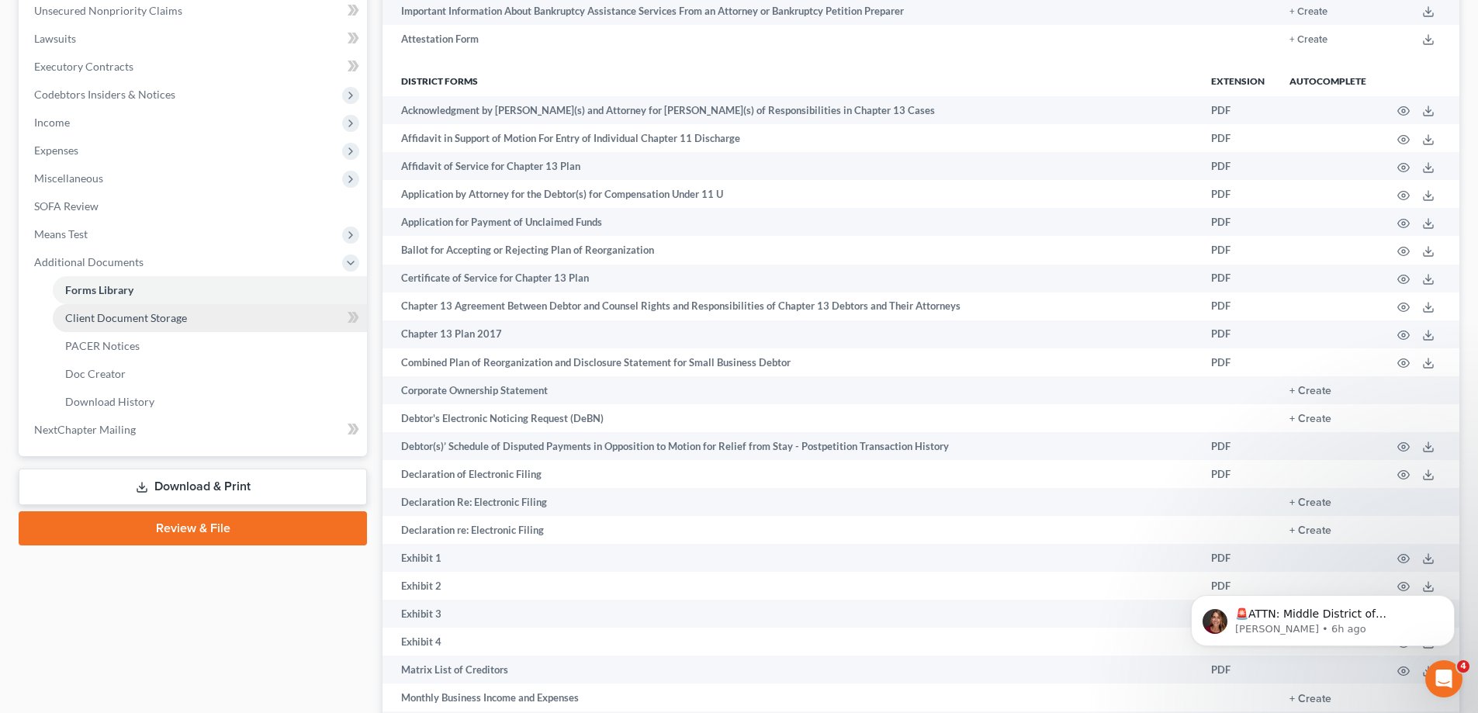
click at [165, 322] on span "Client Document Storage" at bounding box center [126, 317] width 122 height 13
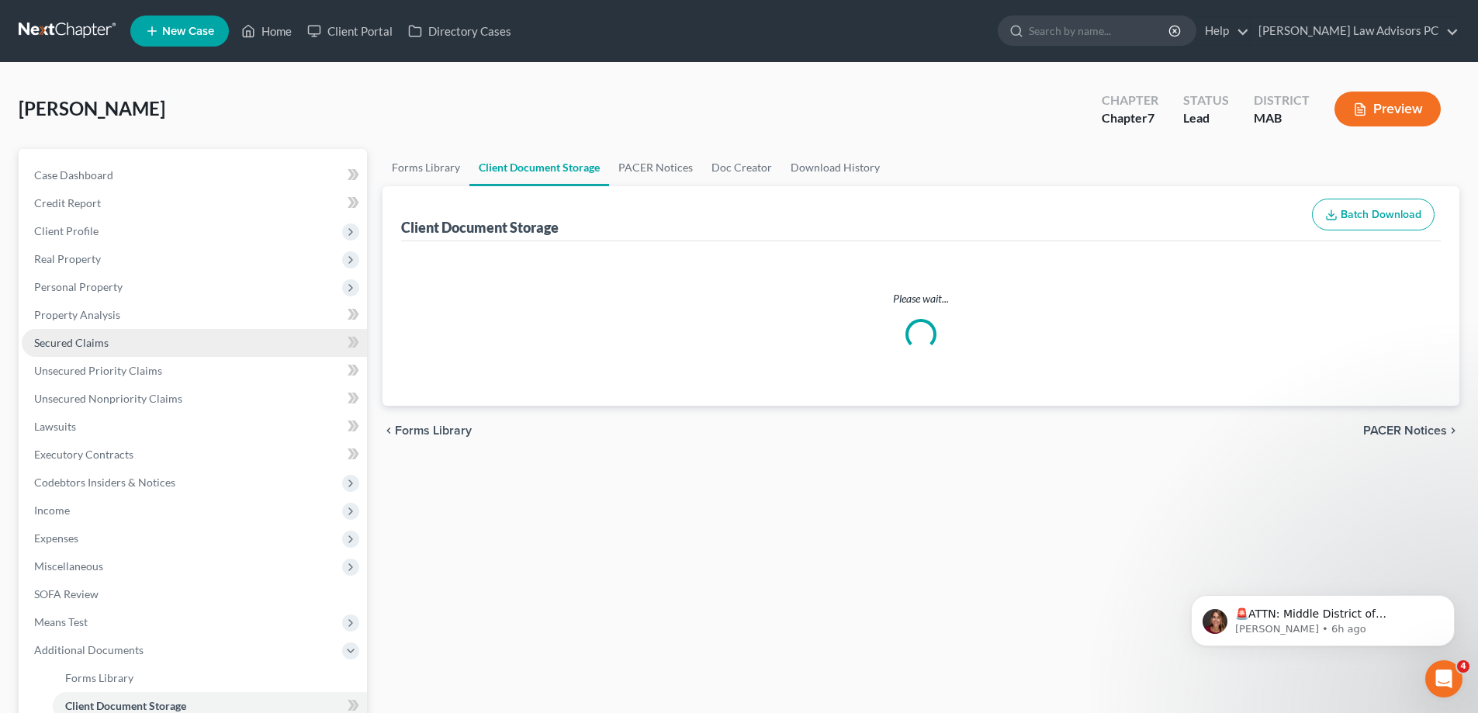
select select "5"
select select "0"
select select "7"
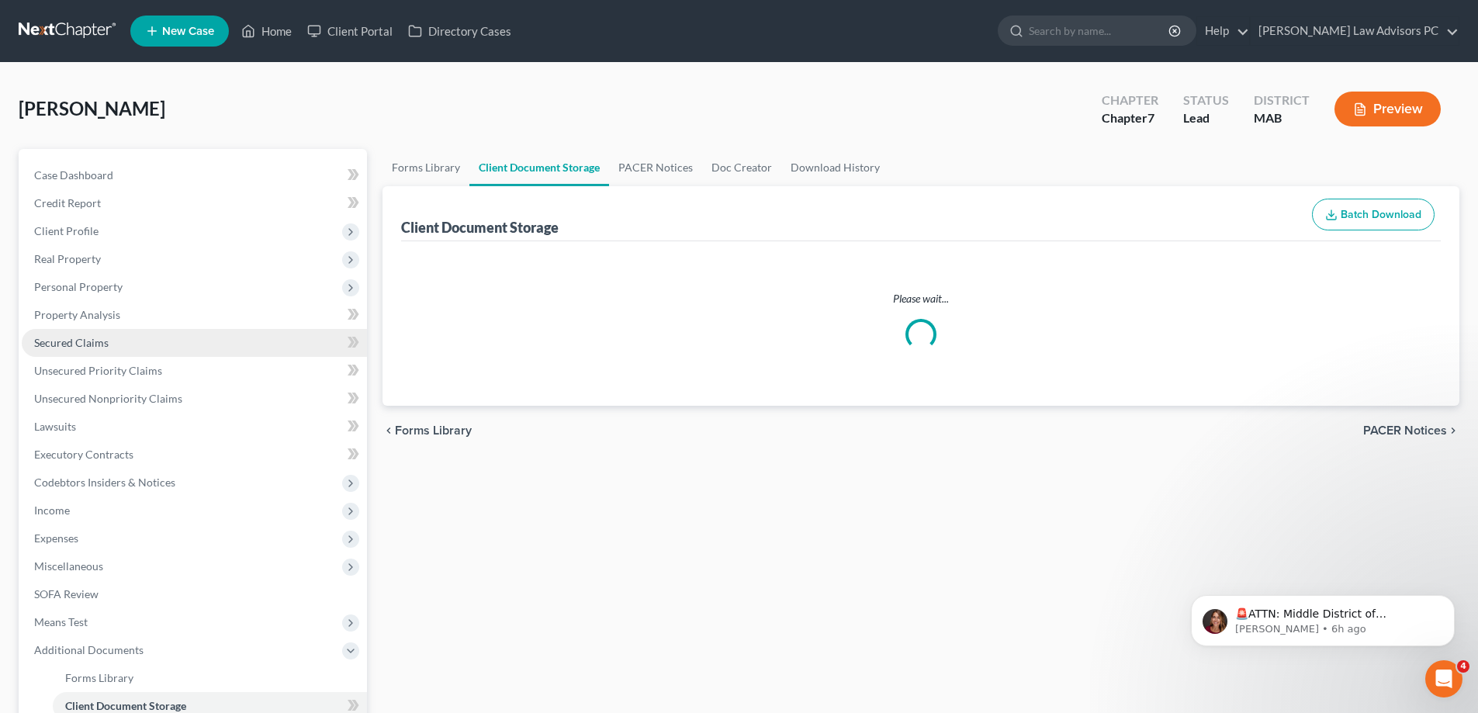
select select "7"
select select "5"
select select "7"
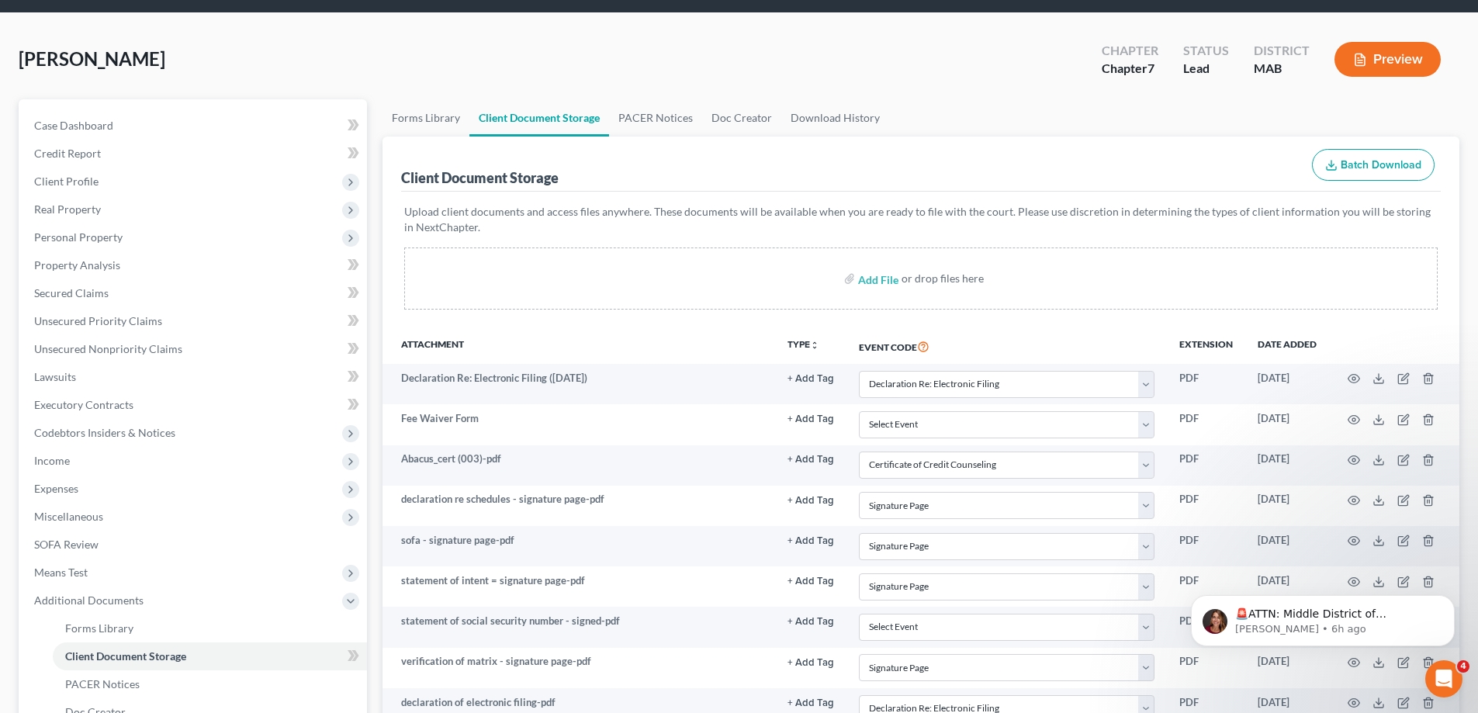
scroll to position [155, 0]
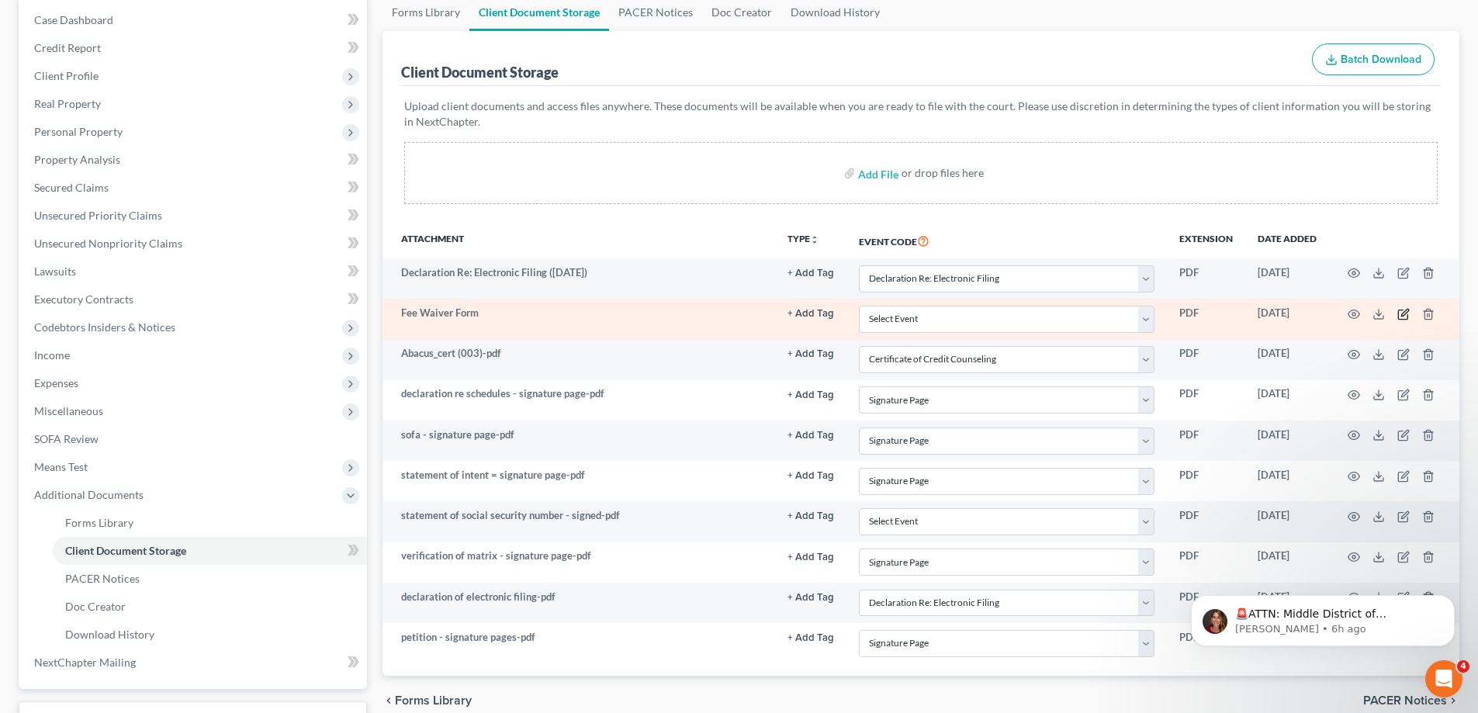
click at [1404, 316] on icon "button" at bounding box center [1403, 314] width 12 height 12
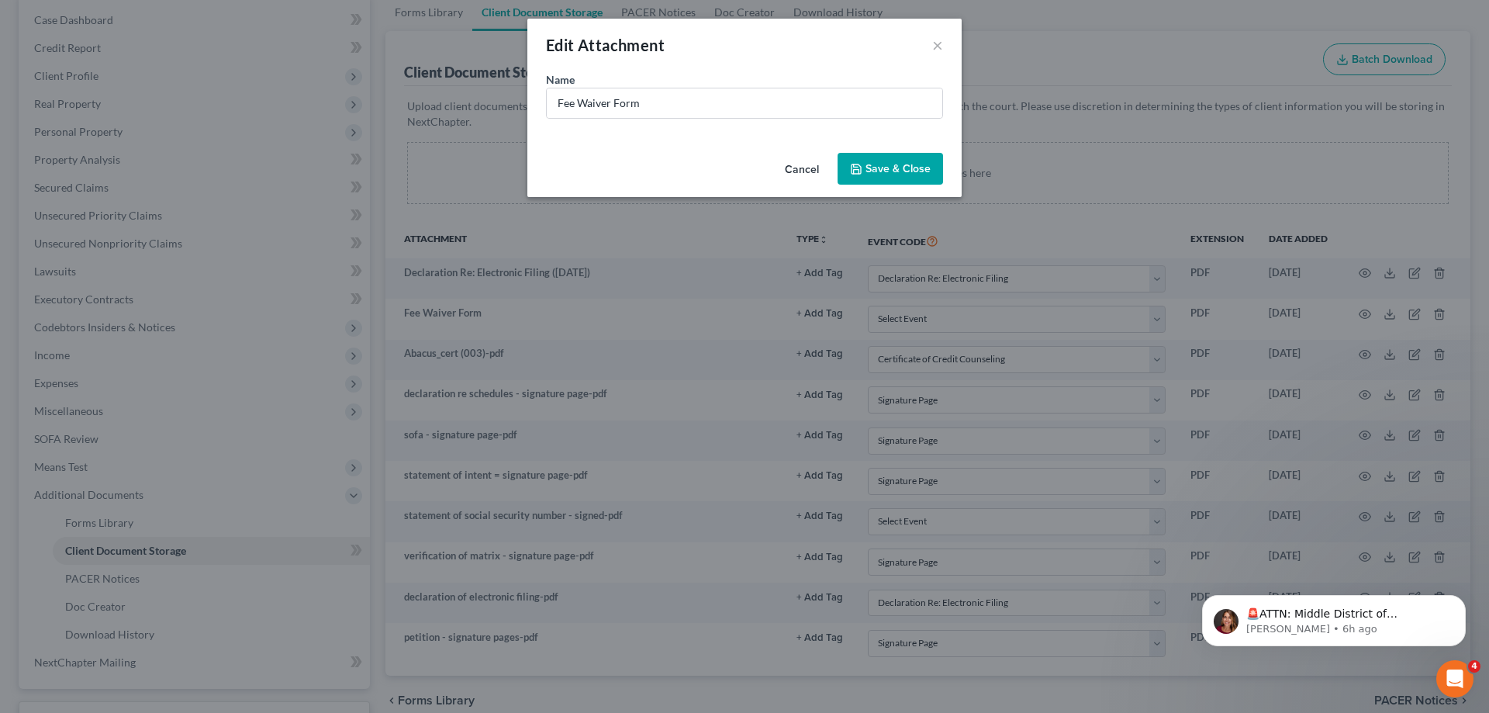
click at [895, 168] on span "Save & Close" at bounding box center [898, 168] width 65 height 13
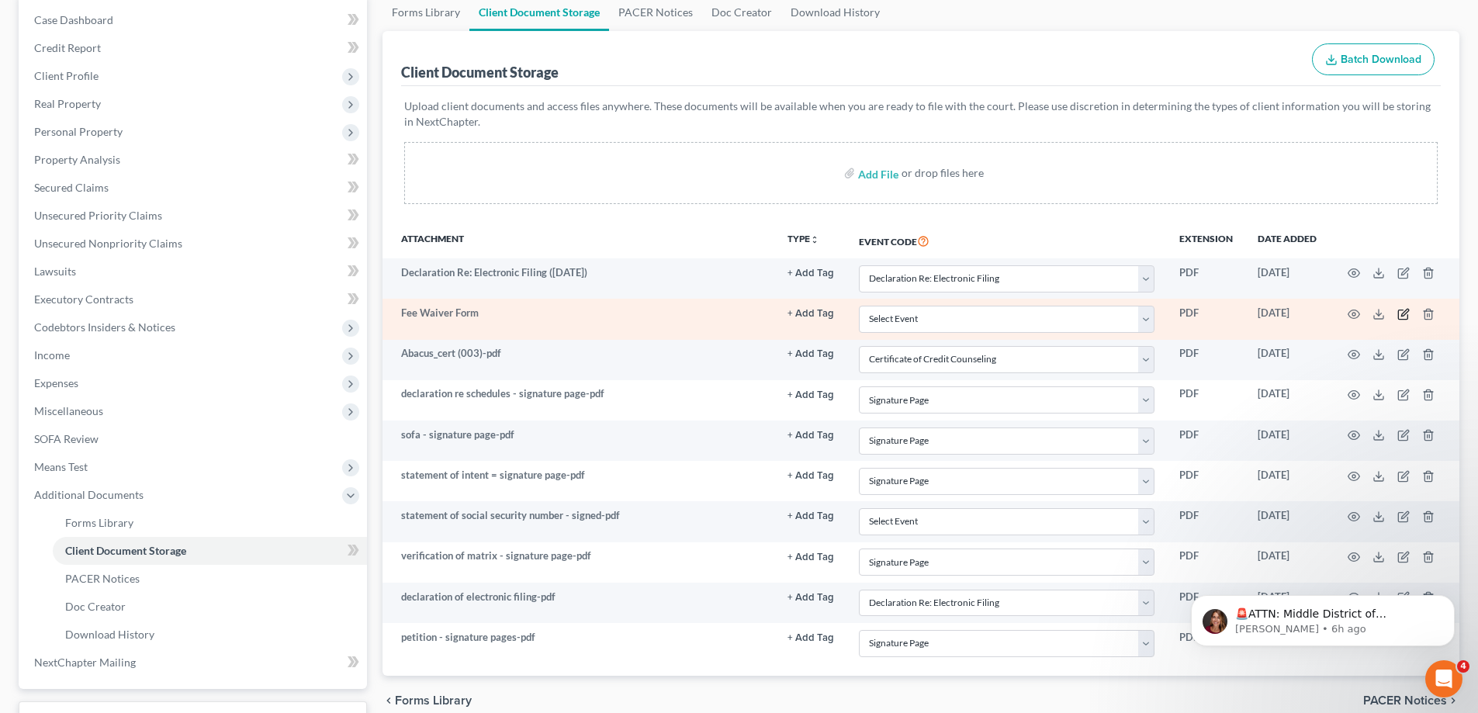
click at [1404, 308] on icon "button" at bounding box center [1403, 314] width 12 height 12
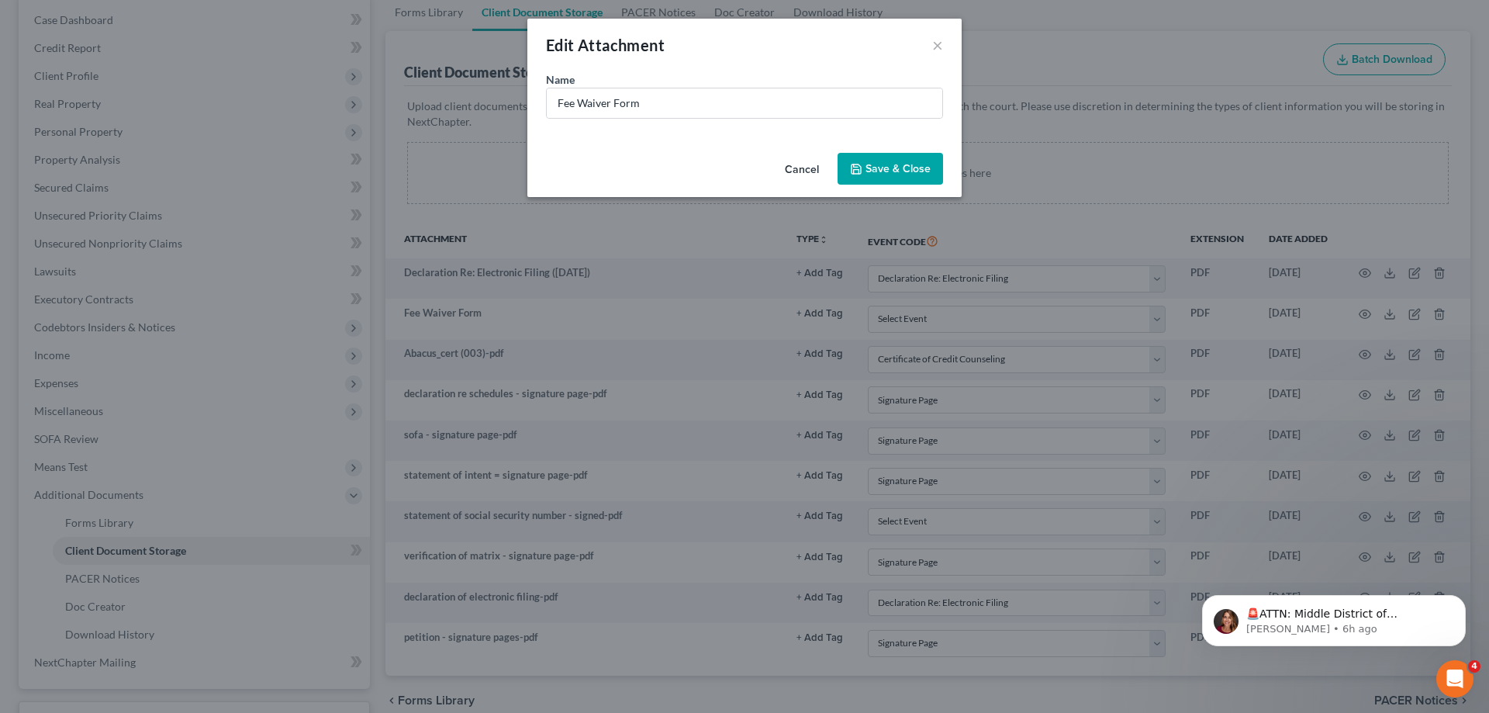
click at [853, 168] on icon "button" at bounding box center [856, 168] width 9 height 9
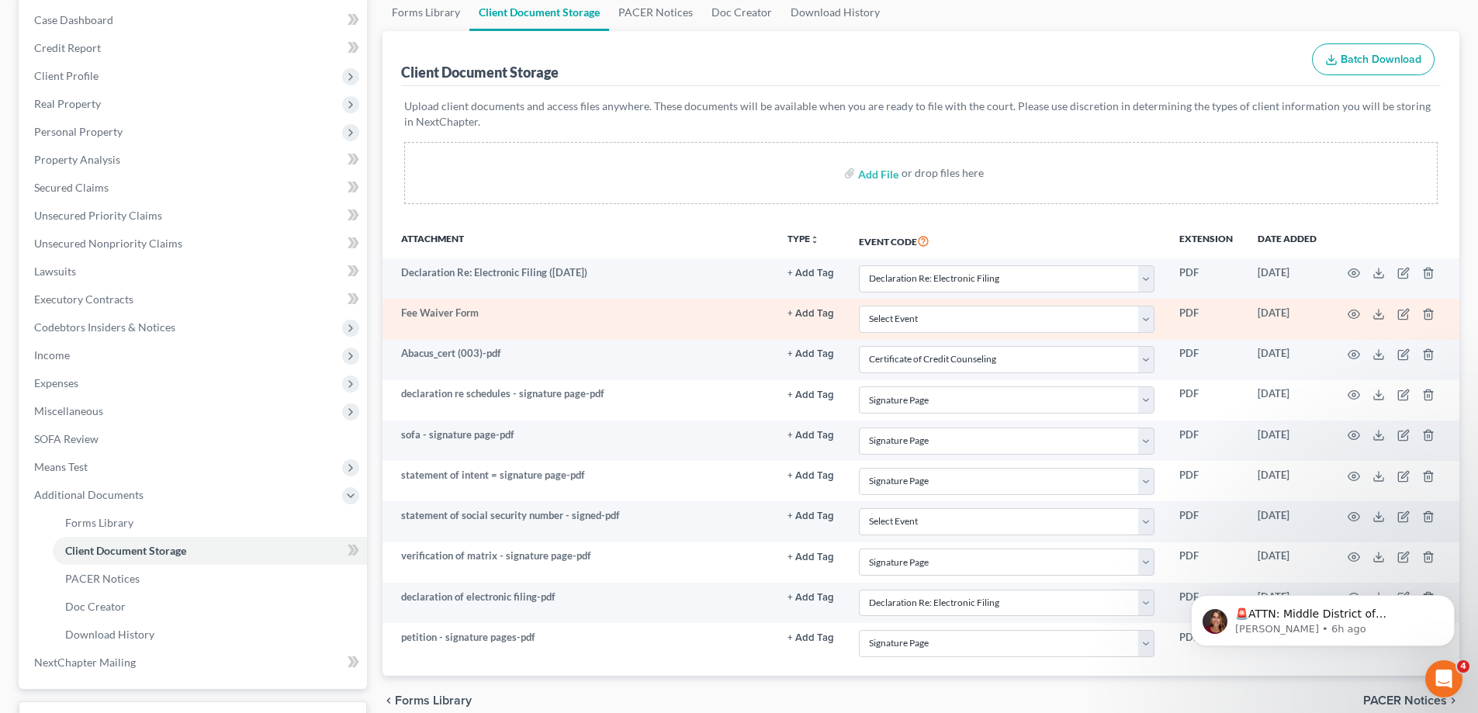
click at [436, 318] on td "Fee Waiver Form" at bounding box center [578, 319] width 393 height 40
click at [1355, 309] on icon "button" at bounding box center [1353, 314] width 12 height 12
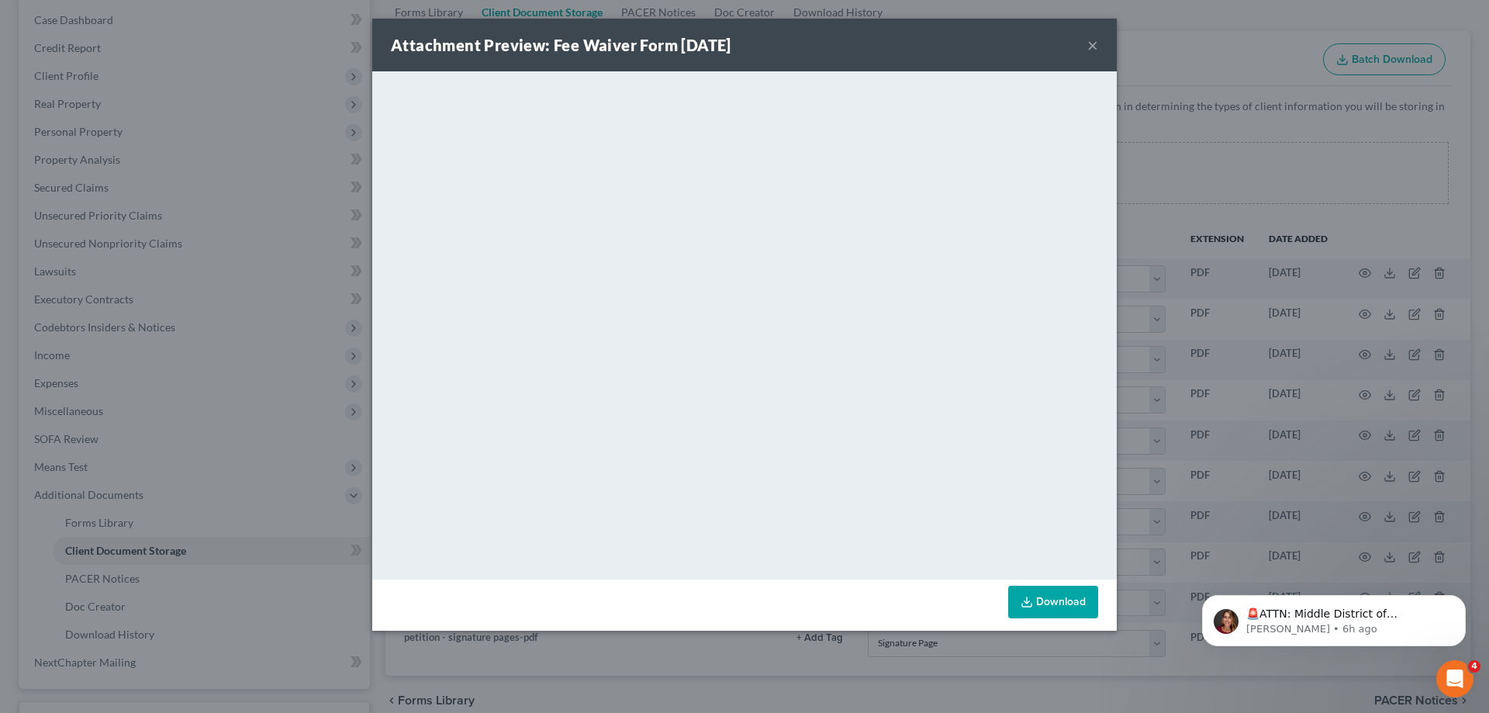
click at [1094, 40] on button "×" at bounding box center [1093, 45] width 11 height 19
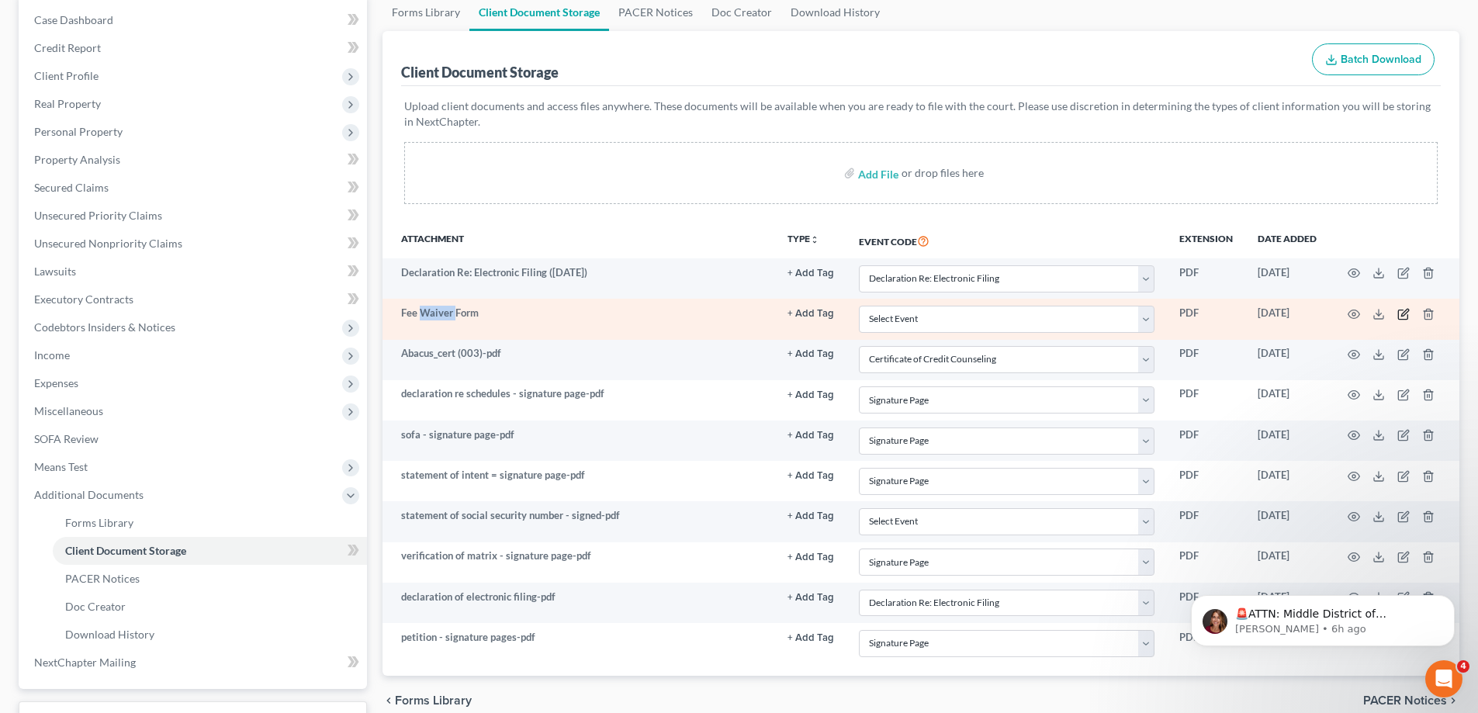
click at [1398, 311] on icon "button" at bounding box center [1402, 314] width 9 height 9
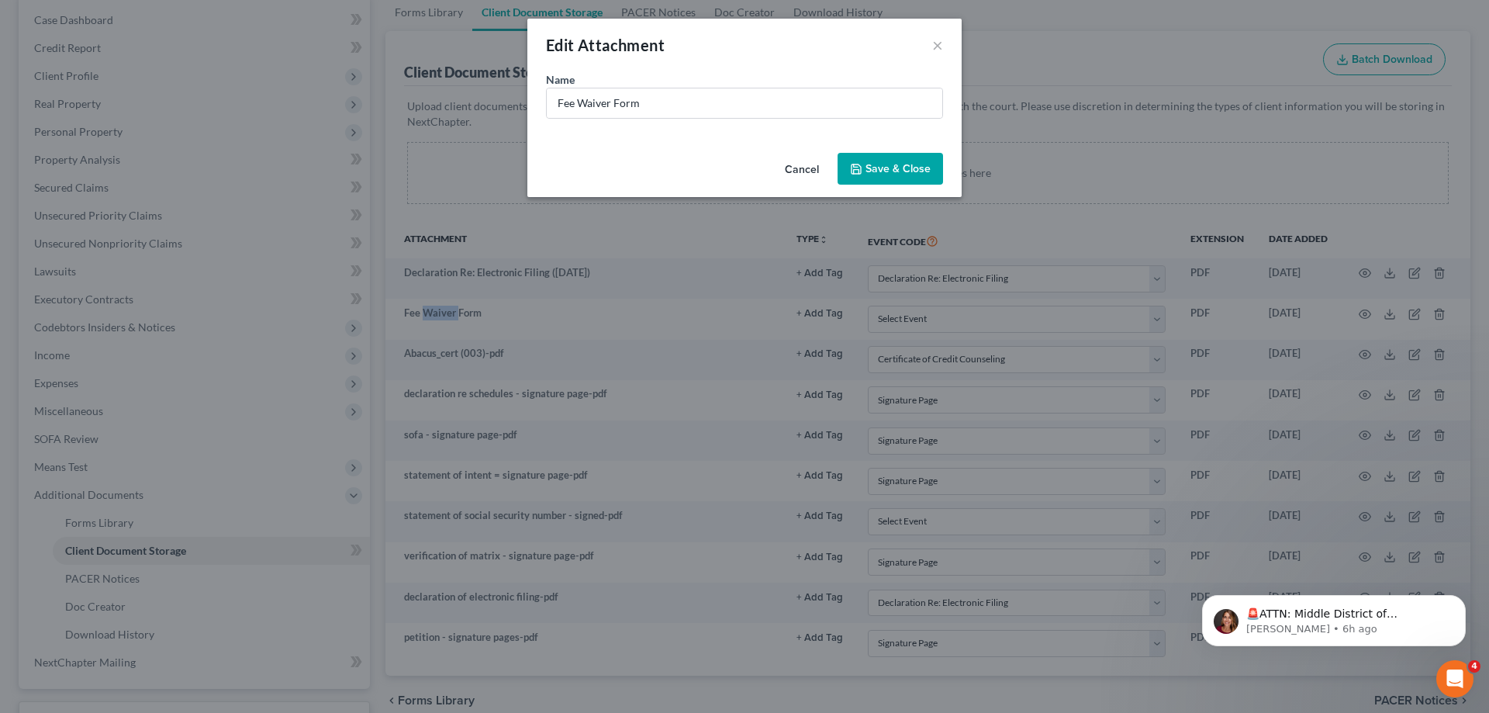
click at [905, 166] on span "Save & Close" at bounding box center [898, 168] width 65 height 13
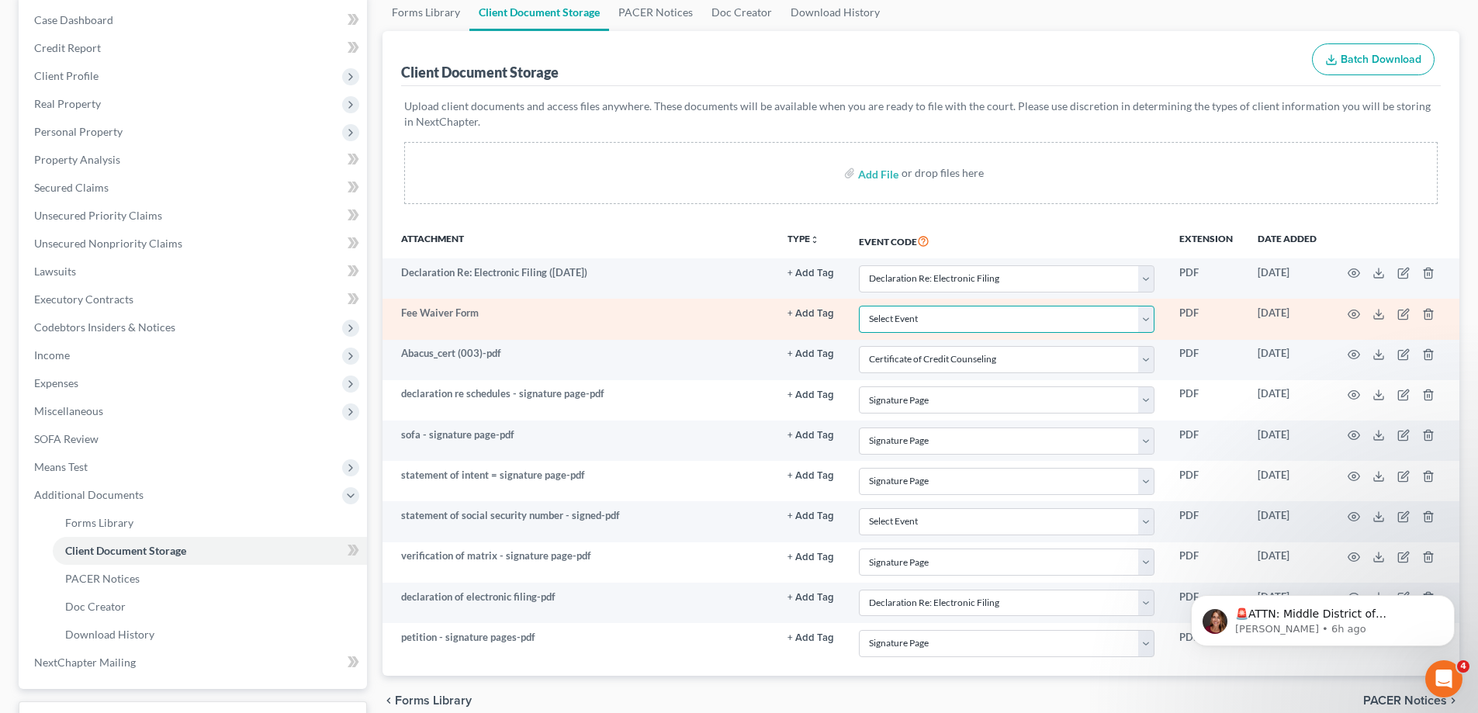
click at [948, 320] on select "Select Event Certificate of Credit Counseling Chapter 13 Calculation of Disposa…" at bounding box center [1007, 319] width 296 height 27
click at [945, 320] on select "Select Event Certificate of Credit Counseling Chapter 13 Calculation of Disposa…" at bounding box center [1007, 319] width 296 height 27
click at [469, 310] on td "Fee Waiver Form" at bounding box center [578, 319] width 393 height 40
click at [472, 310] on td "Fee Waiver Form" at bounding box center [578, 319] width 393 height 40
click at [1421, 316] on td at bounding box center [1394, 319] width 130 height 40
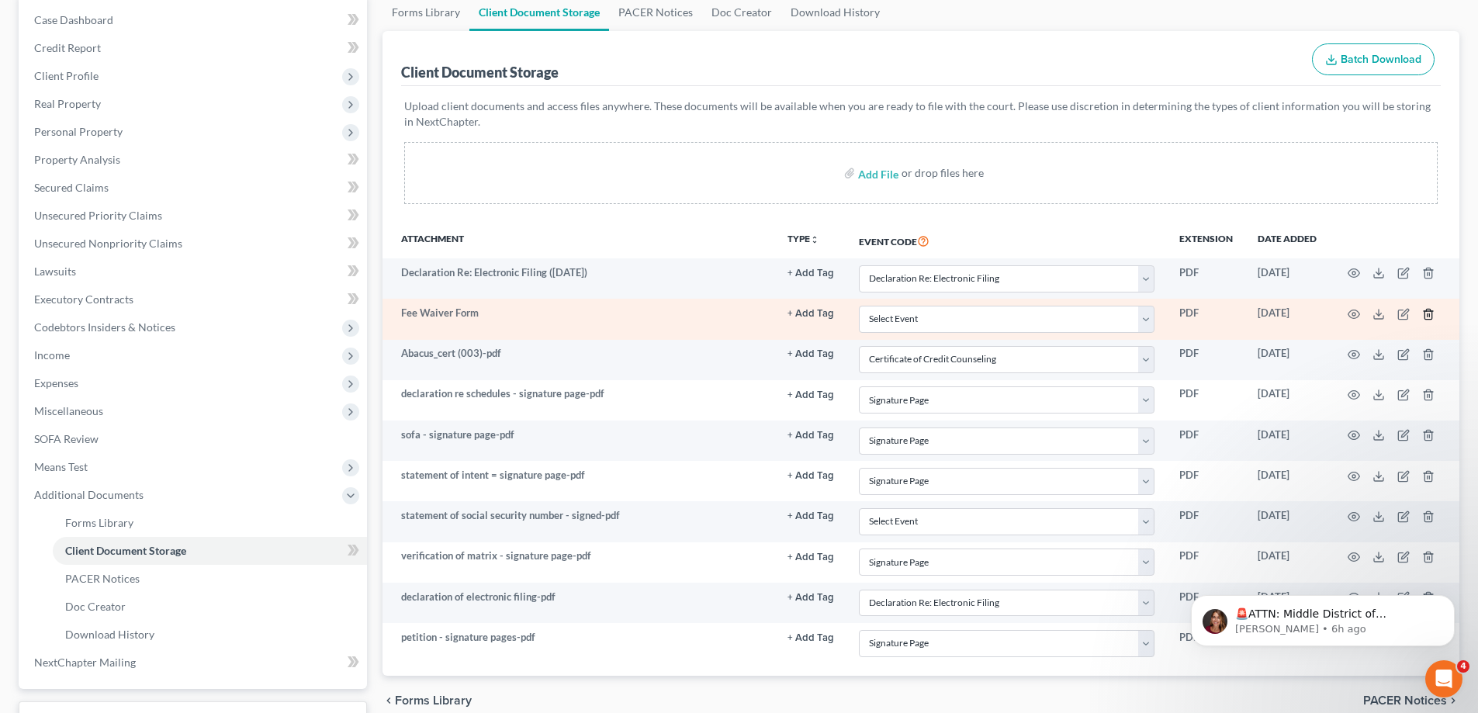
click at [1429, 314] on line "button" at bounding box center [1429, 314] width 0 height 3
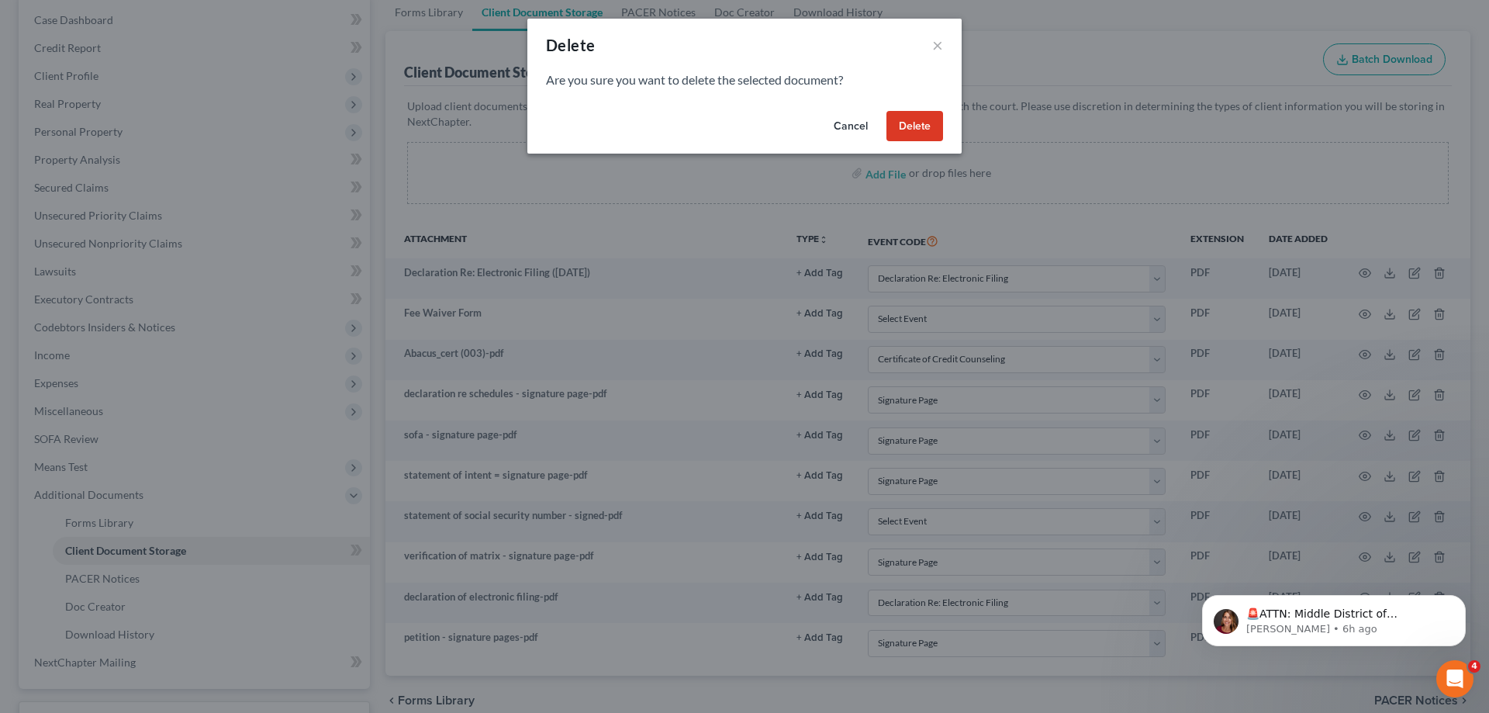
click at [898, 123] on button "Delete" at bounding box center [915, 126] width 57 height 31
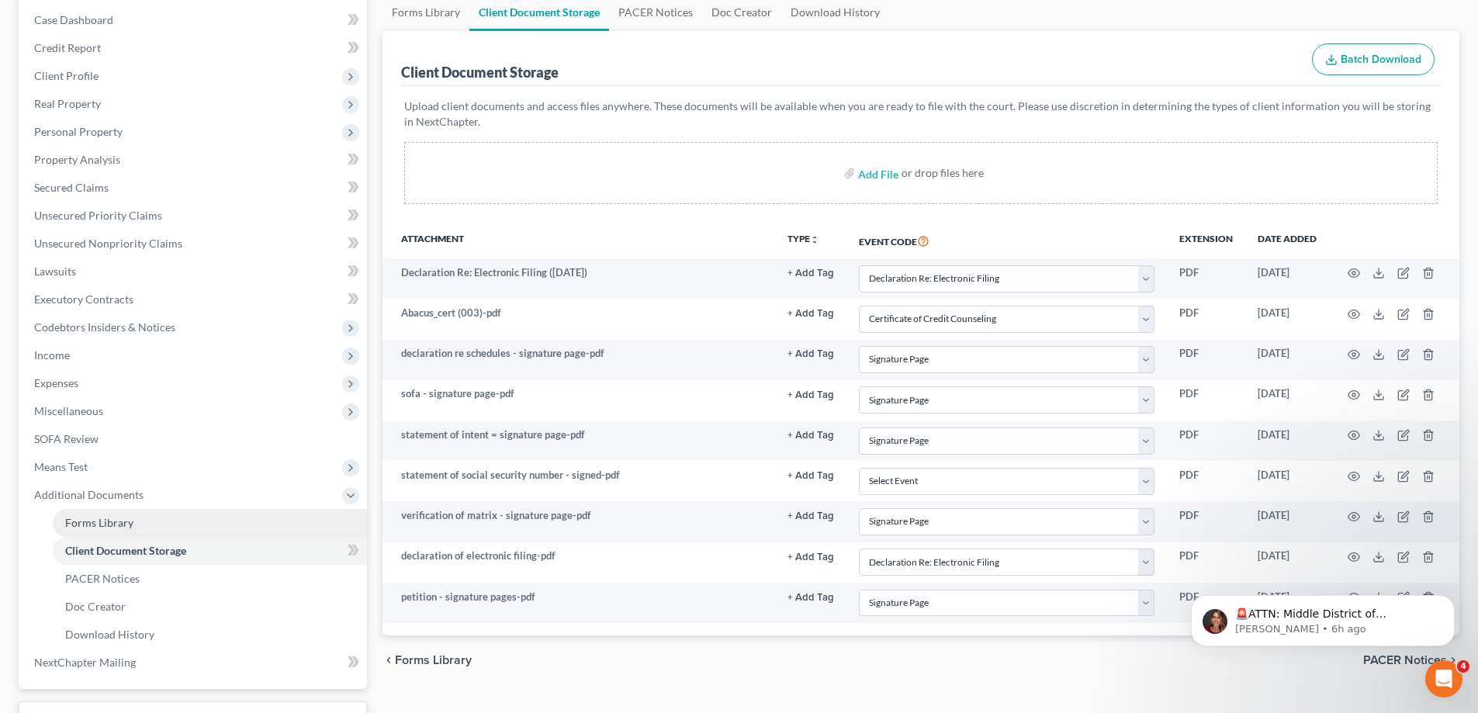
click at [135, 522] on link "Forms Library" at bounding box center [210, 523] width 314 height 28
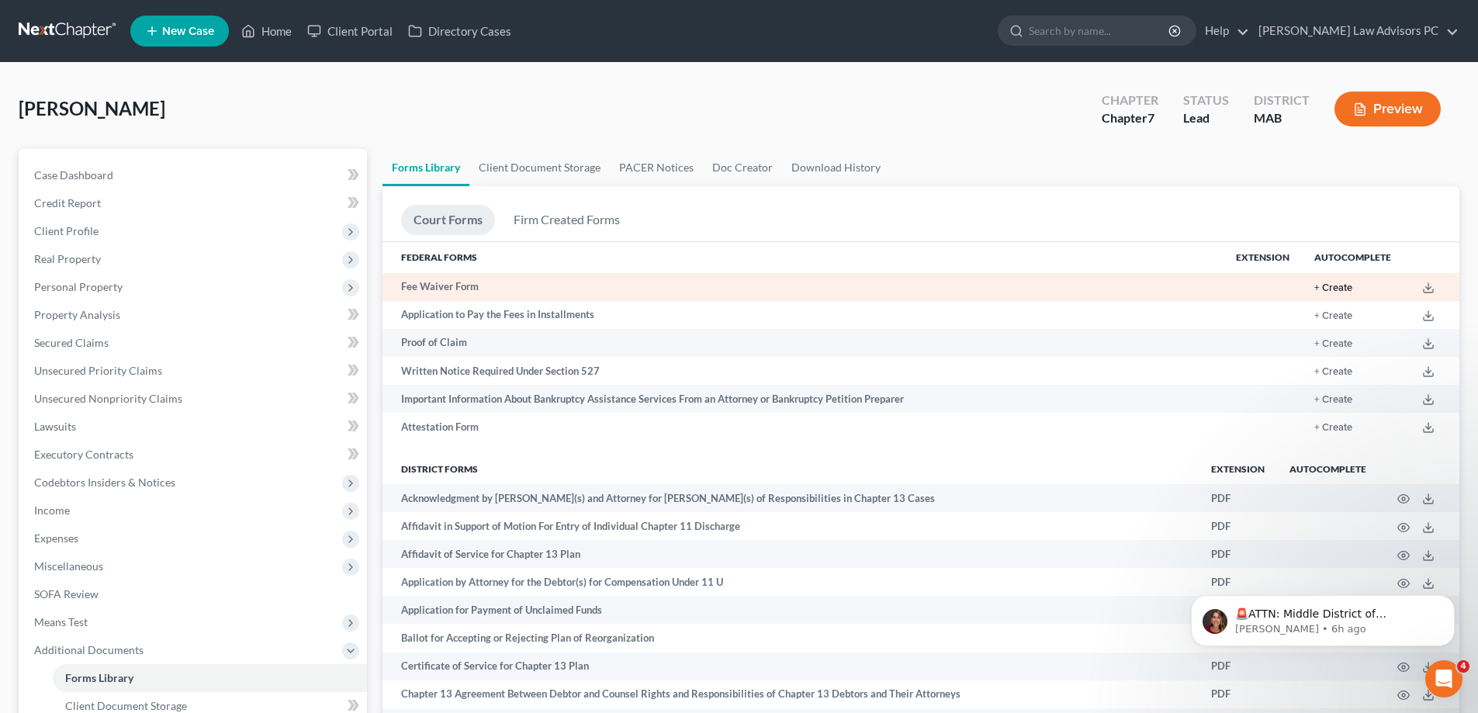
click at [1344, 287] on button "+ Create" at bounding box center [1333, 288] width 38 height 10
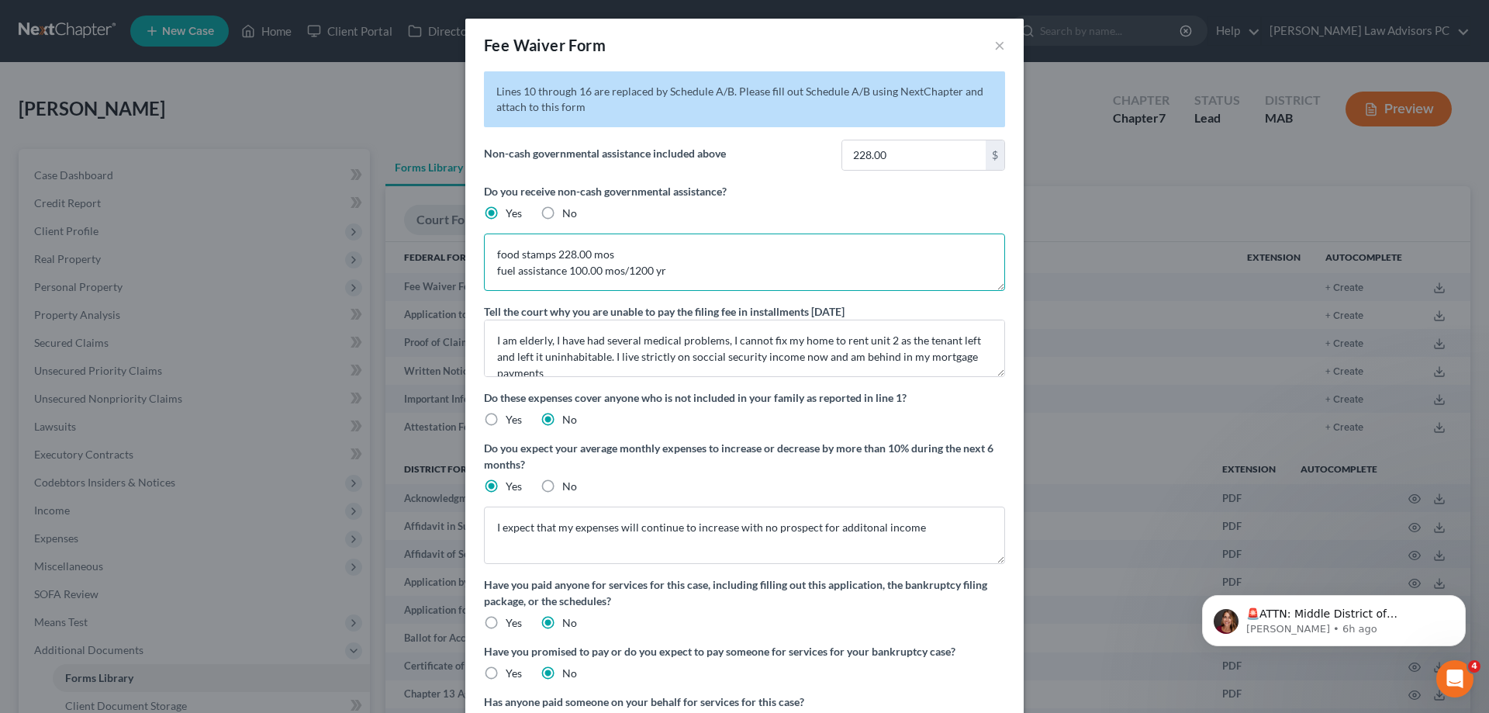
click at [686, 267] on textarea "food stamps 228.00 mos fuel assistance 100.00 mos/1200 yr" at bounding box center [744, 262] width 521 height 57
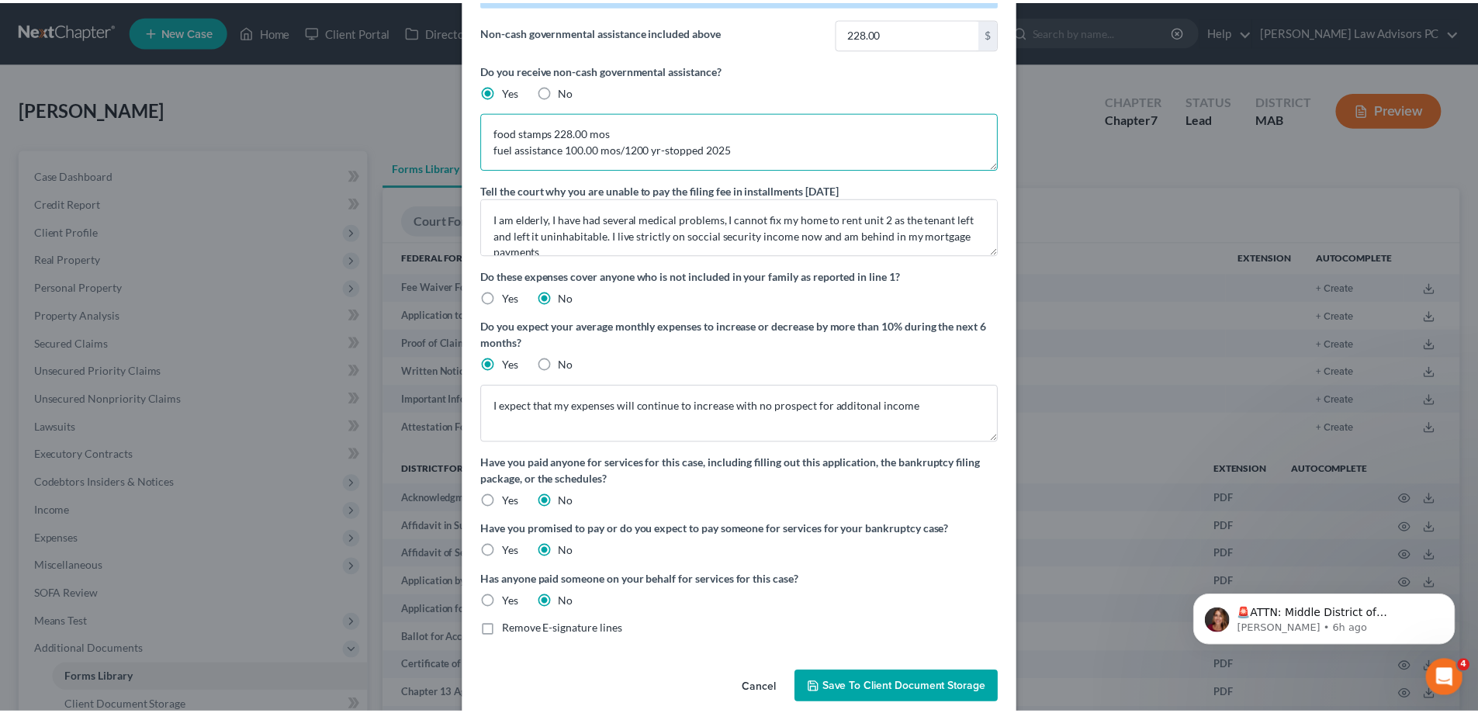
scroll to position [144, 0]
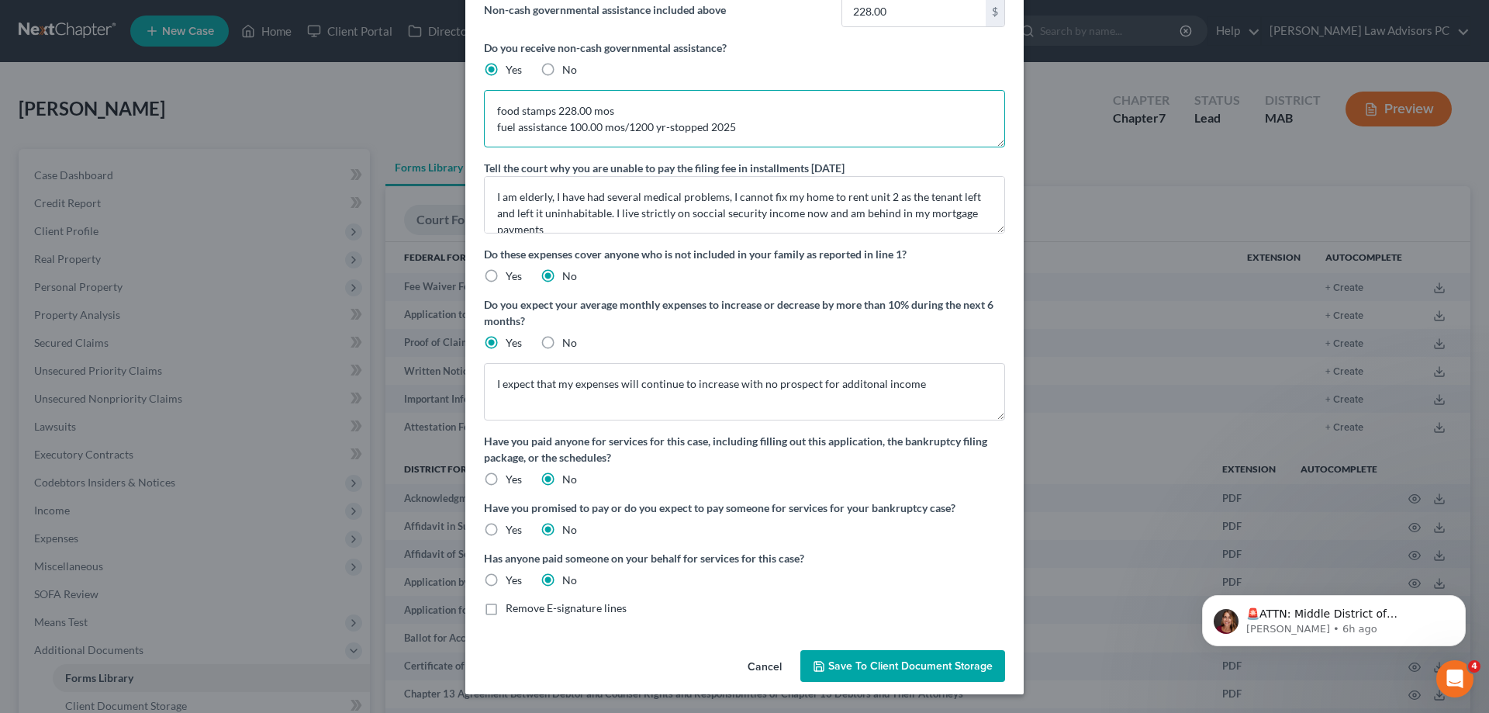
type textarea "food stamps 228.00 mos fuel assistance 100.00 mos/1200 yr-stopped 2025"
click at [864, 659] on span "Save to Client Document Storage" at bounding box center [911, 665] width 164 height 13
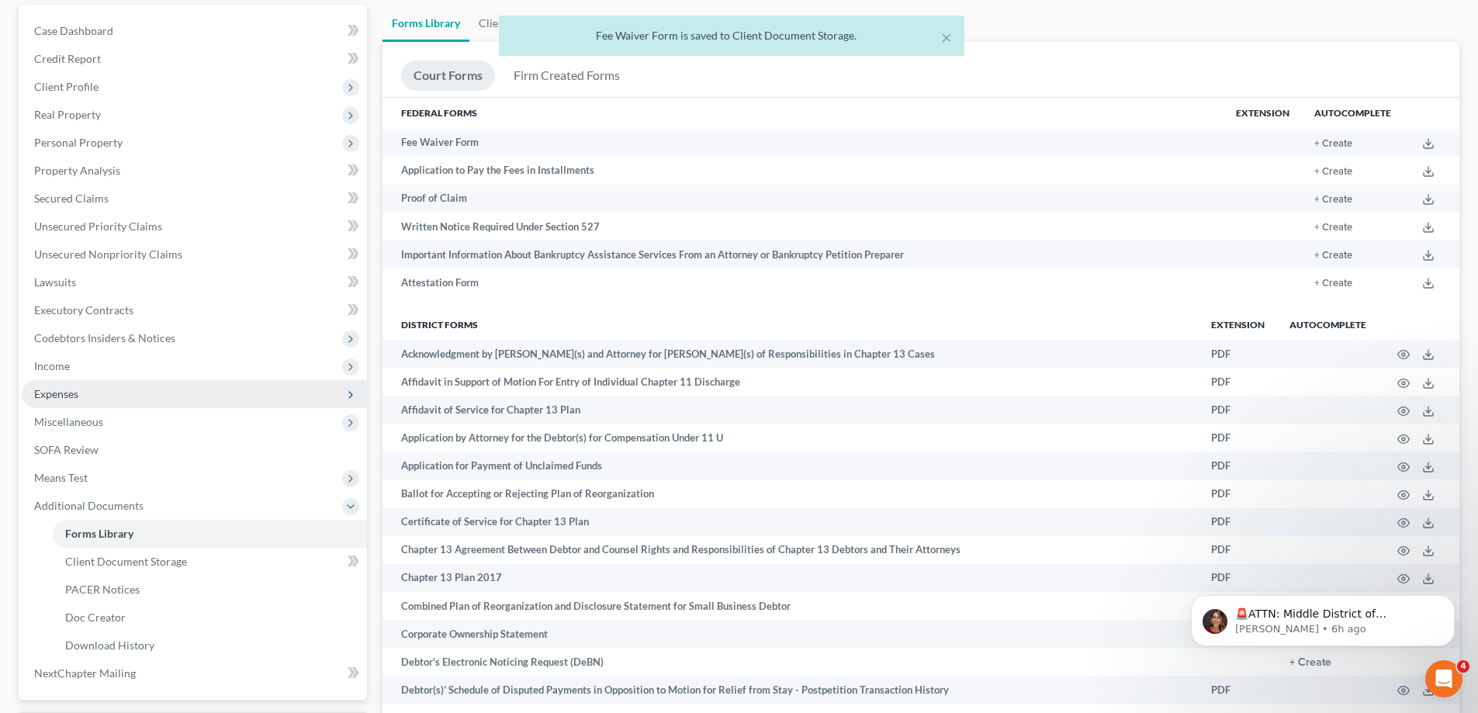
scroll to position [155, 0]
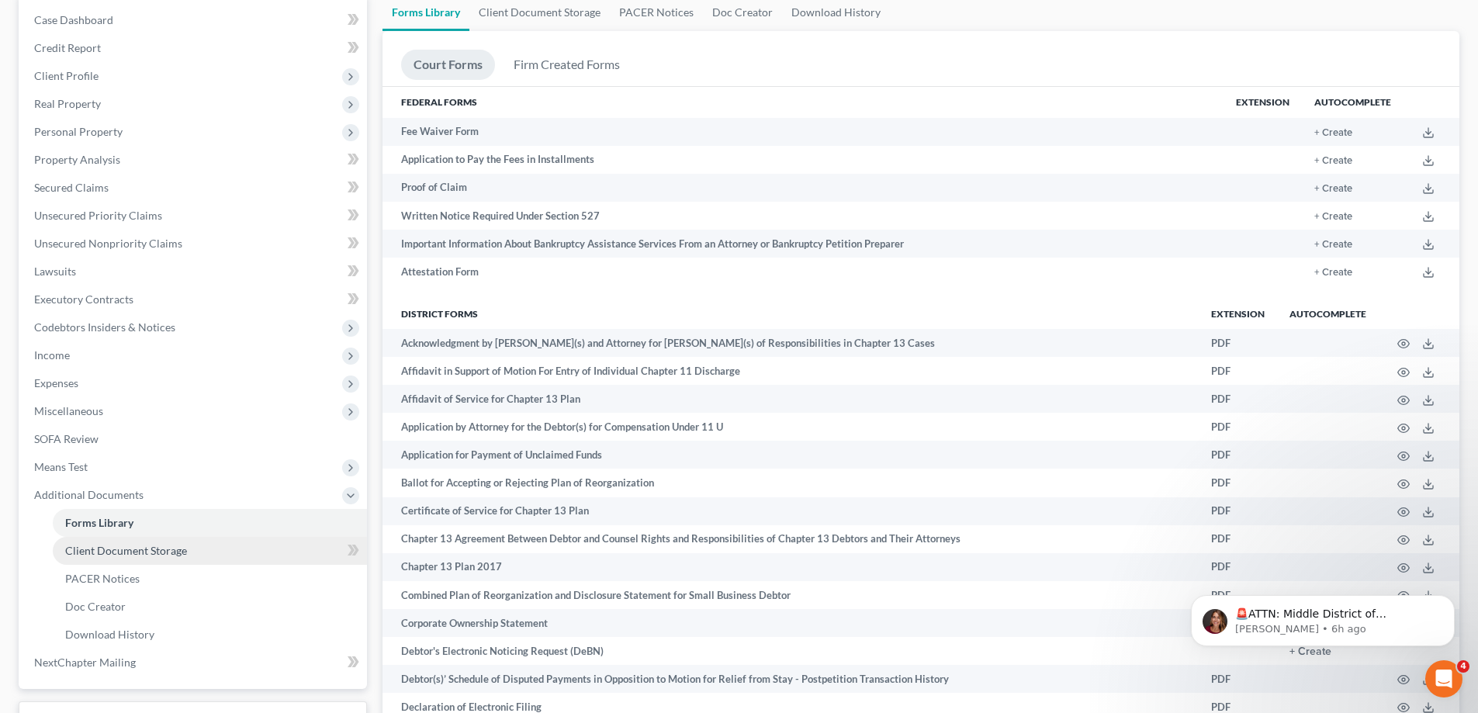
click at [218, 552] on link "Client Document Storage" at bounding box center [210, 551] width 314 height 28
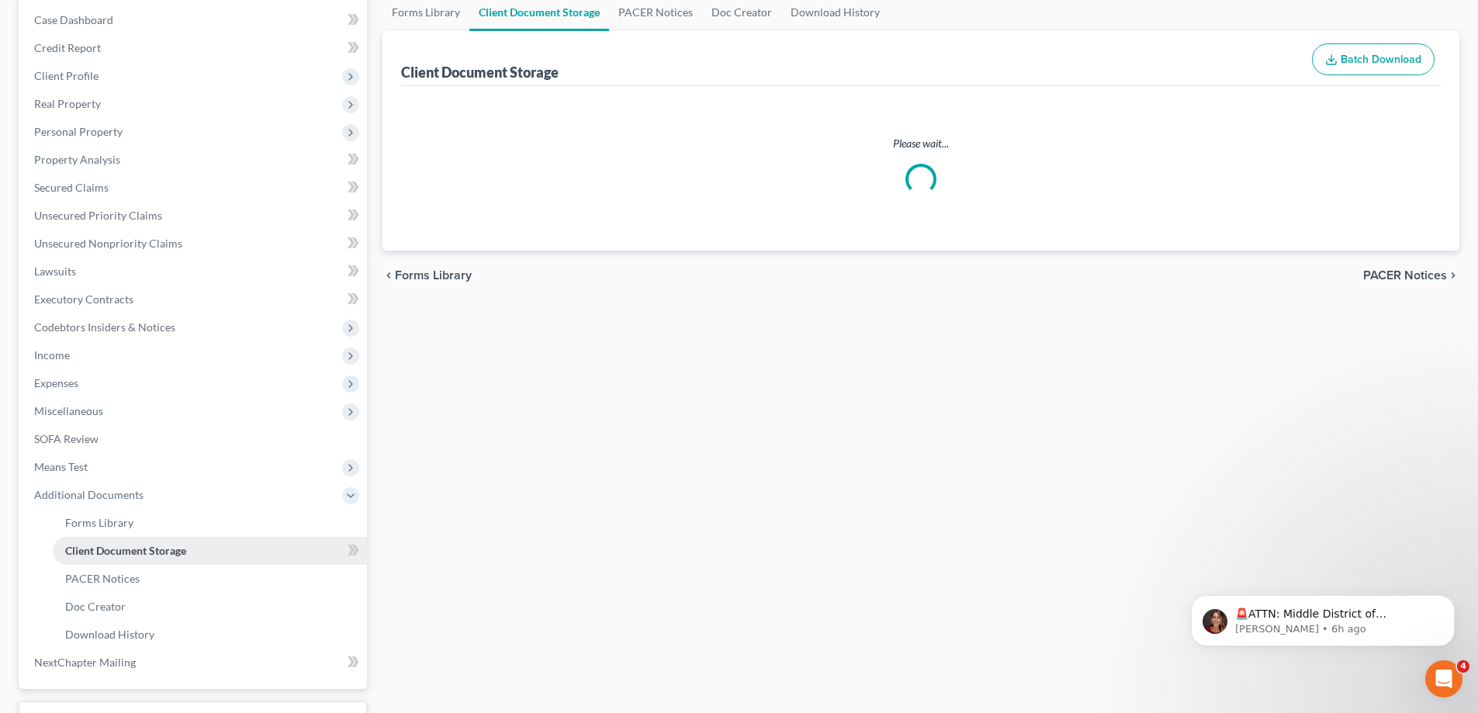
select select "5"
select select "0"
select select "7"
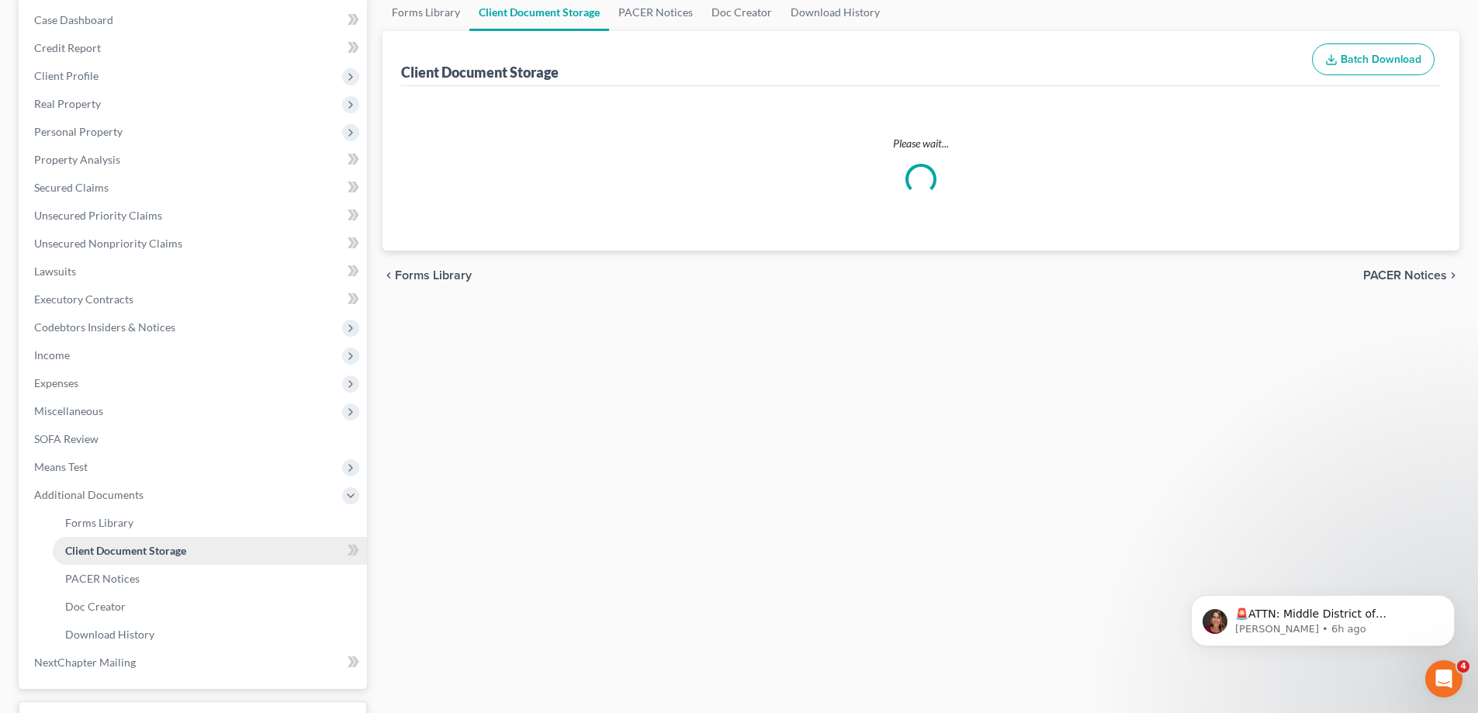
select select "7"
select select "5"
select select "7"
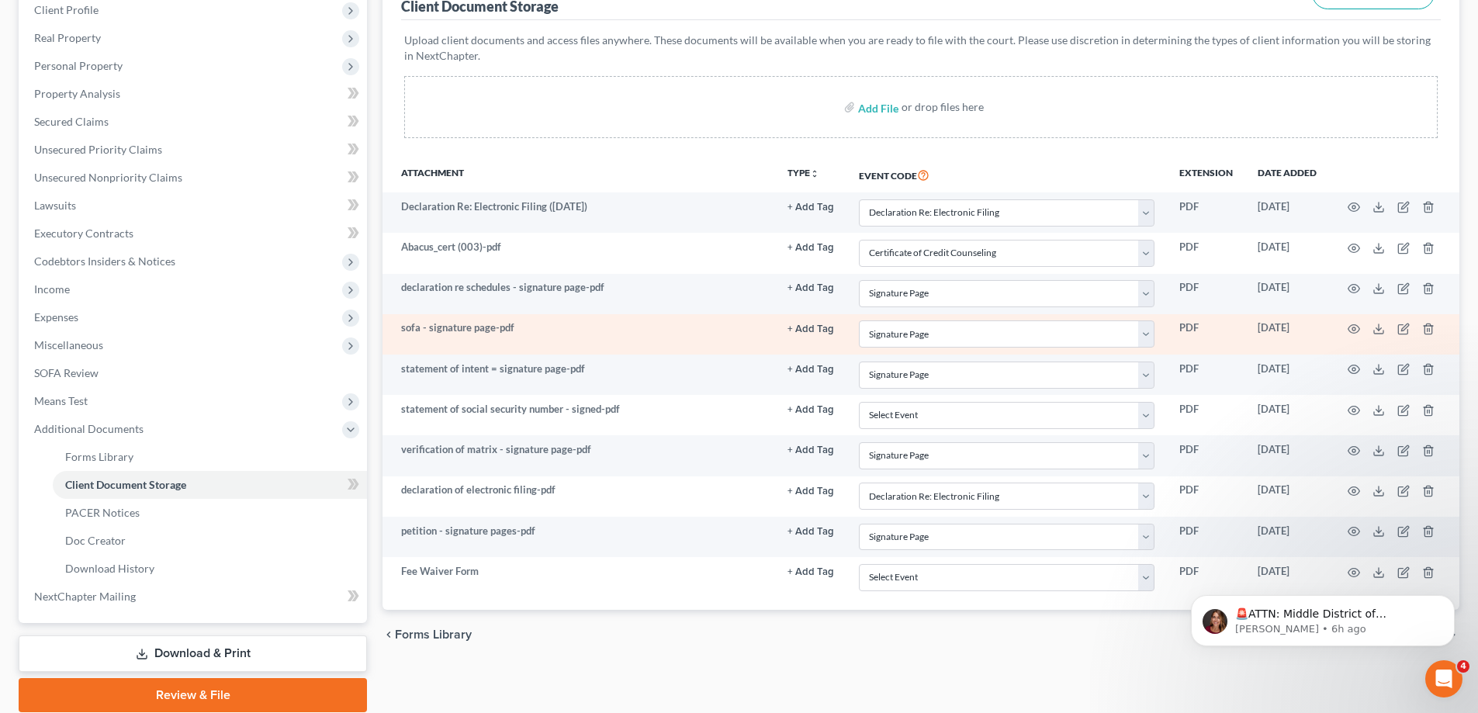
scroll to position [233, 0]
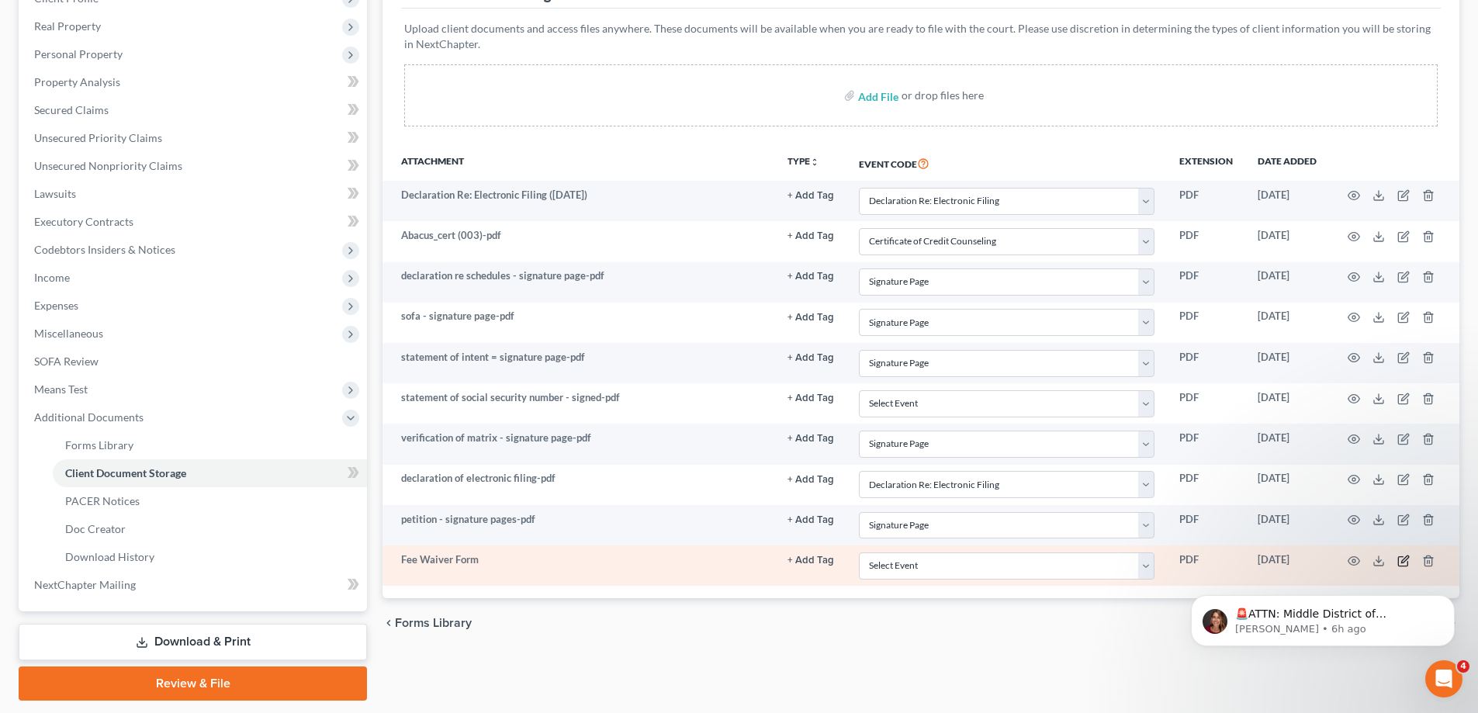
click at [1403, 561] on icon "button" at bounding box center [1403, 561] width 12 height 12
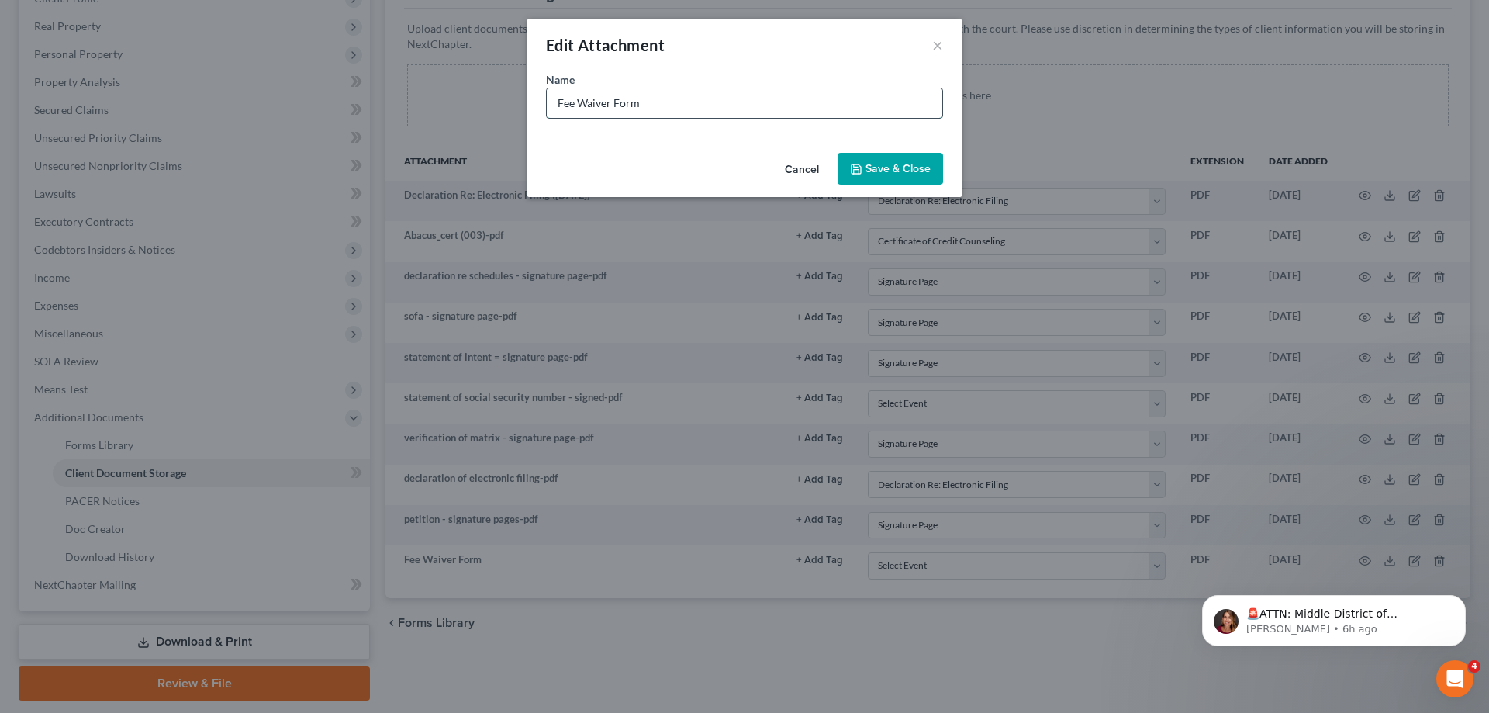
click at [802, 105] on input "Fee Waiver Form" at bounding box center [745, 102] width 396 height 29
drag, startPoint x: 746, startPoint y: 107, endPoint x: 728, endPoint y: 99, distance: 19.5
click at [743, 106] on input "Fee Waiver Form" at bounding box center [745, 102] width 396 height 29
click at [728, 99] on input "Fee Waiver Form" at bounding box center [745, 102] width 396 height 29
click at [677, 102] on input "Fee Waiver Form" at bounding box center [745, 102] width 396 height 29
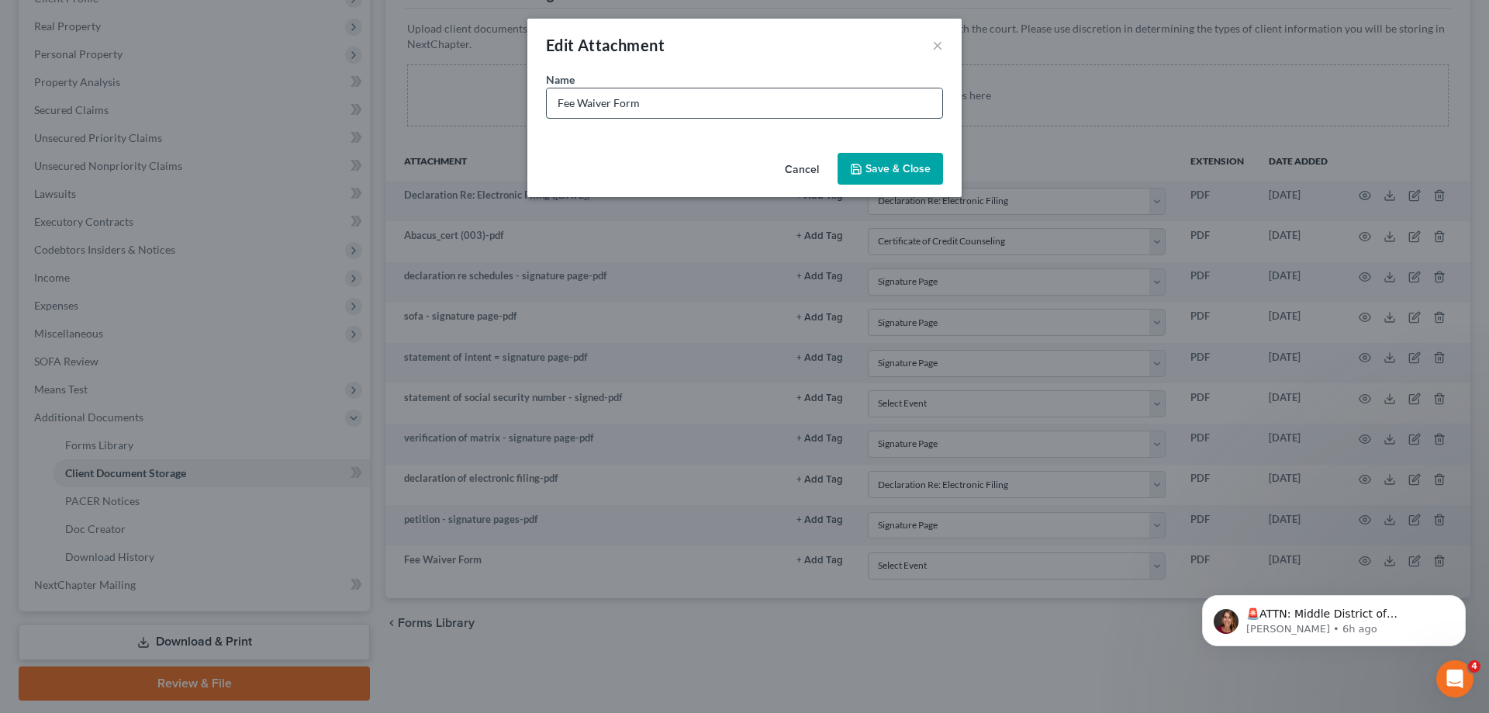
click at [679, 105] on input "Fee Waiver Form" at bounding box center [745, 102] width 396 height 29
click at [666, 104] on input "Fee Waiver Form" at bounding box center [745, 102] width 396 height 29
click at [659, 102] on input "Fee Waiver Form" at bounding box center [745, 102] width 396 height 29
click at [656, 102] on input "Fee Waiver Form" at bounding box center [745, 102] width 396 height 29
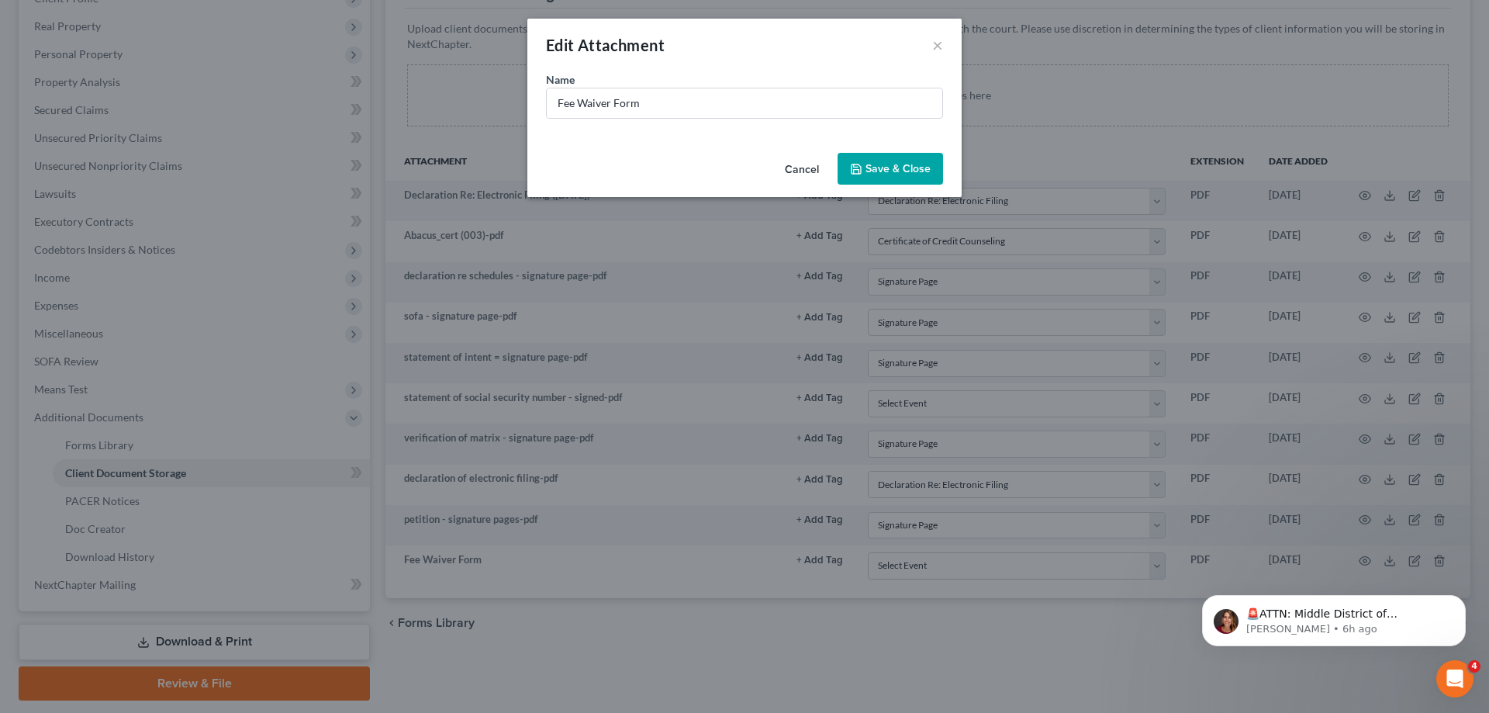
click at [804, 165] on button "Cancel" at bounding box center [802, 169] width 59 height 31
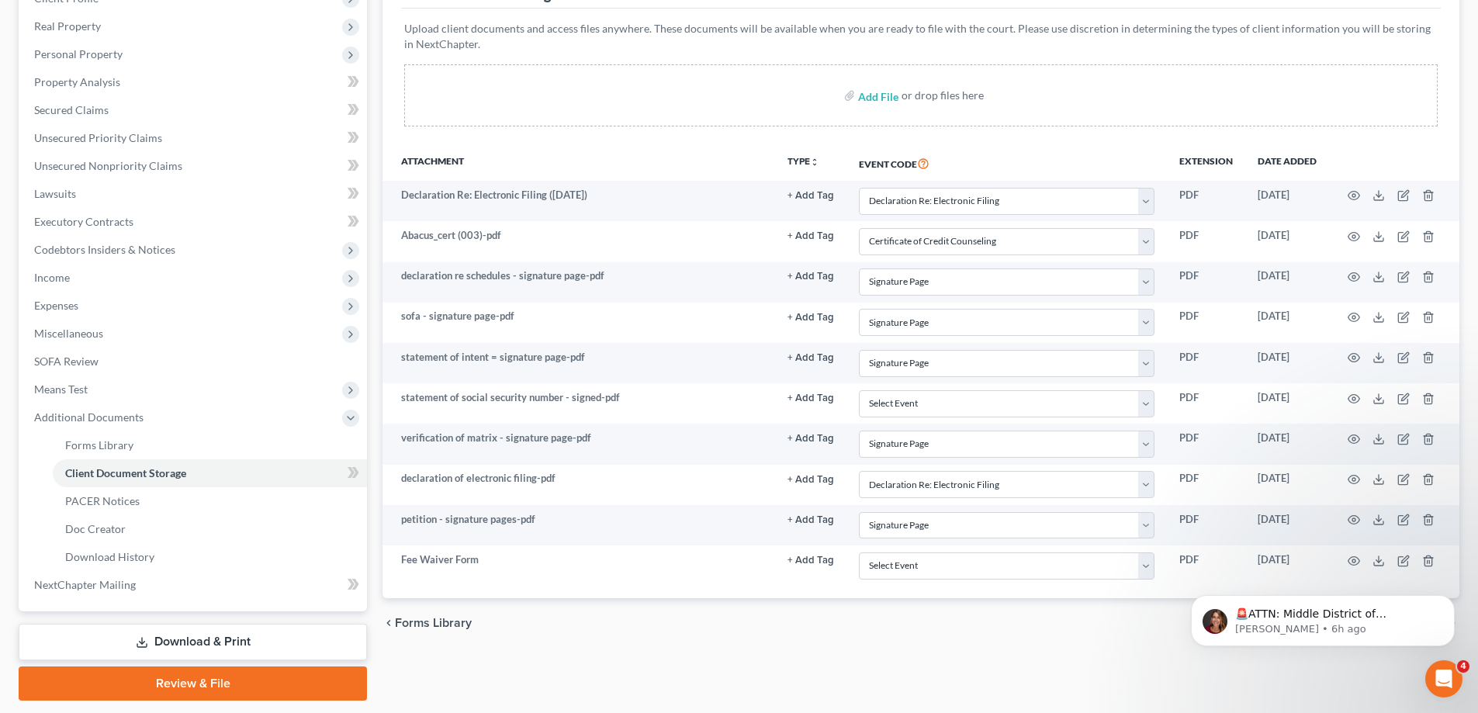
click at [1260, 563] on html "🚨ATTN: Middle District of [US_STATE] The court has added a new Credit Counselin…" at bounding box center [1323, 616] width 310 height 109
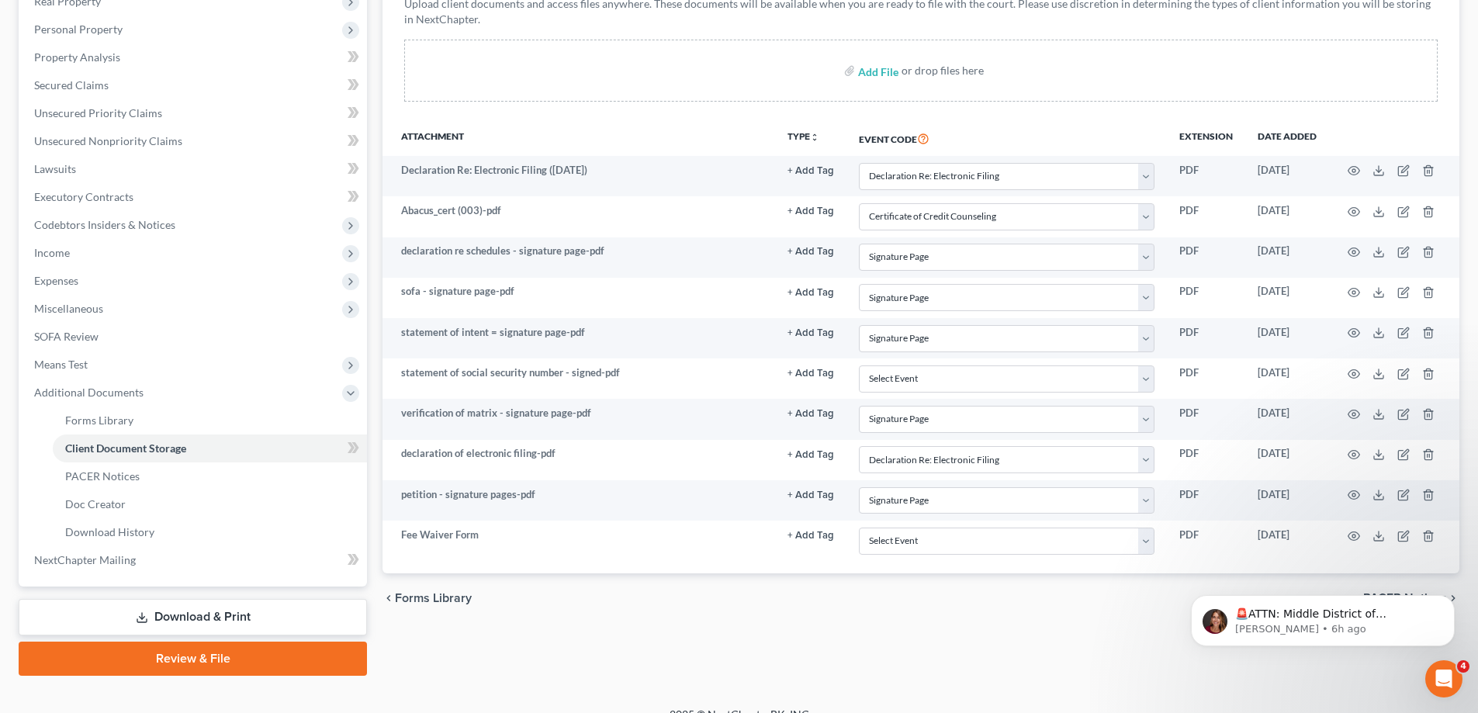
scroll to position [279, 0]
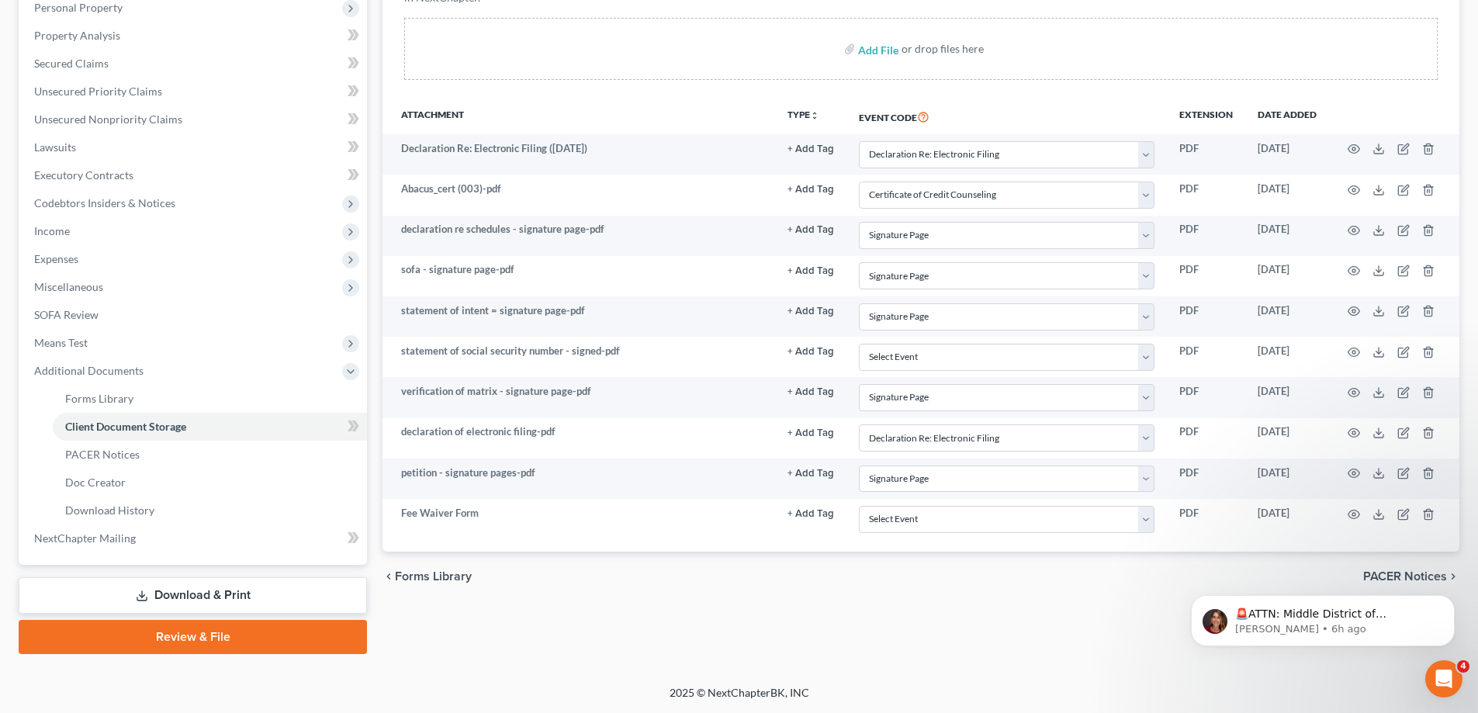
click at [224, 631] on link "Review & File" at bounding box center [193, 637] width 348 height 34
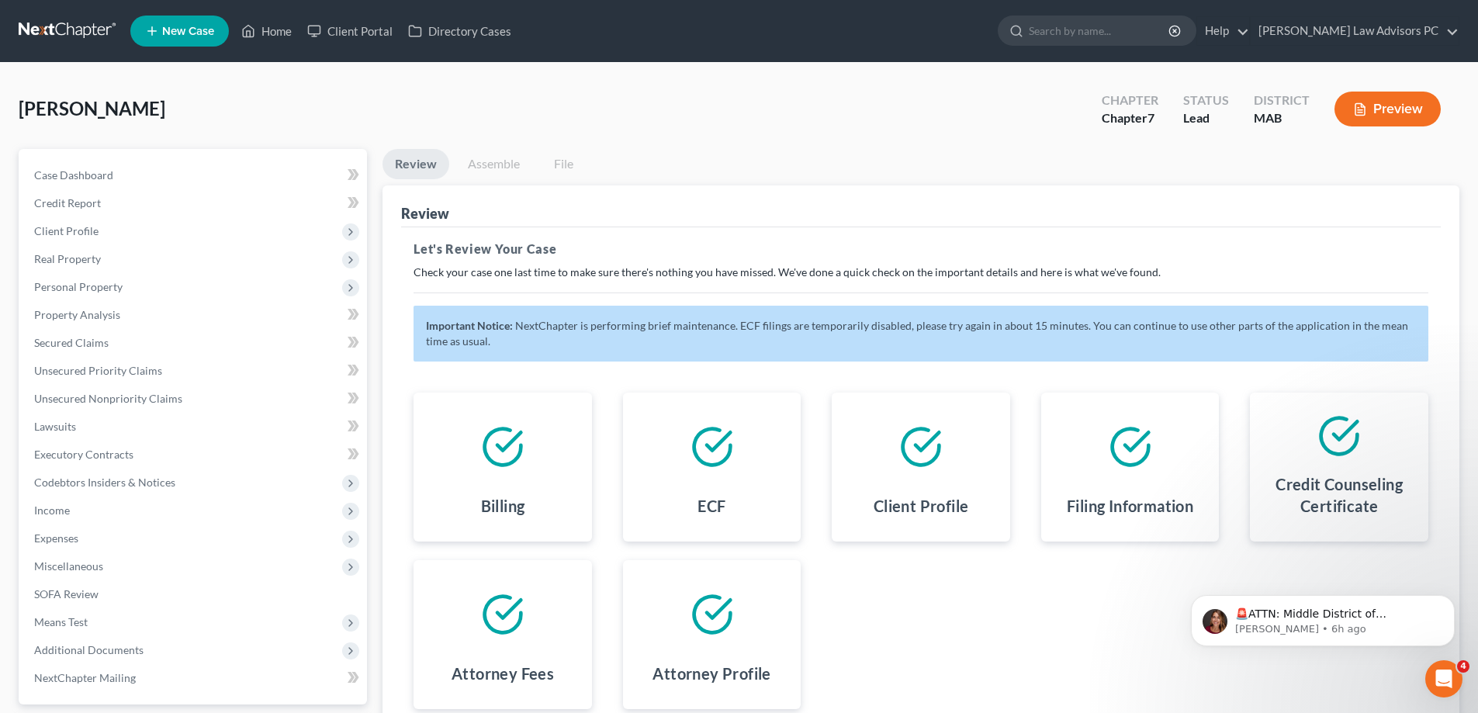
scroll to position [142, 0]
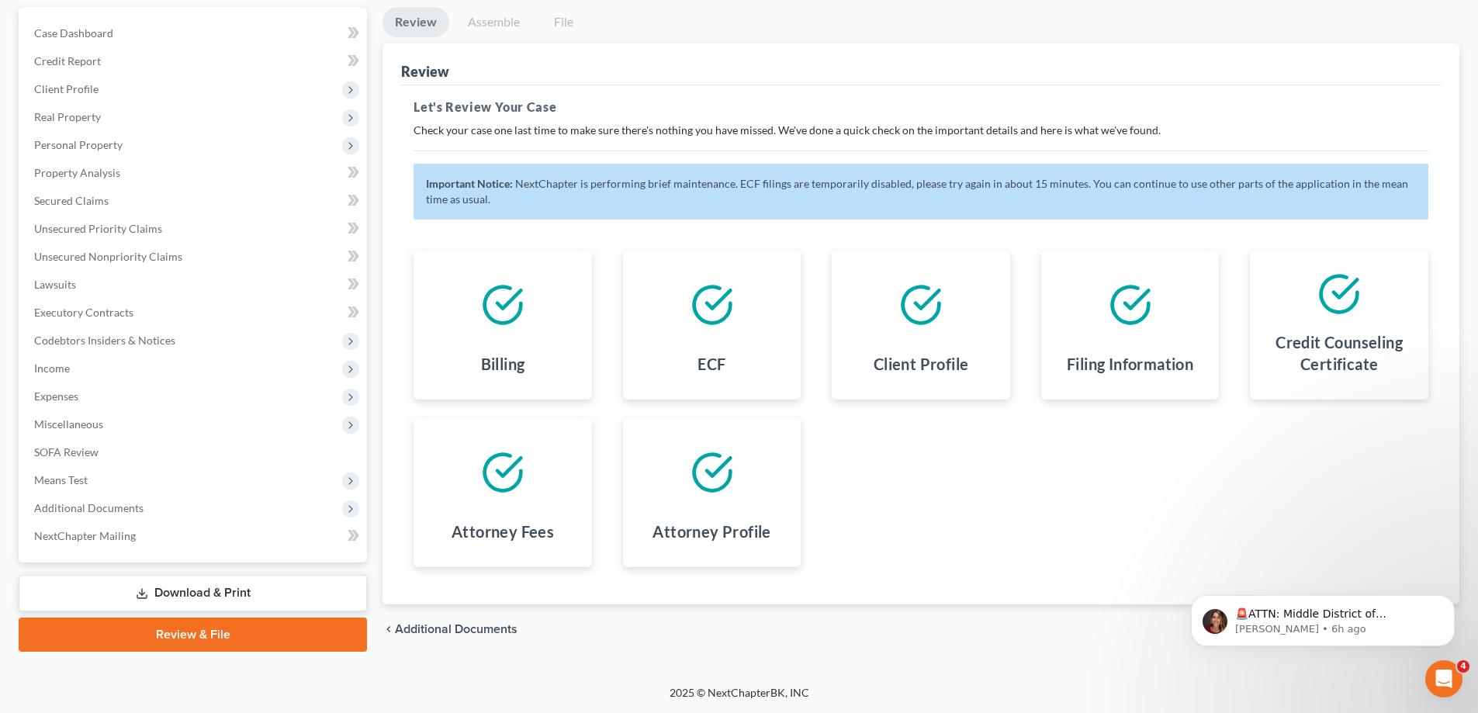
click at [230, 625] on link "Review & File" at bounding box center [193, 635] width 348 height 34
click at [231, 626] on link "Review & File" at bounding box center [193, 635] width 348 height 34
click at [1456, 597] on button "Dismiss notification" at bounding box center [1450, 600] width 20 height 20
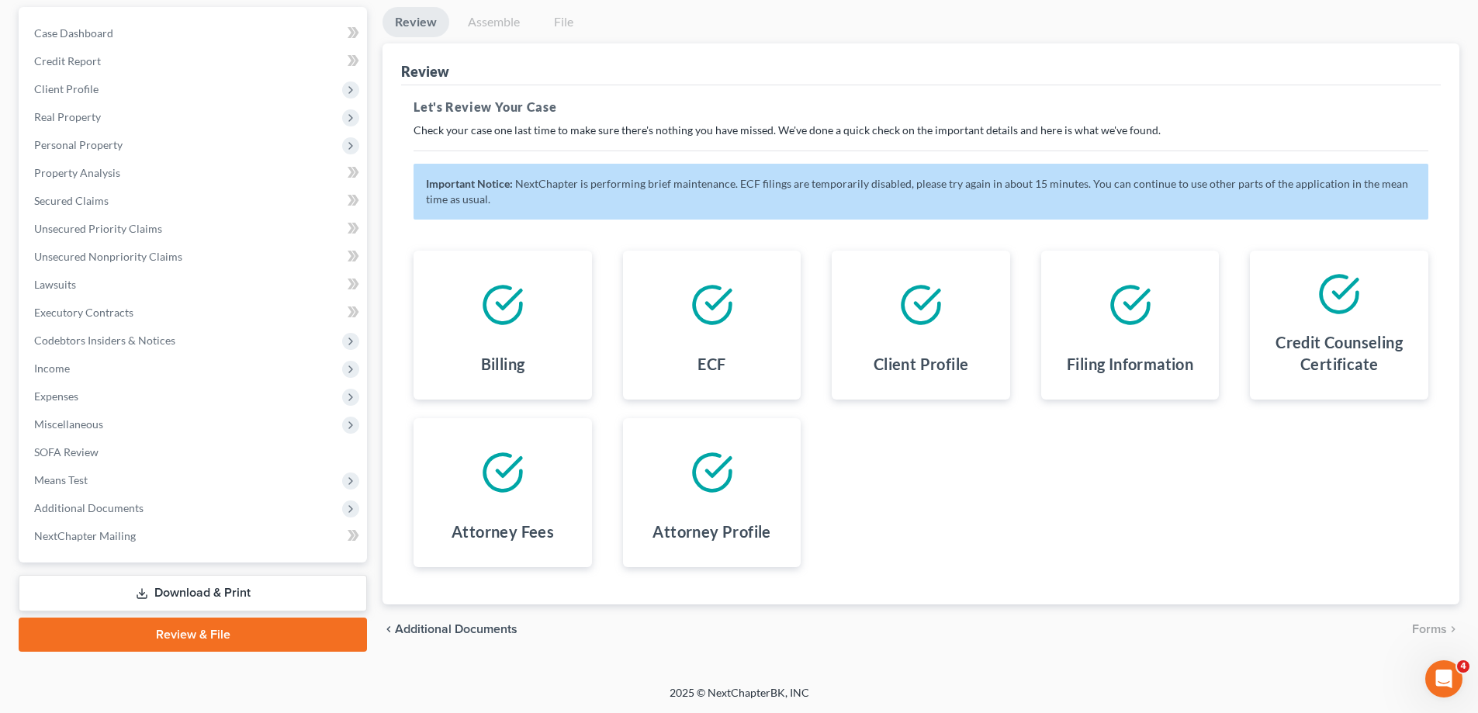
click at [1003, 348] on div "Client Profile" at bounding box center [921, 325] width 178 height 149
click at [989, 197] on div "Important Notice: NextChapter is performing brief maintenance. ECF filings are …" at bounding box center [920, 192] width 1015 height 56
click at [676, 144] on div "Let's Review Your Case Check your case one last time to make sure there's nothi…" at bounding box center [920, 342] width 1015 height 488
click at [689, 135] on p "Check your case one last time to make sure there's nothing you have missed. We'…" at bounding box center [920, 131] width 1015 height 16
click at [244, 635] on link "Review & File" at bounding box center [193, 635] width 348 height 34
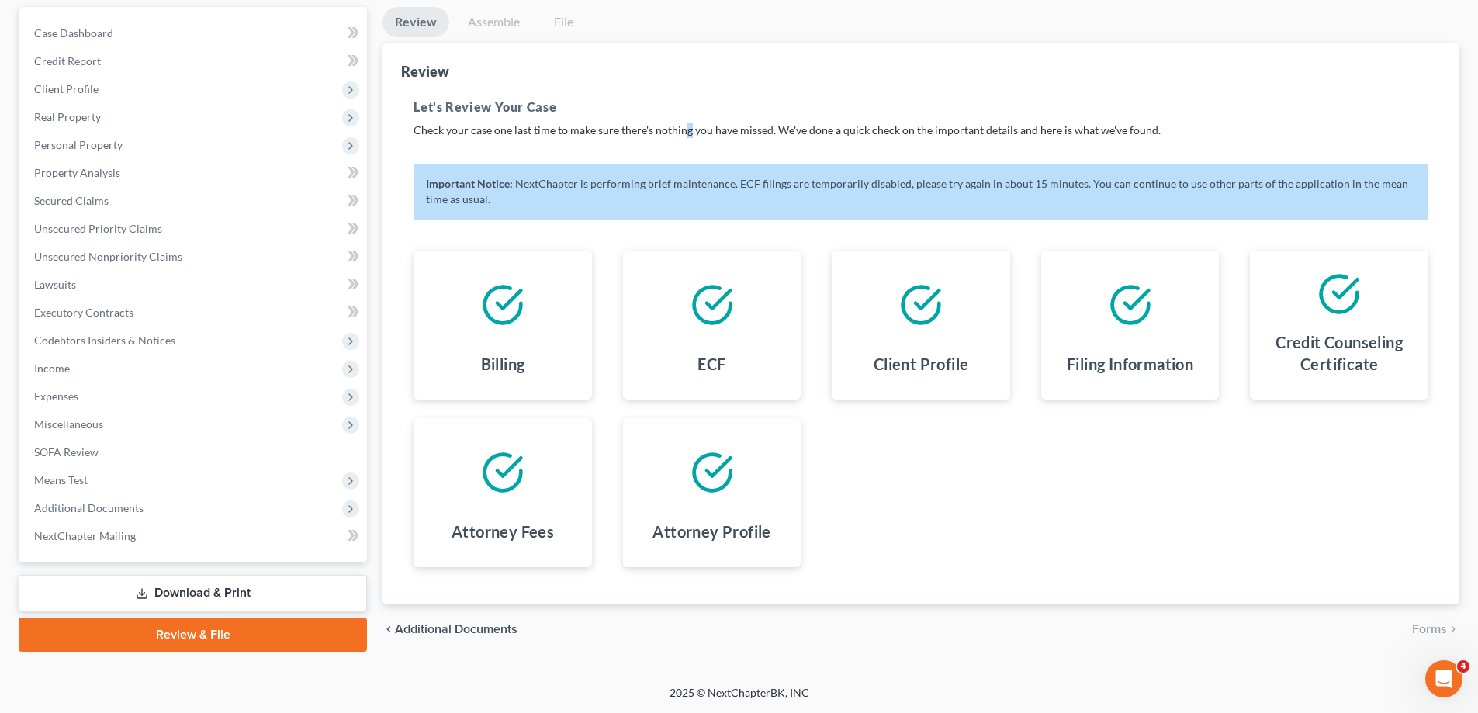
click at [406, 624] on span "Additional Documents" at bounding box center [456, 629] width 123 height 12
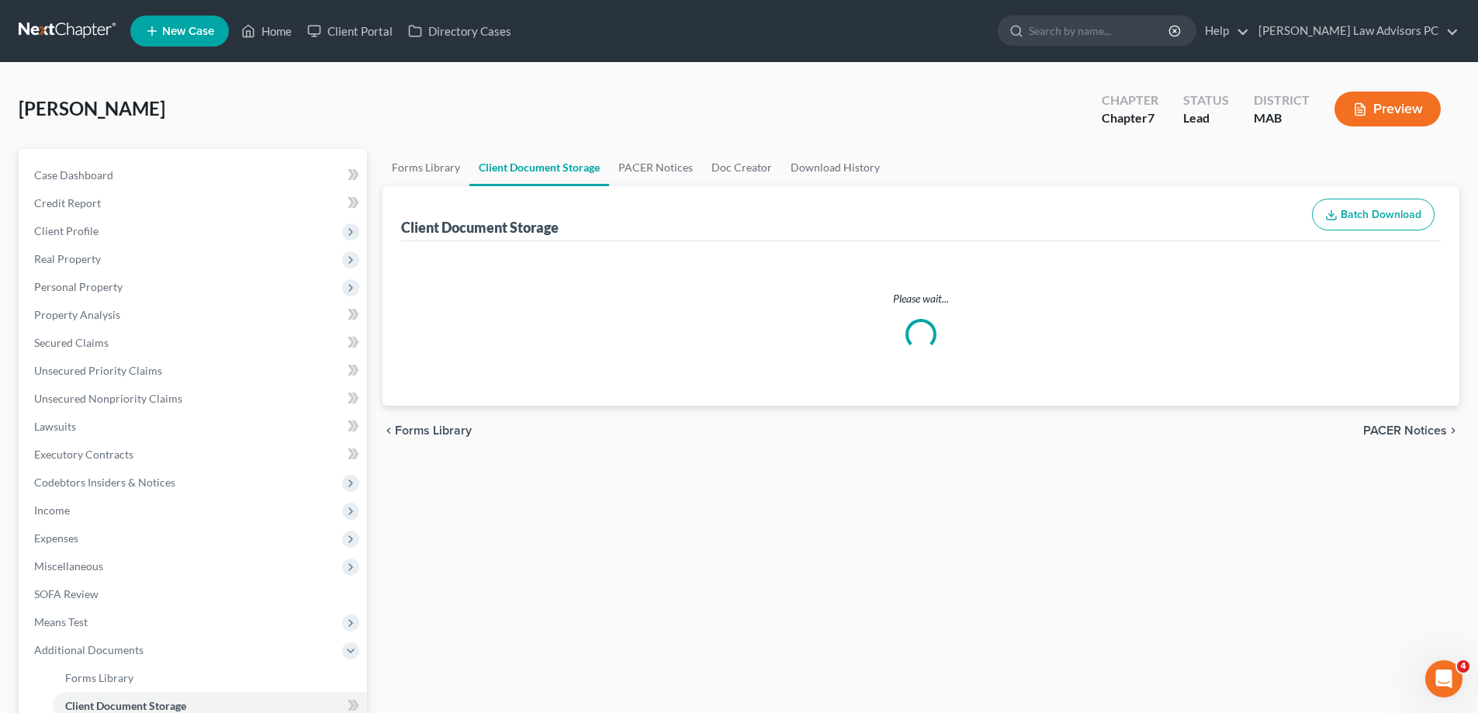
select select "5"
select select "0"
select select "7"
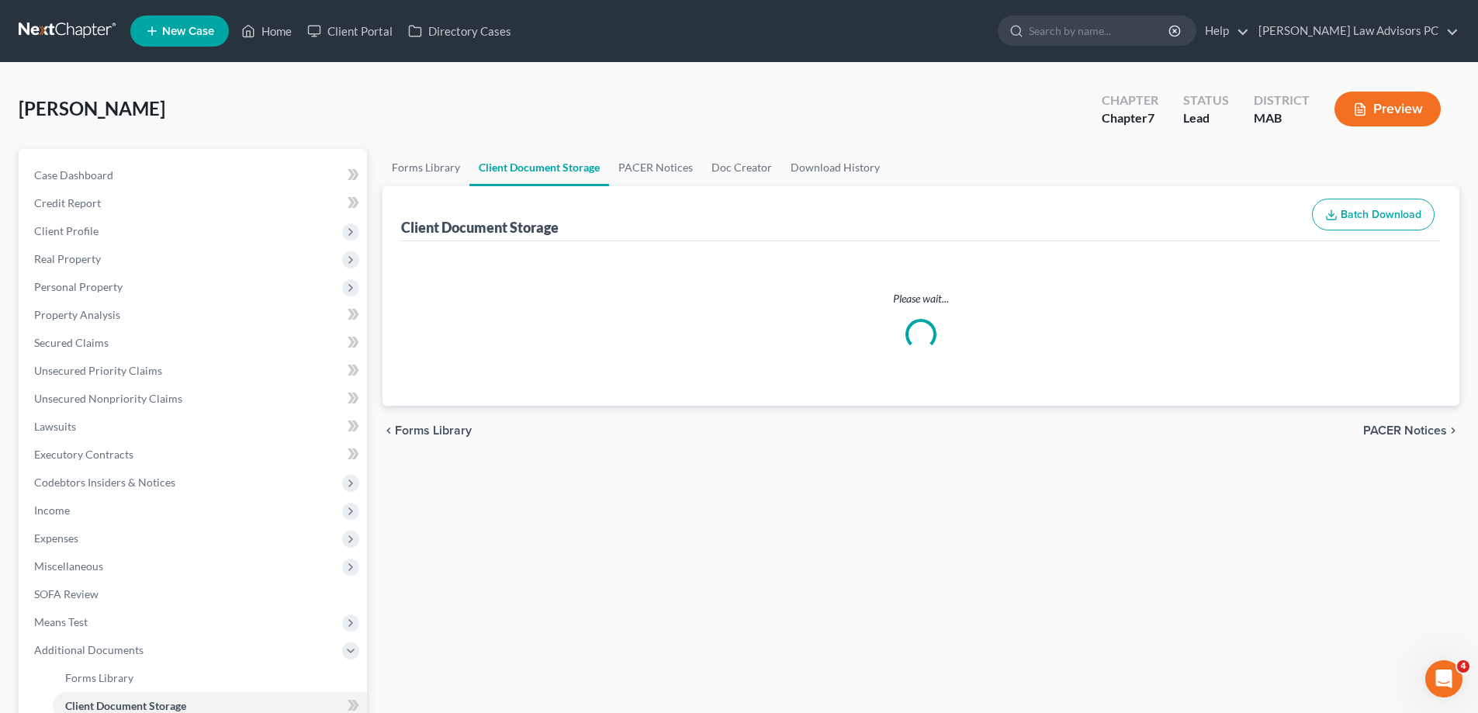
select select "7"
select select "5"
select select "7"
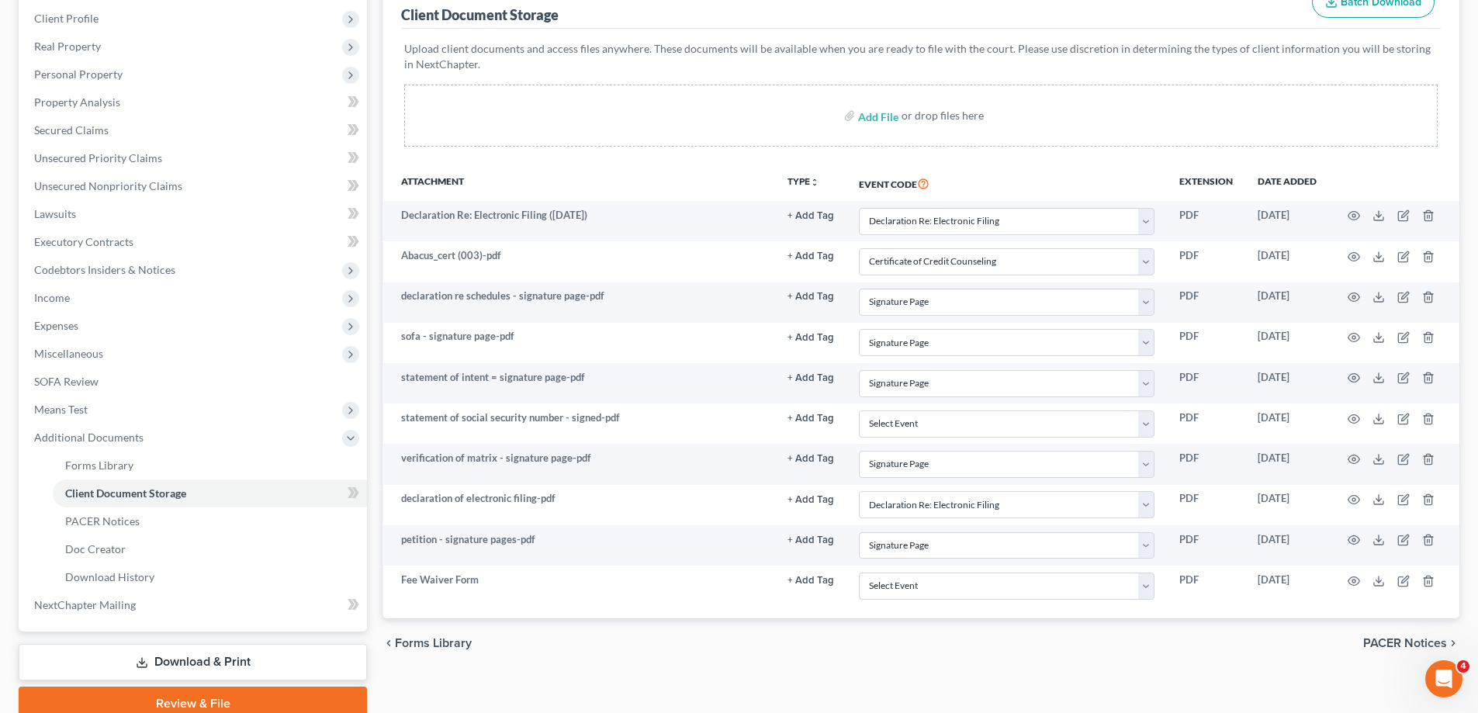
scroll to position [279, 0]
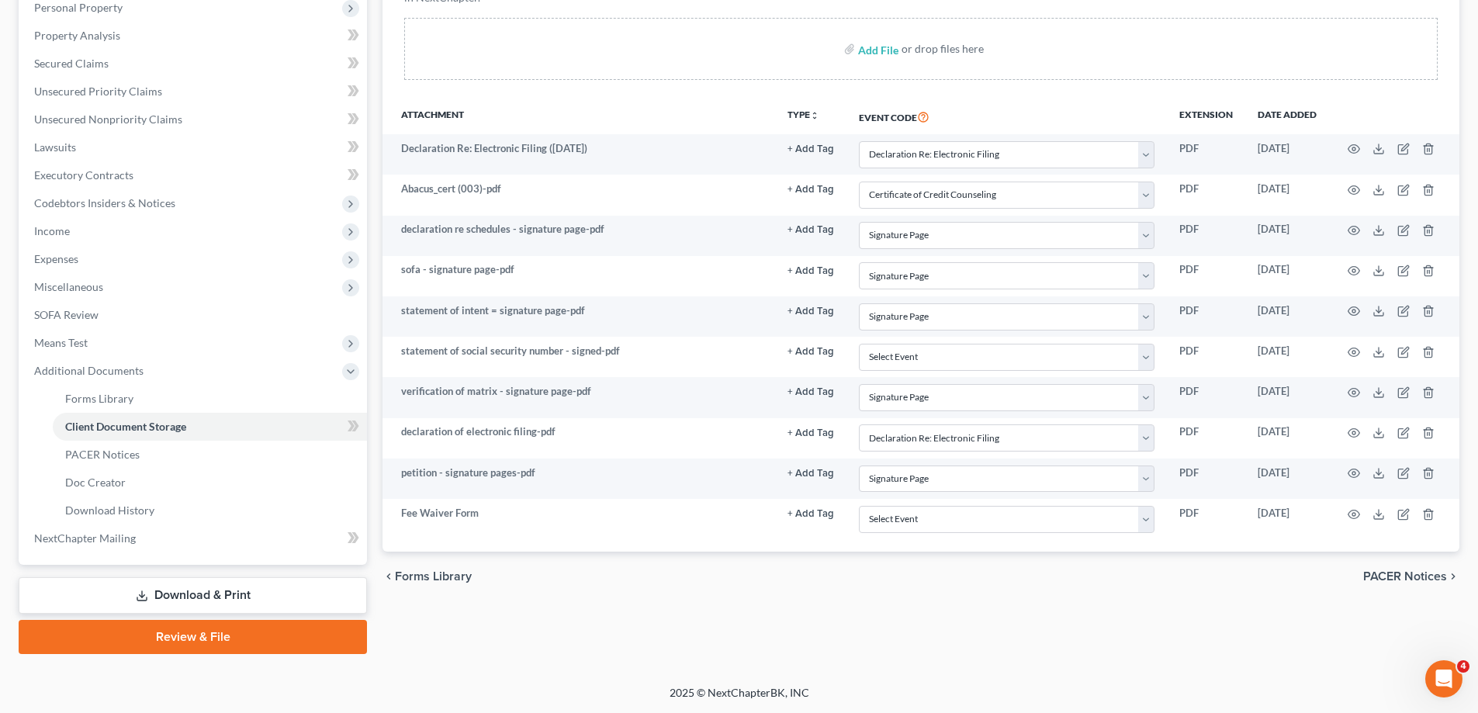
drag, startPoint x: 290, startPoint y: 629, endPoint x: 301, endPoint y: 630, distance: 10.9
click at [291, 629] on link "Review & File" at bounding box center [193, 637] width 348 height 34
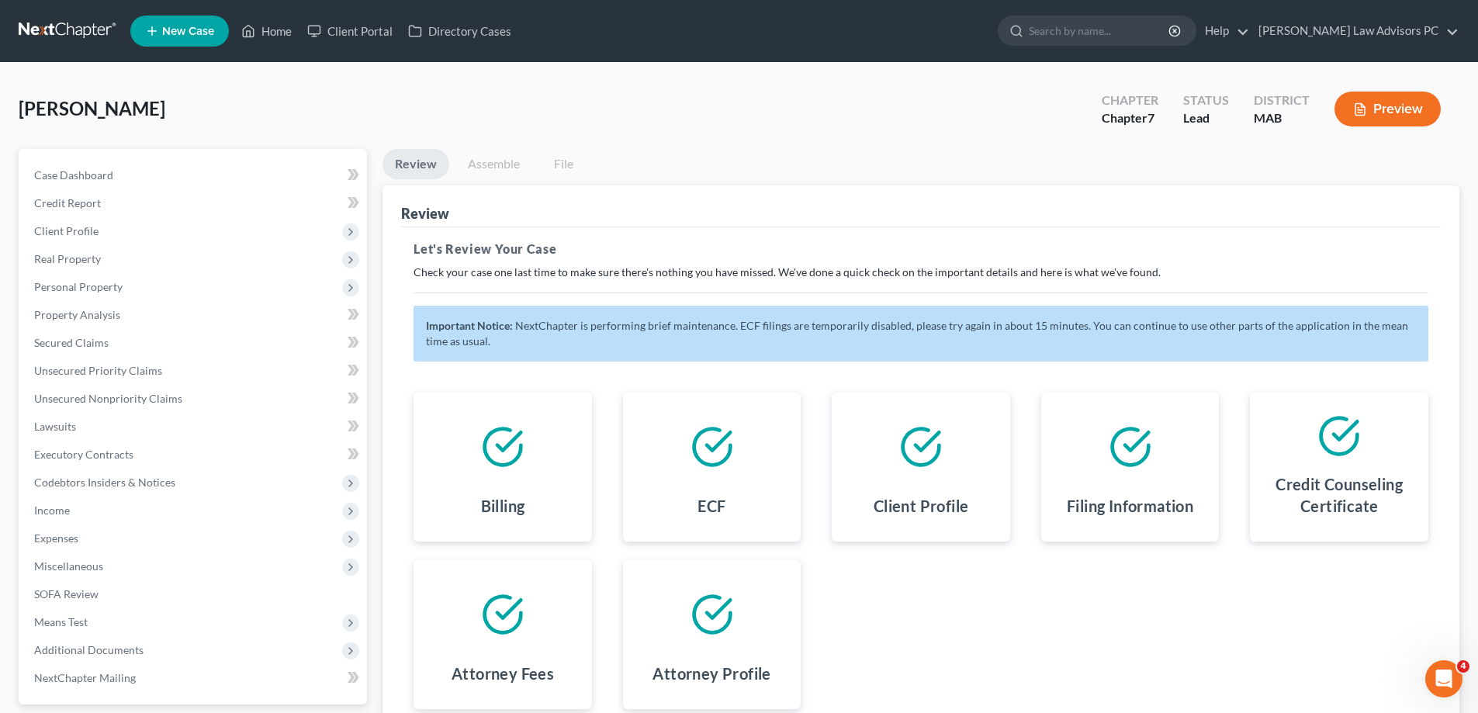
click at [511, 461] on icon at bounding box center [503, 446] width 36 height 36
click at [1389, 106] on button "Preview" at bounding box center [1387, 109] width 106 height 35
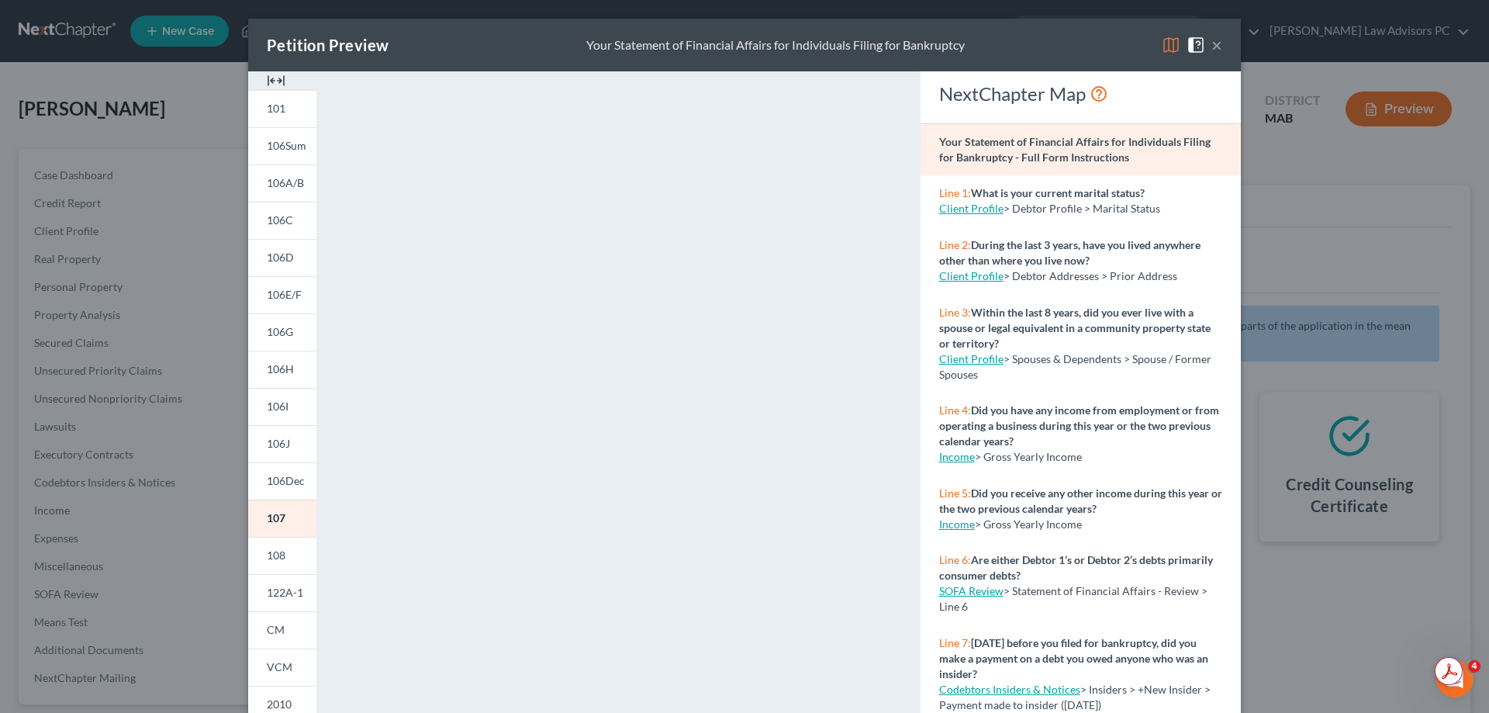
click at [1215, 45] on button "×" at bounding box center [1217, 45] width 11 height 19
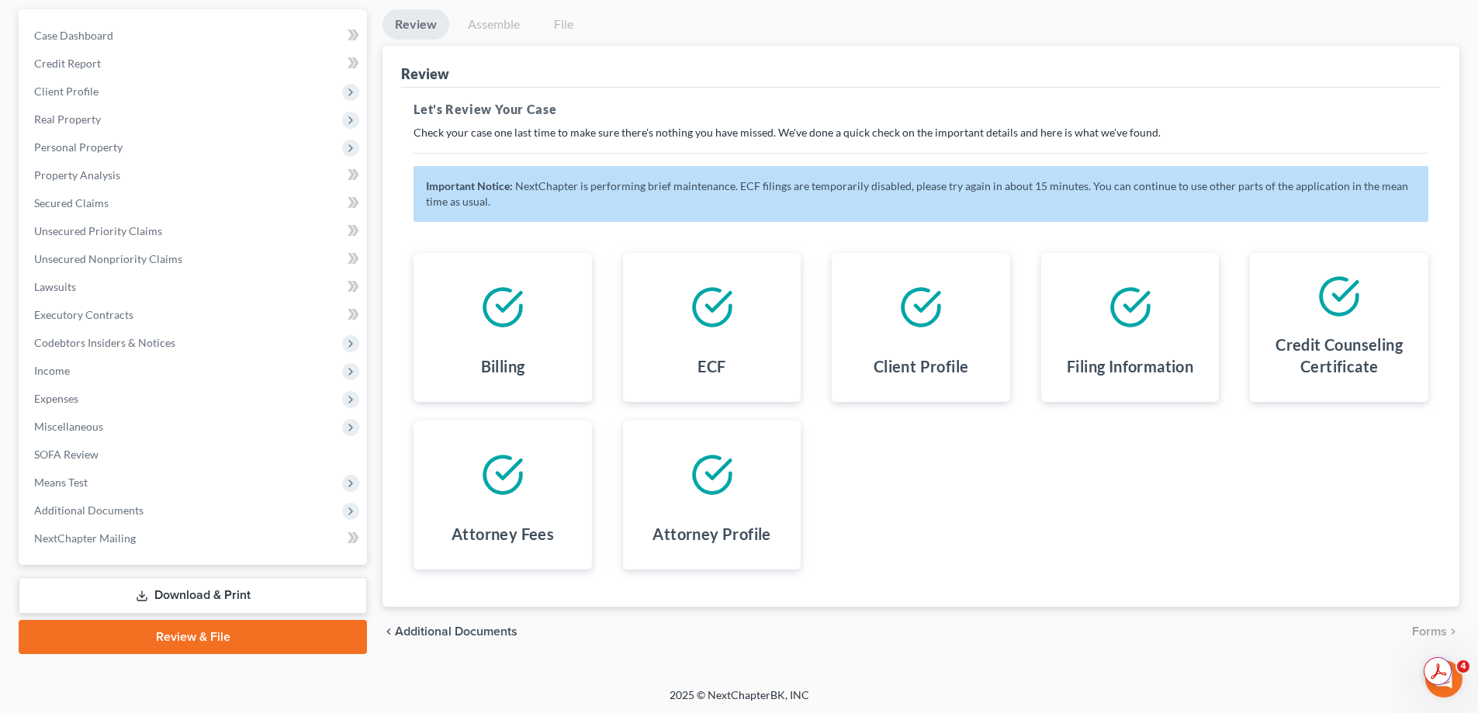
scroll to position [142, 0]
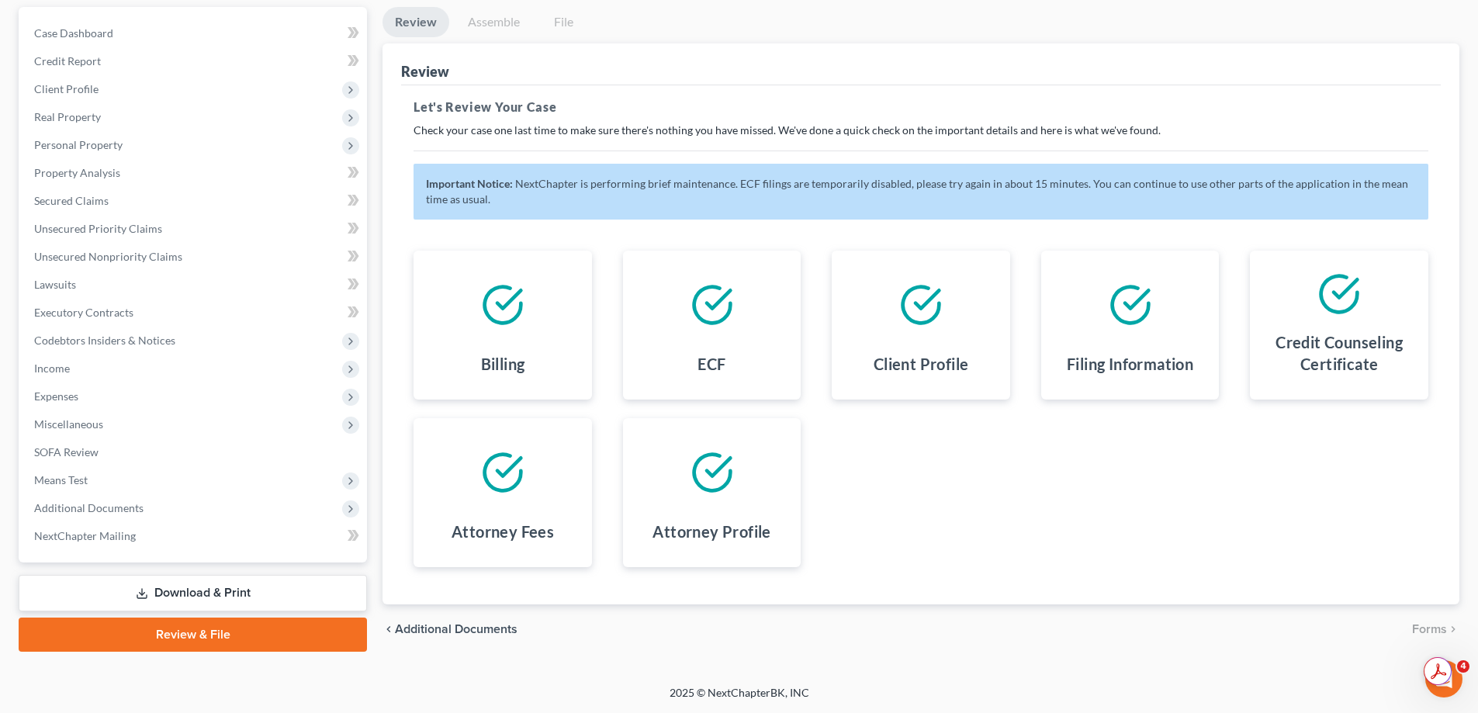
click at [260, 590] on link "Download & Print" at bounding box center [193, 593] width 348 height 36
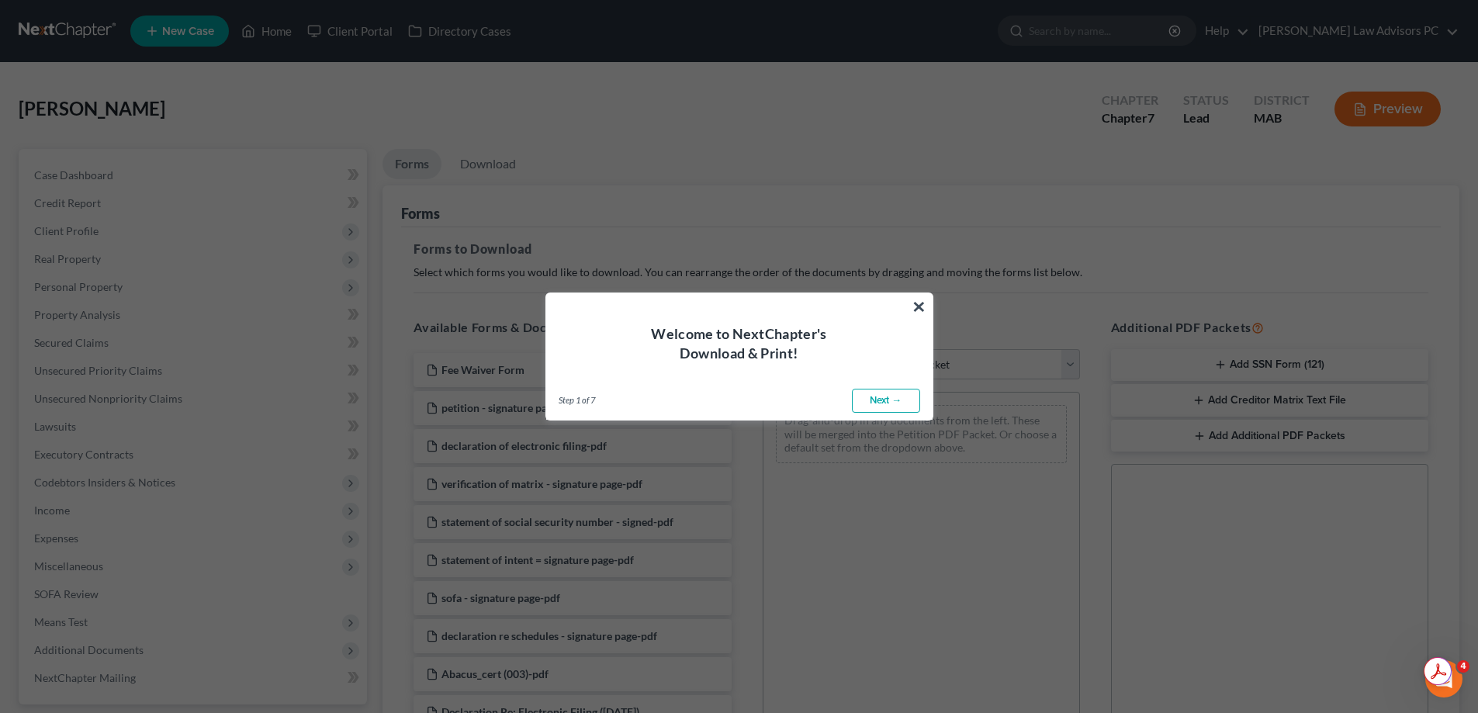
click at [884, 390] on link "Next →" at bounding box center [886, 401] width 68 height 25
select select "0"
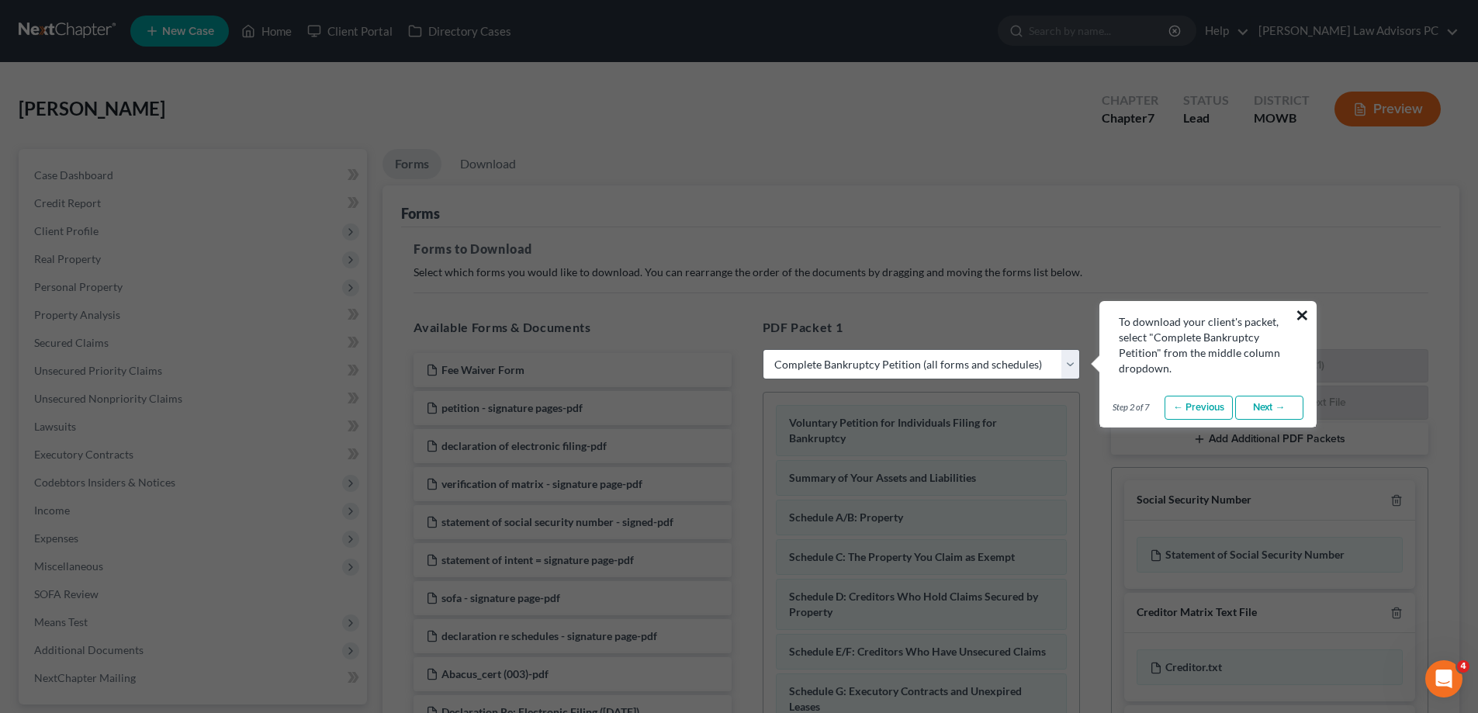
click at [1304, 314] on button "×" at bounding box center [1302, 315] width 15 height 25
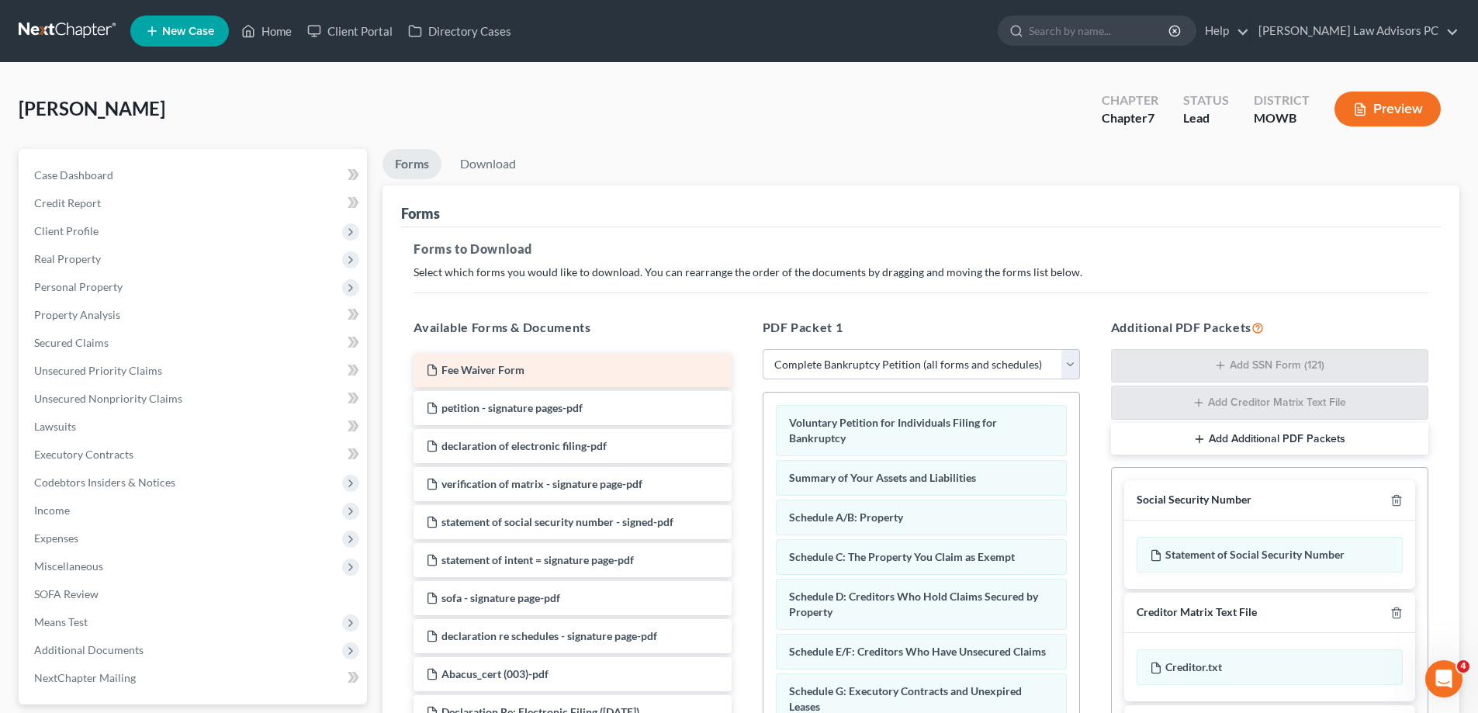
click at [511, 368] on span "Fee Waiver Form" at bounding box center [482, 369] width 83 height 13
click at [513, 368] on span "Fee Waiver Form" at bounding box center [482, 369] width 83 height 13
click at [513, 367] on div "Fee Waiver Form Fee Waiver Form Fee Waiver Form petition - signature pages-pdf …" at bounding box center [572, 541] width 342 height 376
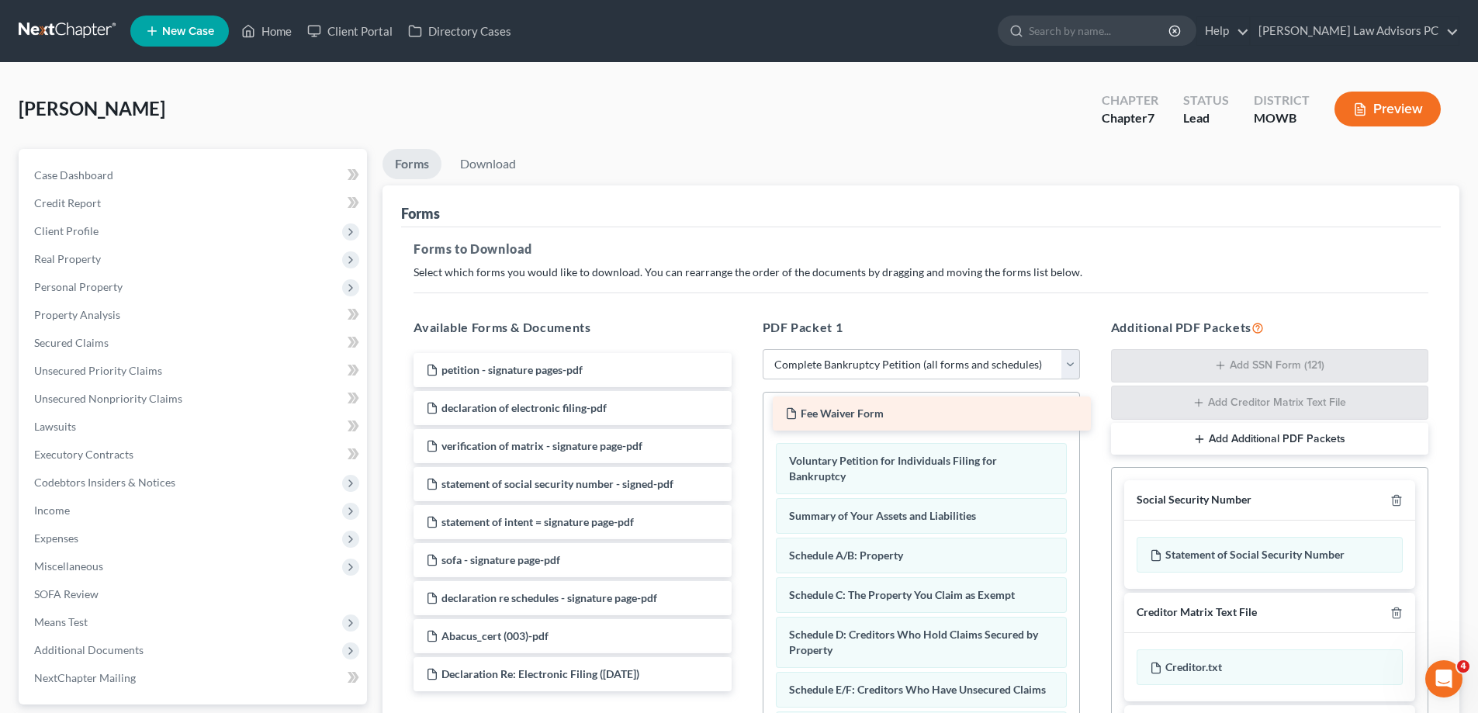
drag, startPoint x: 518, startPoint y: 364, endPoint x: 877, endPoint y: 411, distance: 362.3
click at [743, 409] on div "Fee Waiver Form Fee Waiver Form petition - signature pages-pdf declaration of e…" at bounding box center [572, 522] width 342 height 338
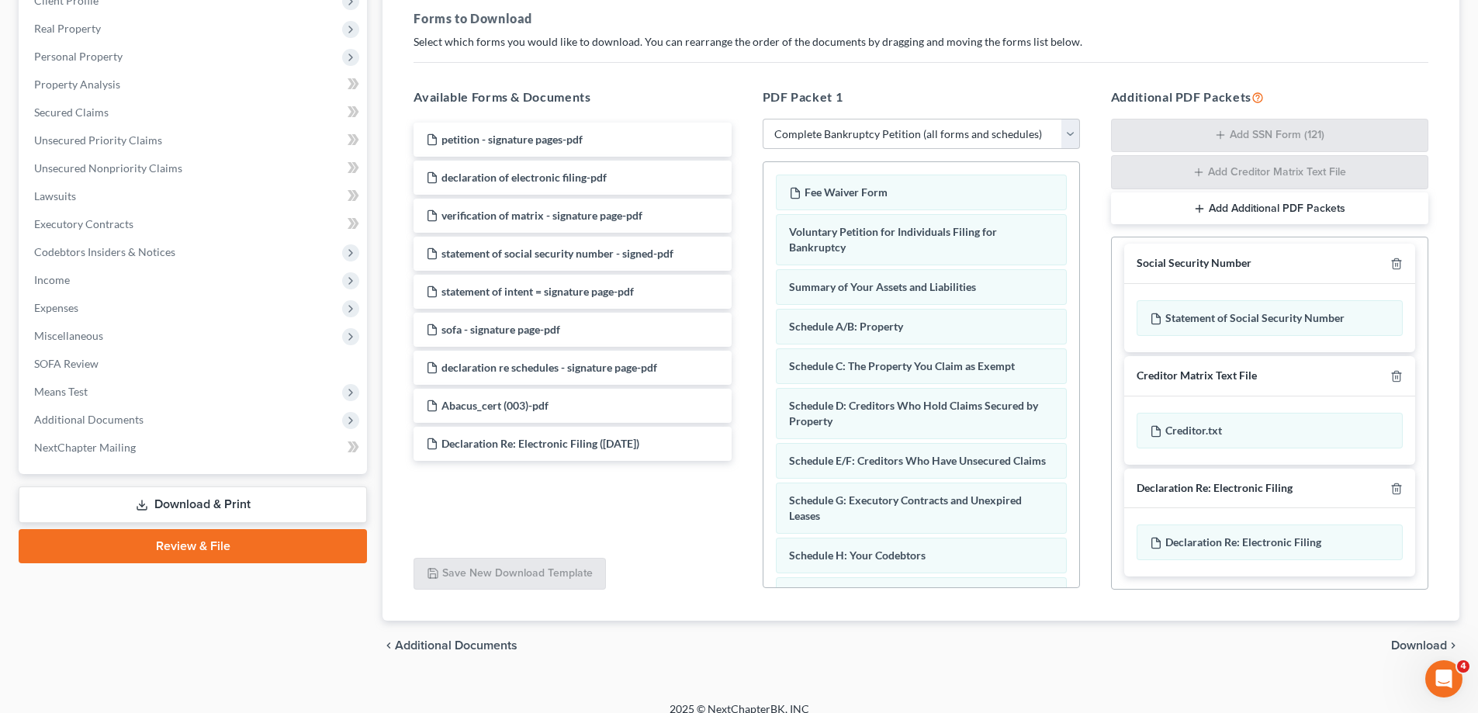
scroll to position [247, 0]
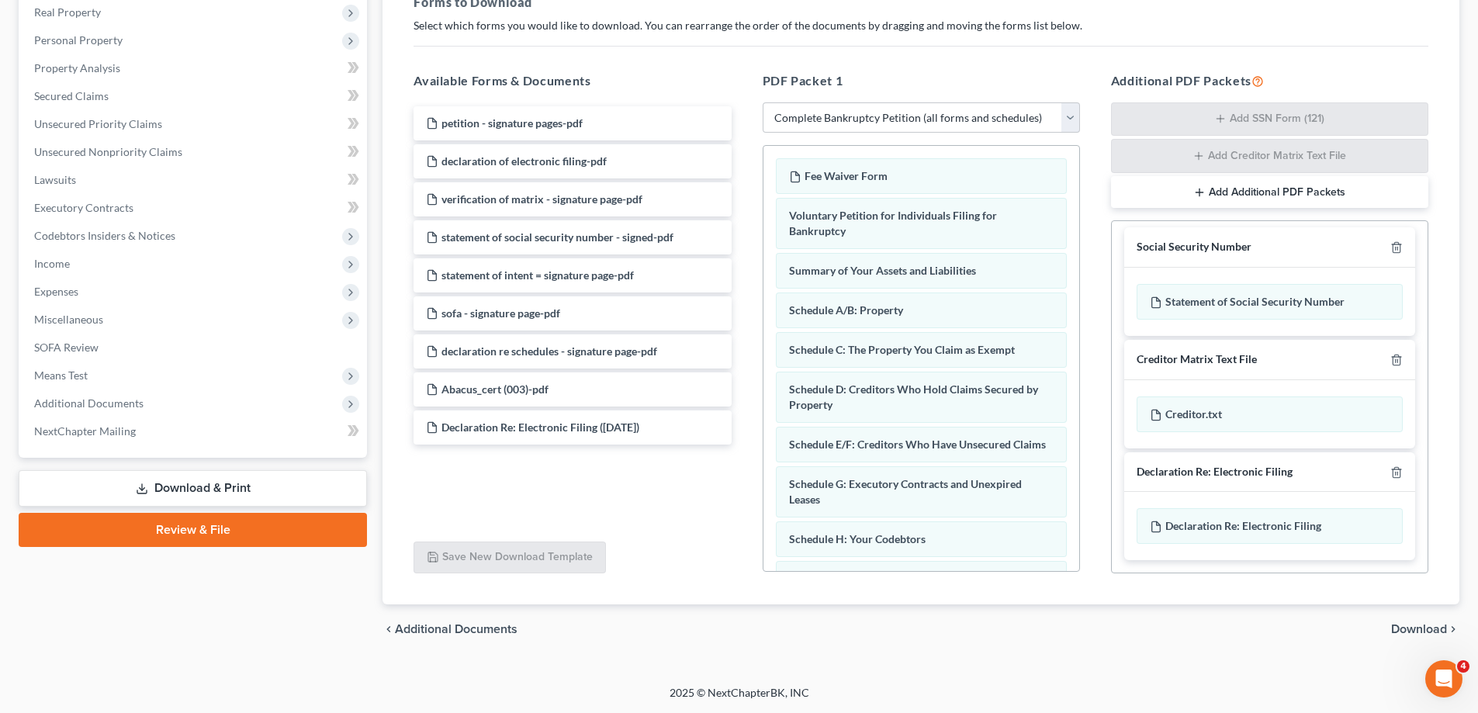
click at [1417, 628] on span "Download" at bounding box center [1419, 629] width 56 height 12
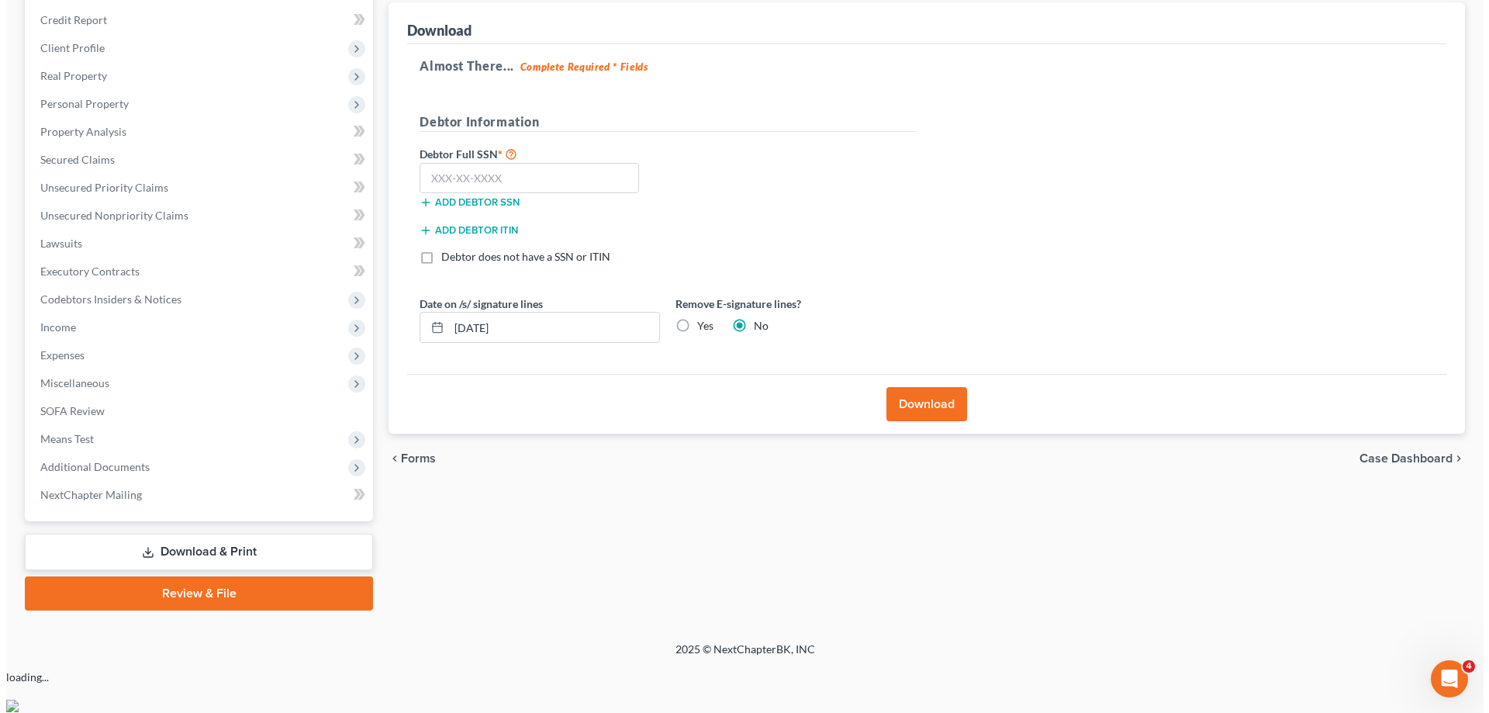
scroll to position [140, 0]
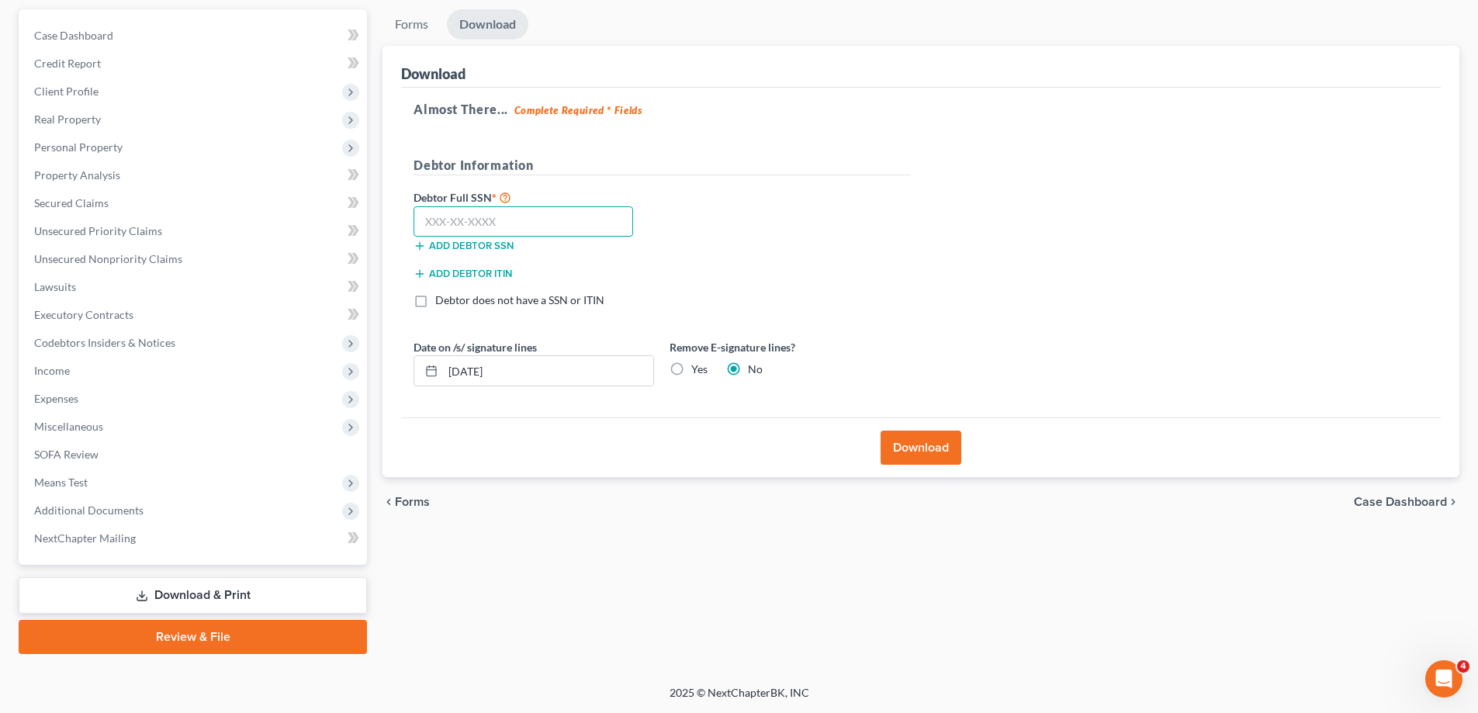
click at [458, 212] on input "text" at bounding box center [523, 221] width 220 height 31
type input "032-52-3146"
click at [926, 447] on button "Download" at bounding box center [920, 448] width 81 height 34
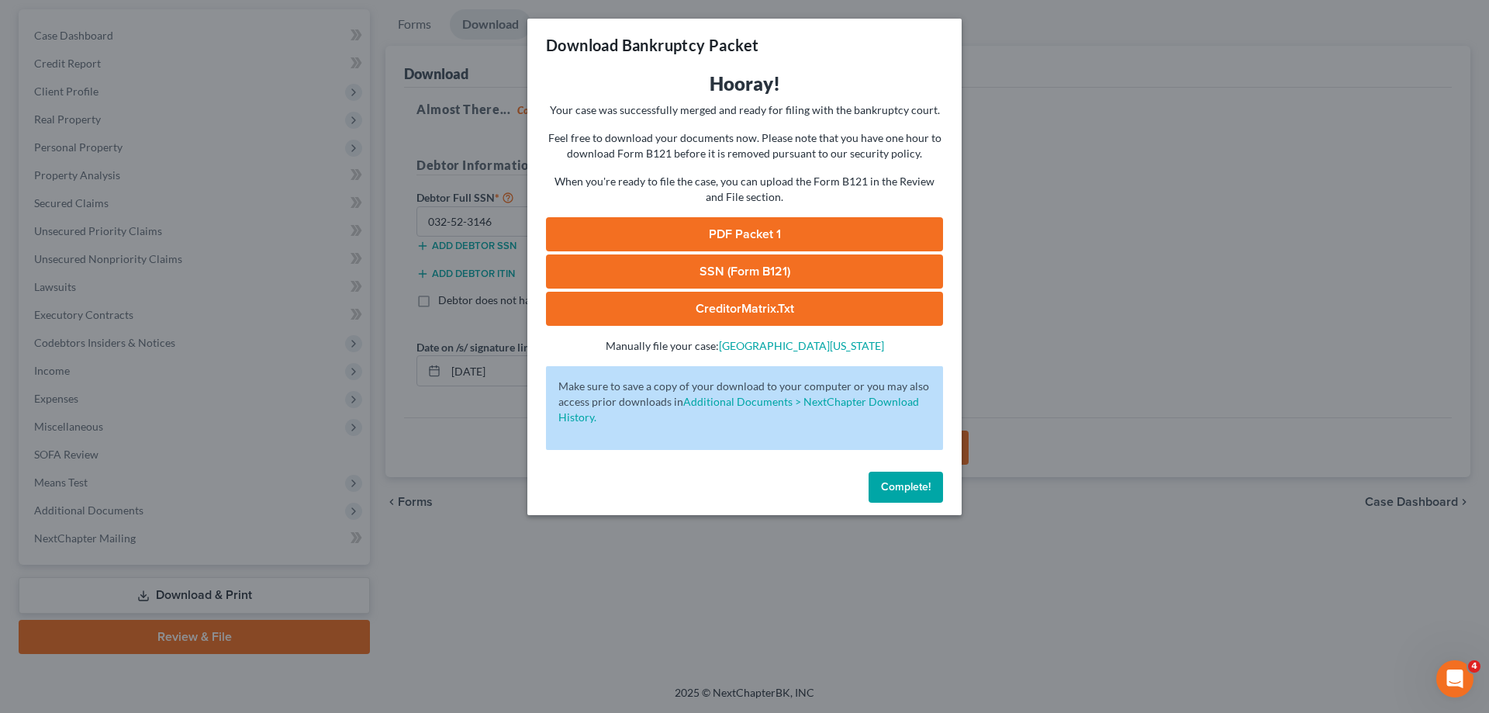
click at [801, 225] on link "PDF Packet 1" at bounding box center [744, 234] width 397 height 34
